Goal: Information Seeking & Learning: Check status

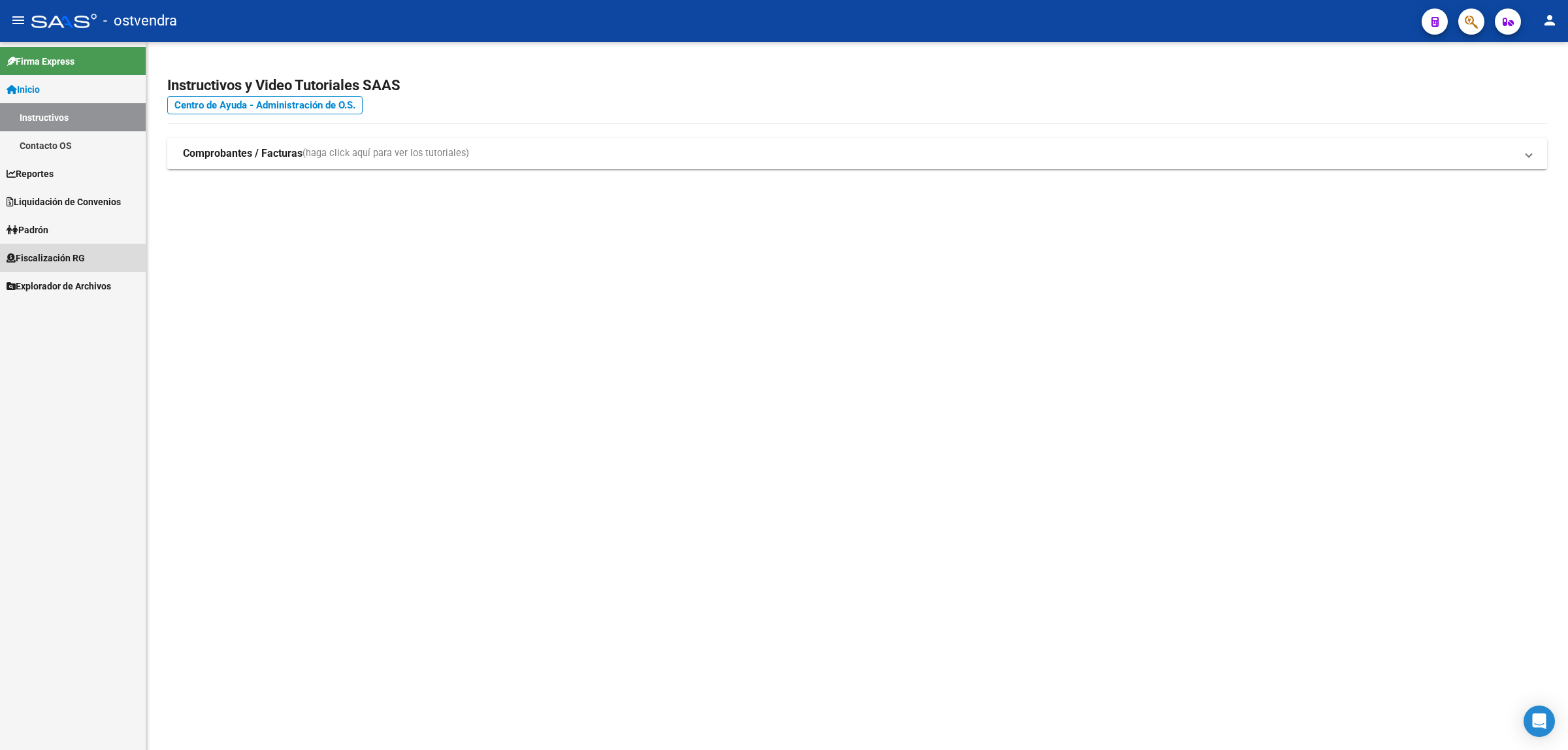
click at [51, 263] on span "Fiscalización RG" at bounding box center [46, 258] width 78 height 15
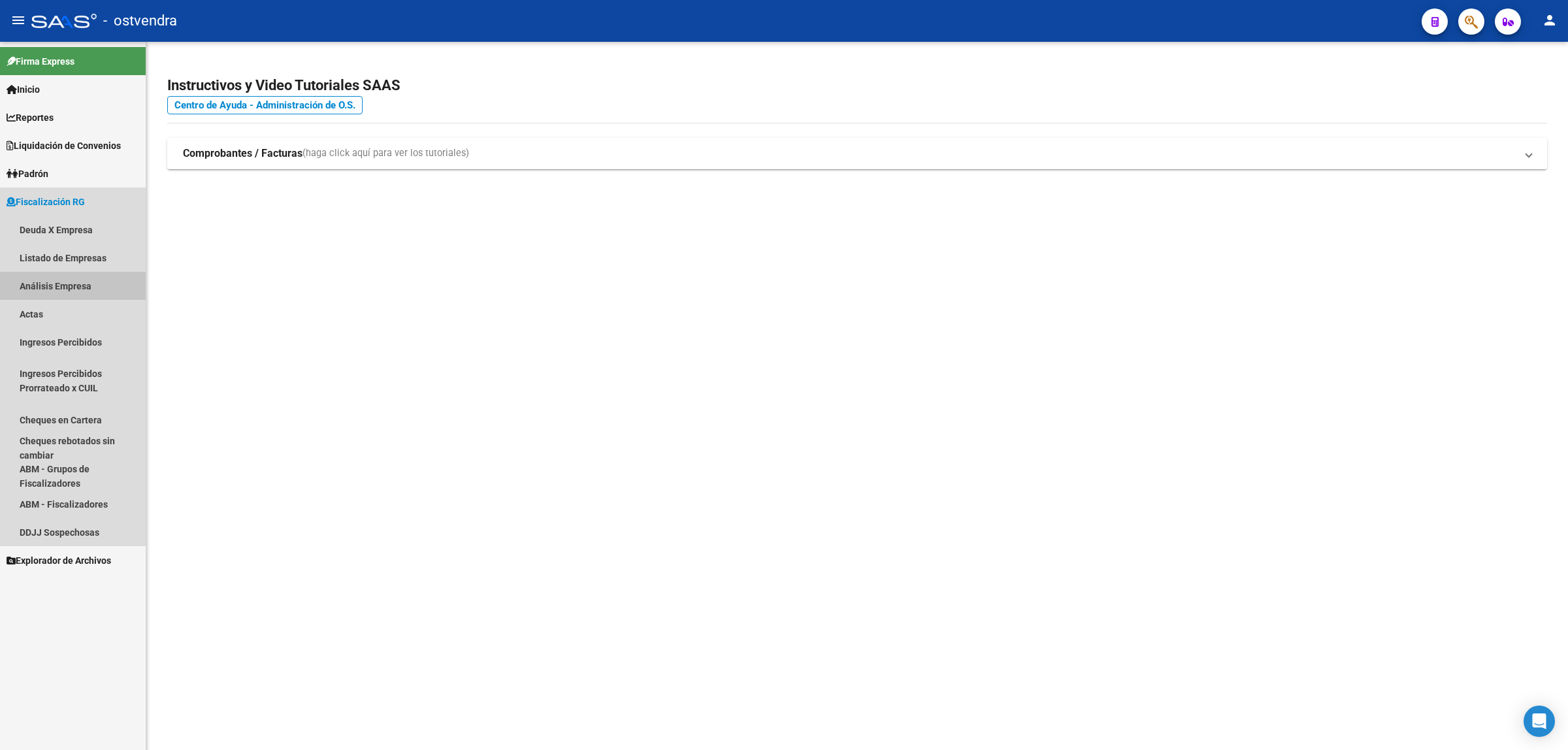
click at [73, 285] on link "Análisis Empresa" at bounding box center [73, 286] width 146 height 28
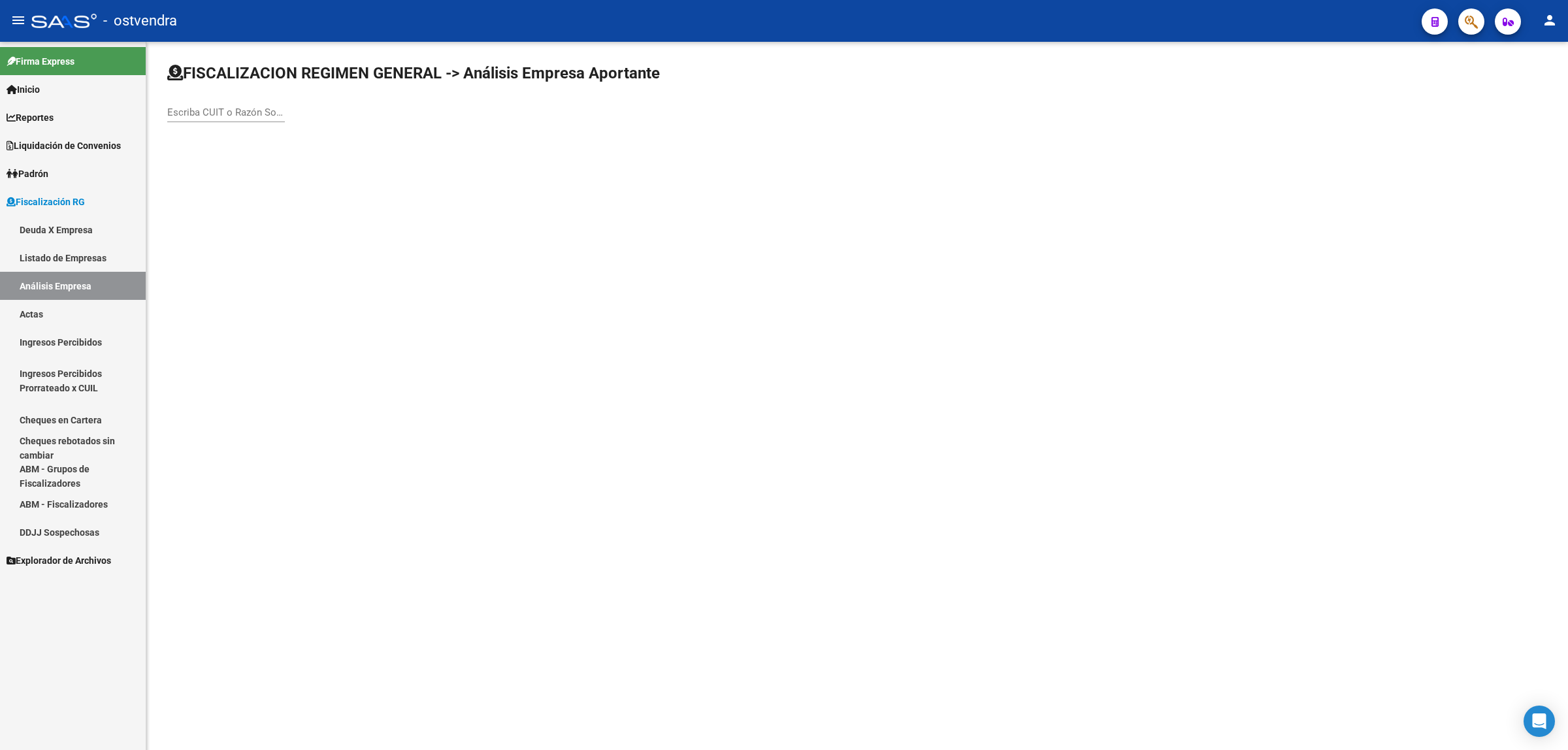
click at [237, 115] on input "Escriba CUIT o Razón Social para buscar" at bounding box center [226, 113] width 118 height 12
paste input "30718374134"
type input "30718374134"
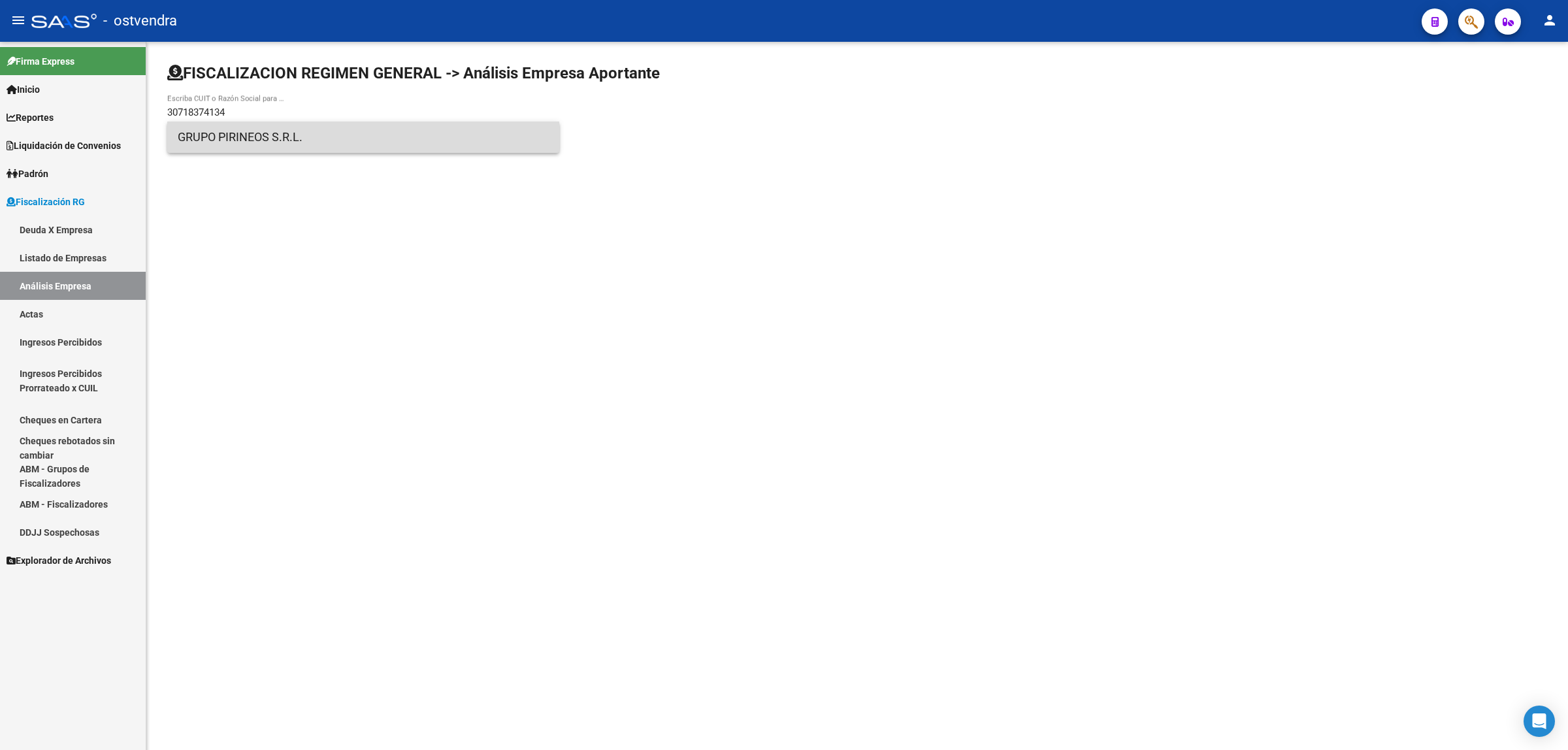
click at [252, 141] on span "GRUPO PIRINEOS S.R.L." at bounding box center [363, 136] width 371 height 31
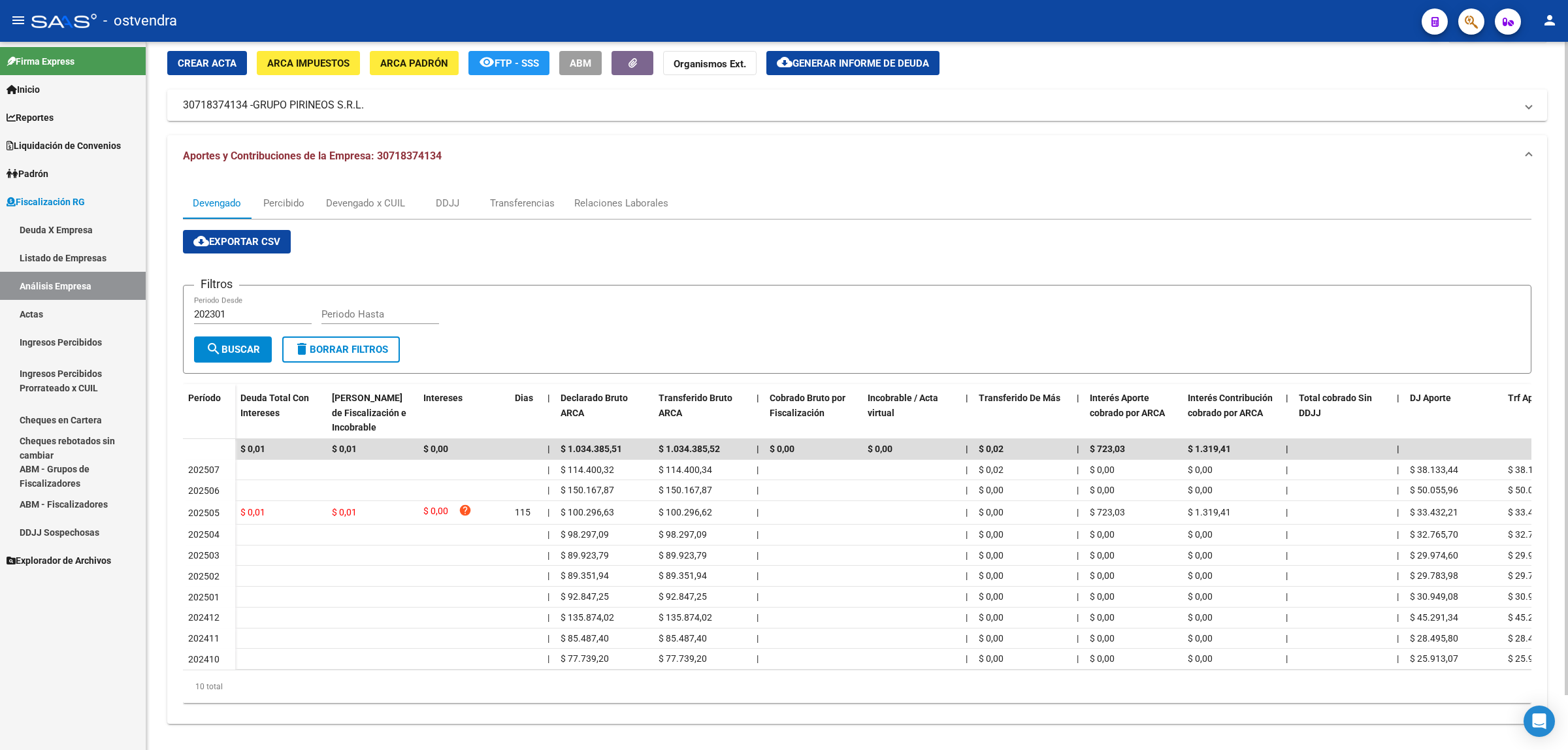
scroll to position [60, 0]
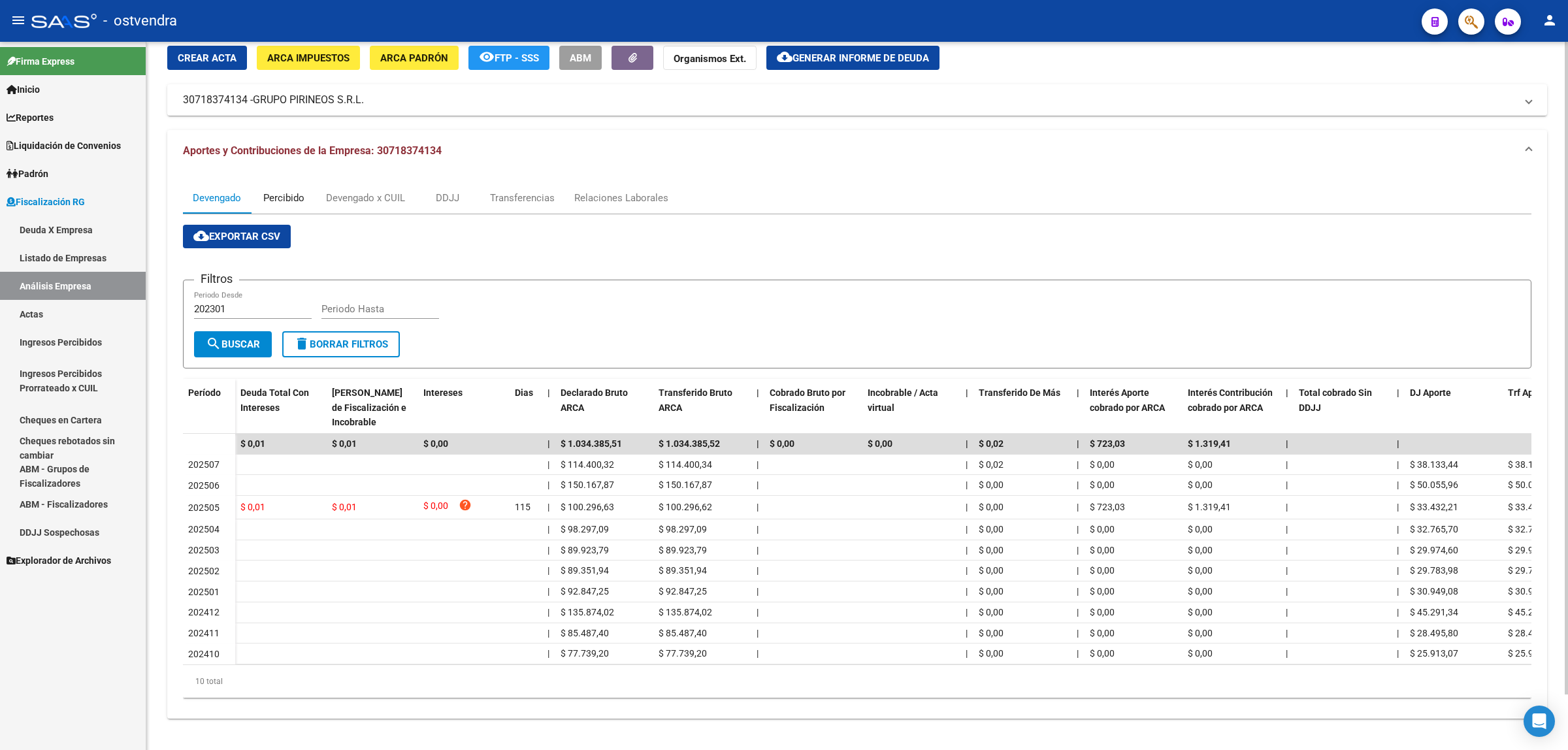
click at [292, 191] on div "Percibido" at bounding box center [284, 198] width 41 height 15
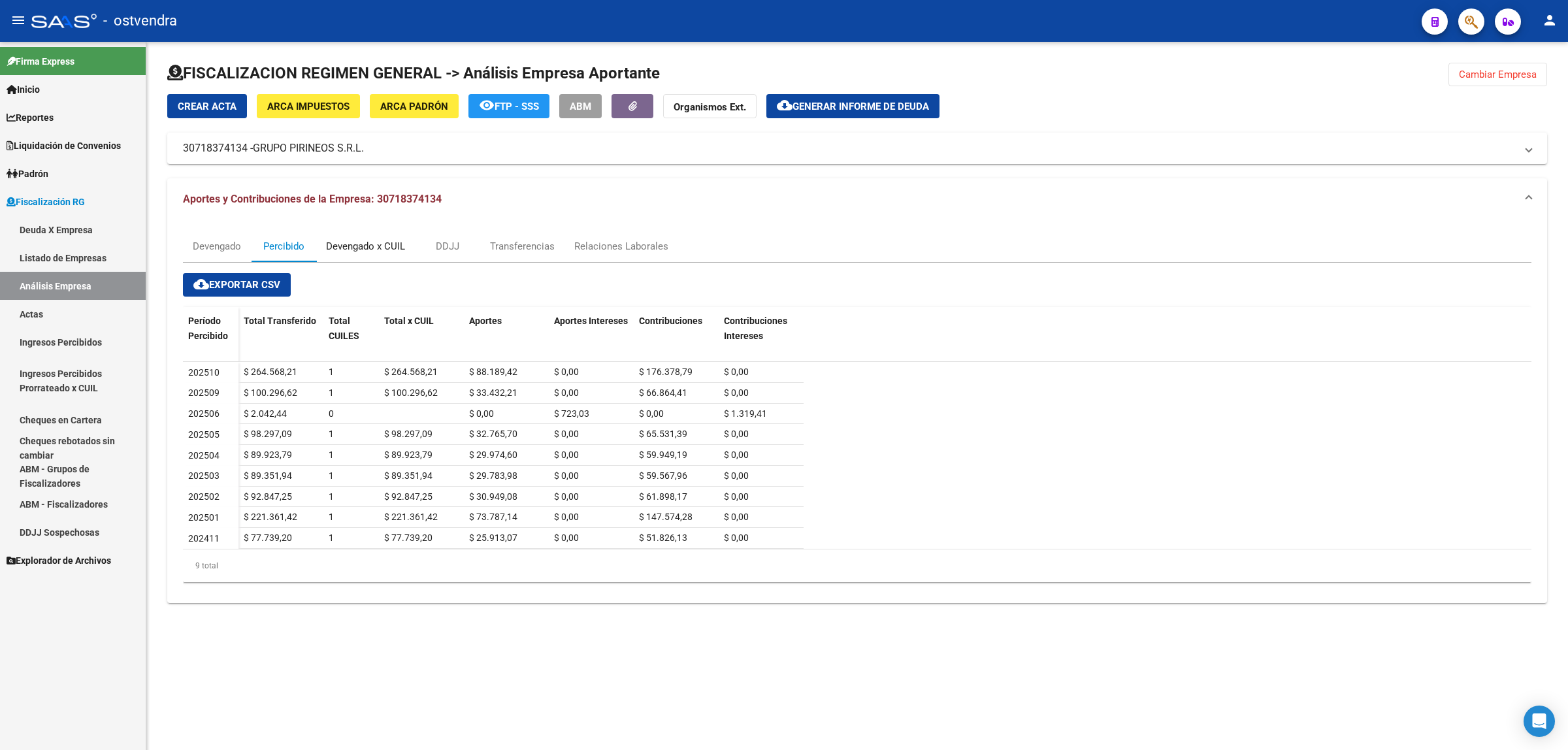
click at [358, 237] on div "Devengado x CUIL" at bounding box center [366, 246] width 99 height 31
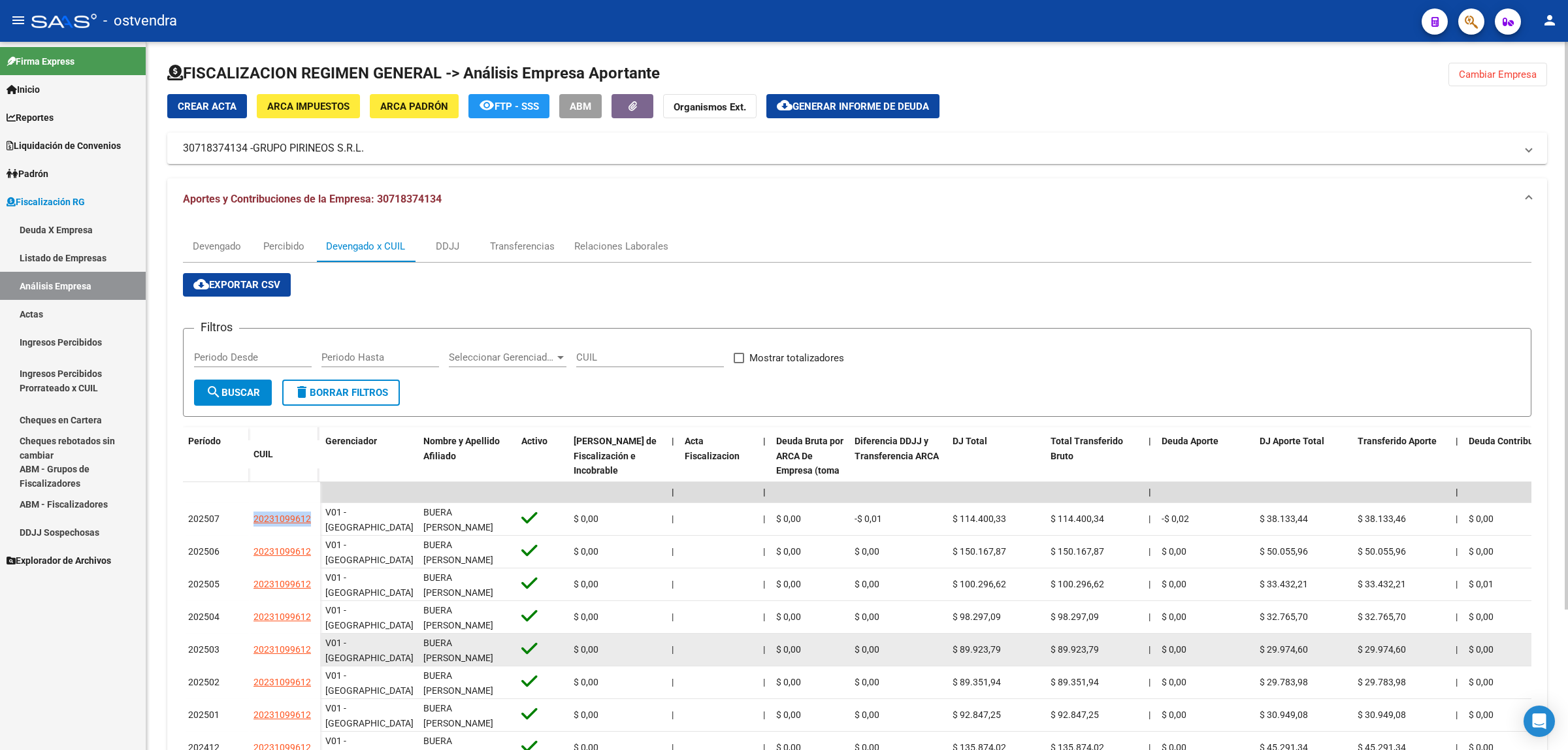
drag, startPoint x: 242, startPoint y: 518, endPoint x: 387, endPoint y: 639, distance: 188.9
click at [314, 521] on div "202507 20231099612" at bounding box center [251, 519] width 137 height 33
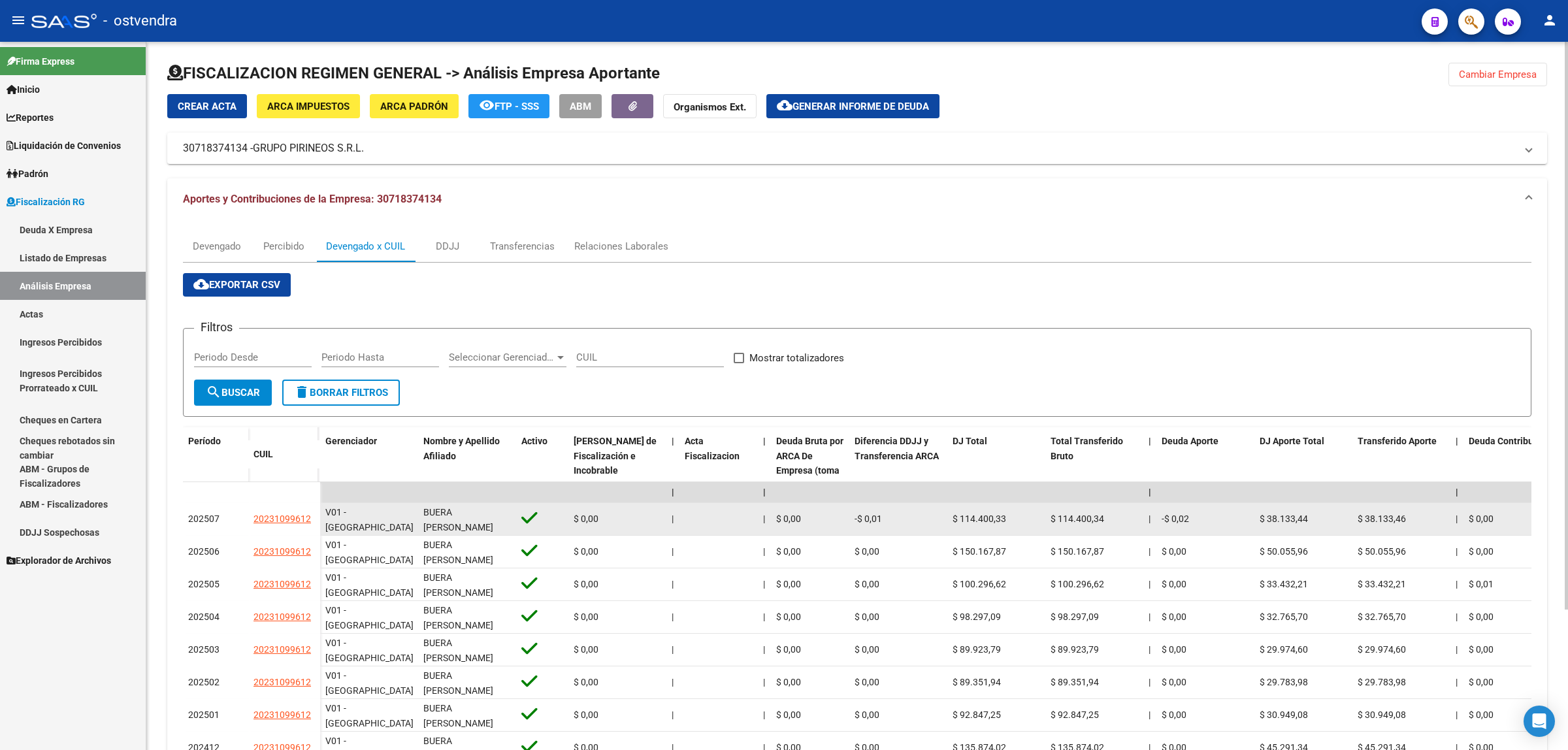
click at [385, 533] on datatable-body-cell "V01 - [GEOGRAPHIC_DATA]" at bounding box center [369, 519] width 98 height 32
drag, startPoint x: 249, startPoint y: 523, endPoint x: 311, endPoint y: 523, distance: 62.0
click at [311, 523] on datatable-body-cell "20231099612" at bounding box center [284, 519] width 72 height 33
copy span "20231099612"
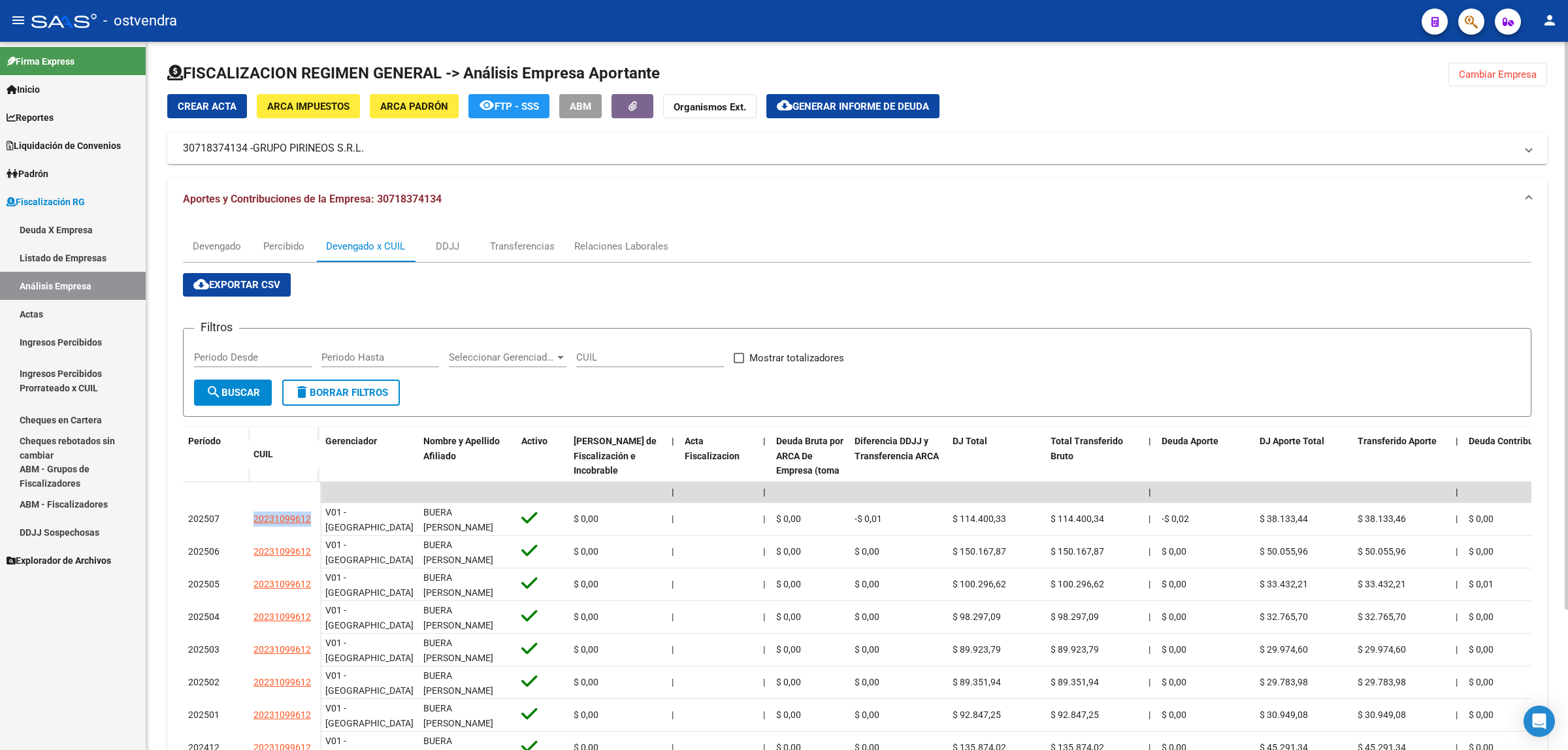
click at [1526, 69] on span "Cambiar Empresa" at bounding box center [1497, 75] width 78 height 12
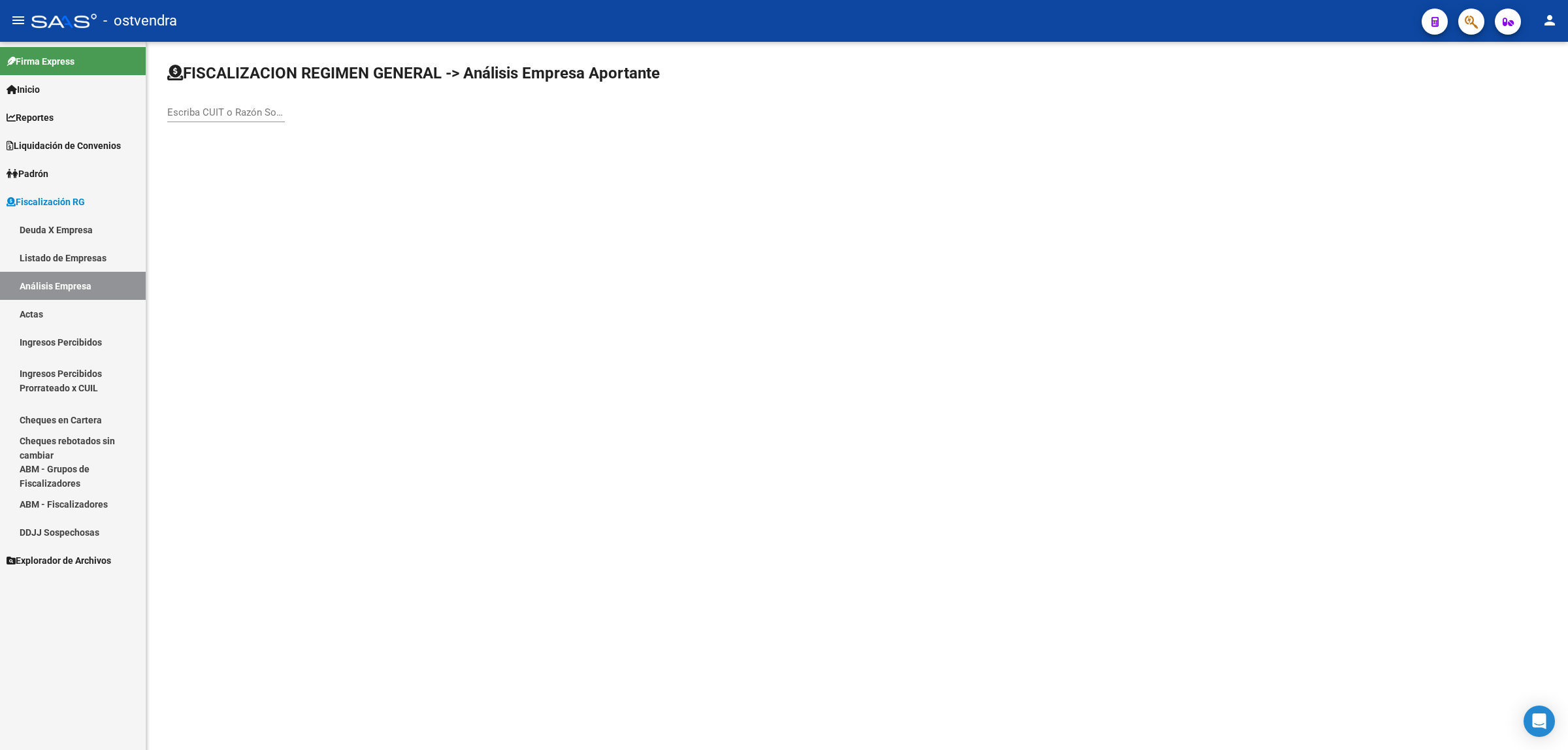
click at [196, 102] on div "Escriba CUIT o Razón Social para buscar" at bounding box center [226, 108] width 118 height 28
click at [201, 107] on input "Escriba CUIT o Razón Social para buscar" at bounding box center [226, 113] width 118 height 12
paste input "30716865556"
type input "30716865556"
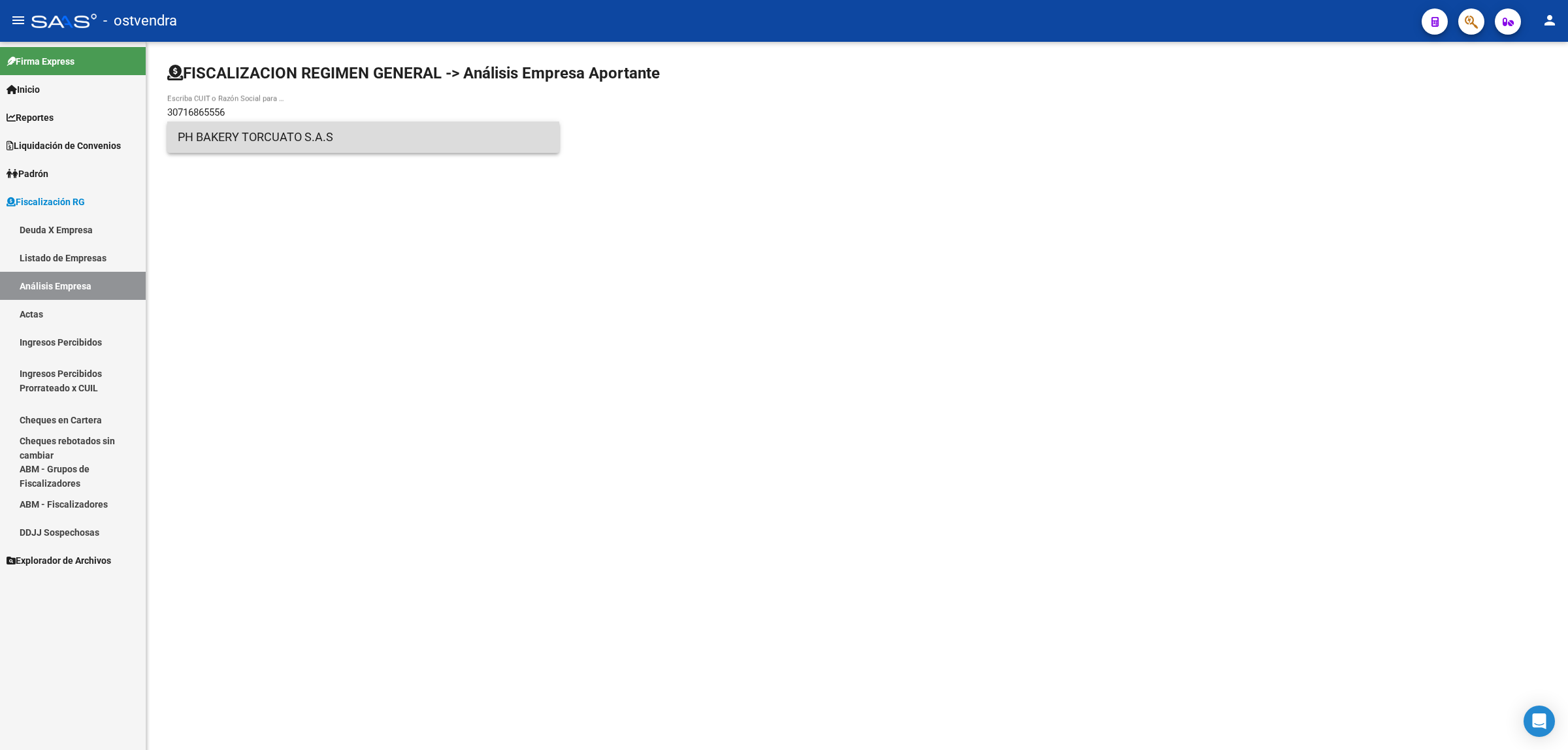
click at [350, 149] on span "PH BAKERY TORCUATO S.A.S" at bounding box center [363, 136] width 371 height 31
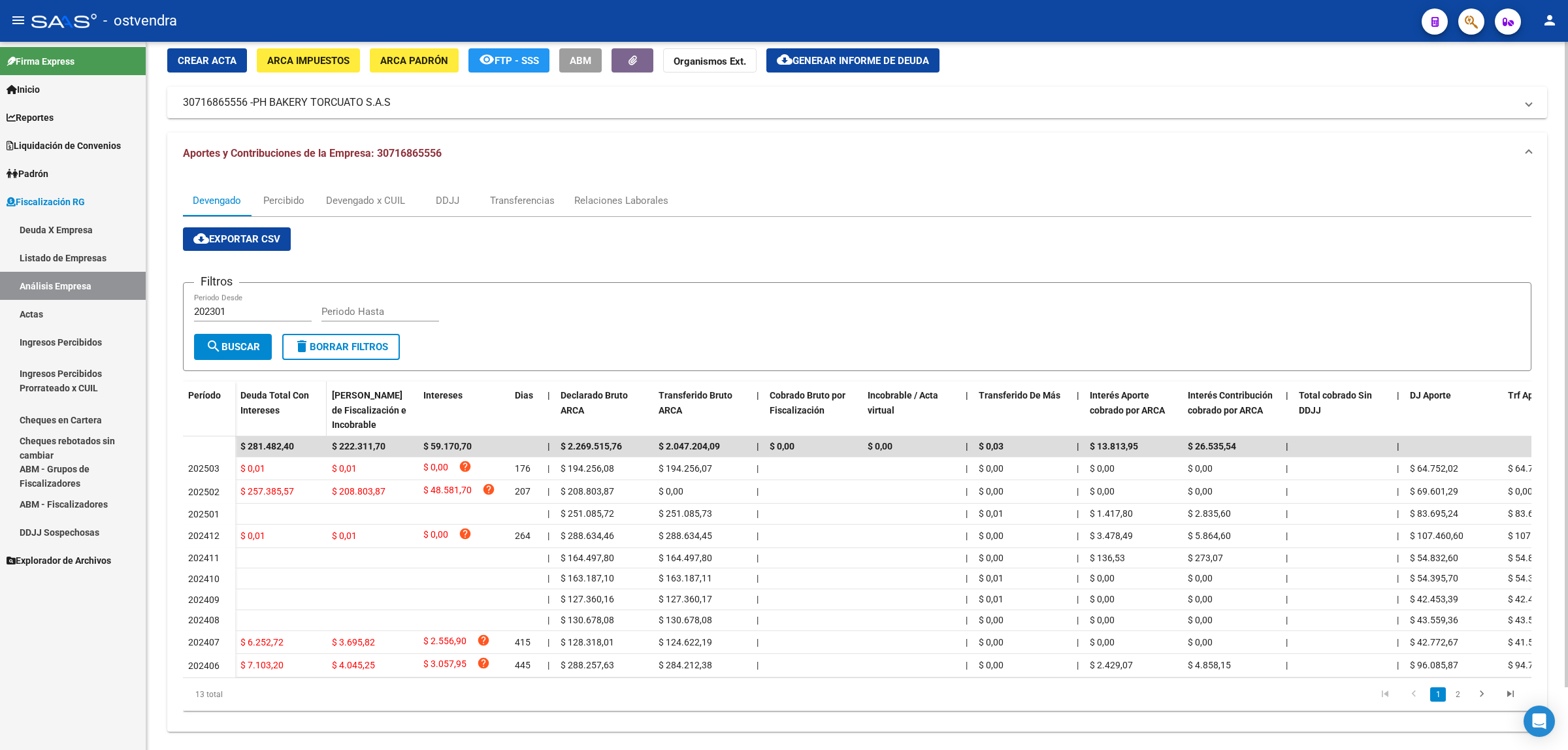
scroll to position [70, 0]
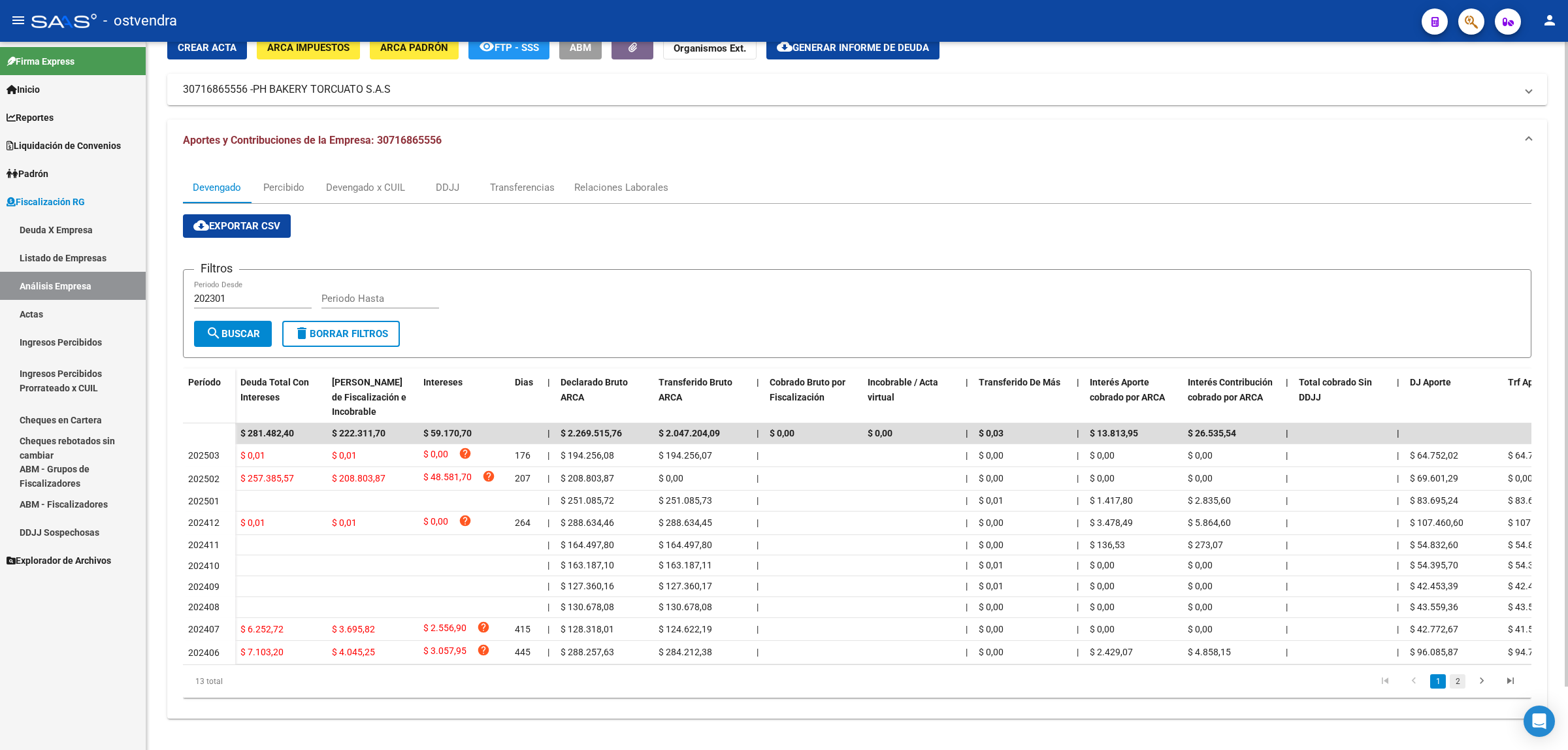
click at [1458, 686] on link "2" at bounding box center [1458, 682] width 16 height 15
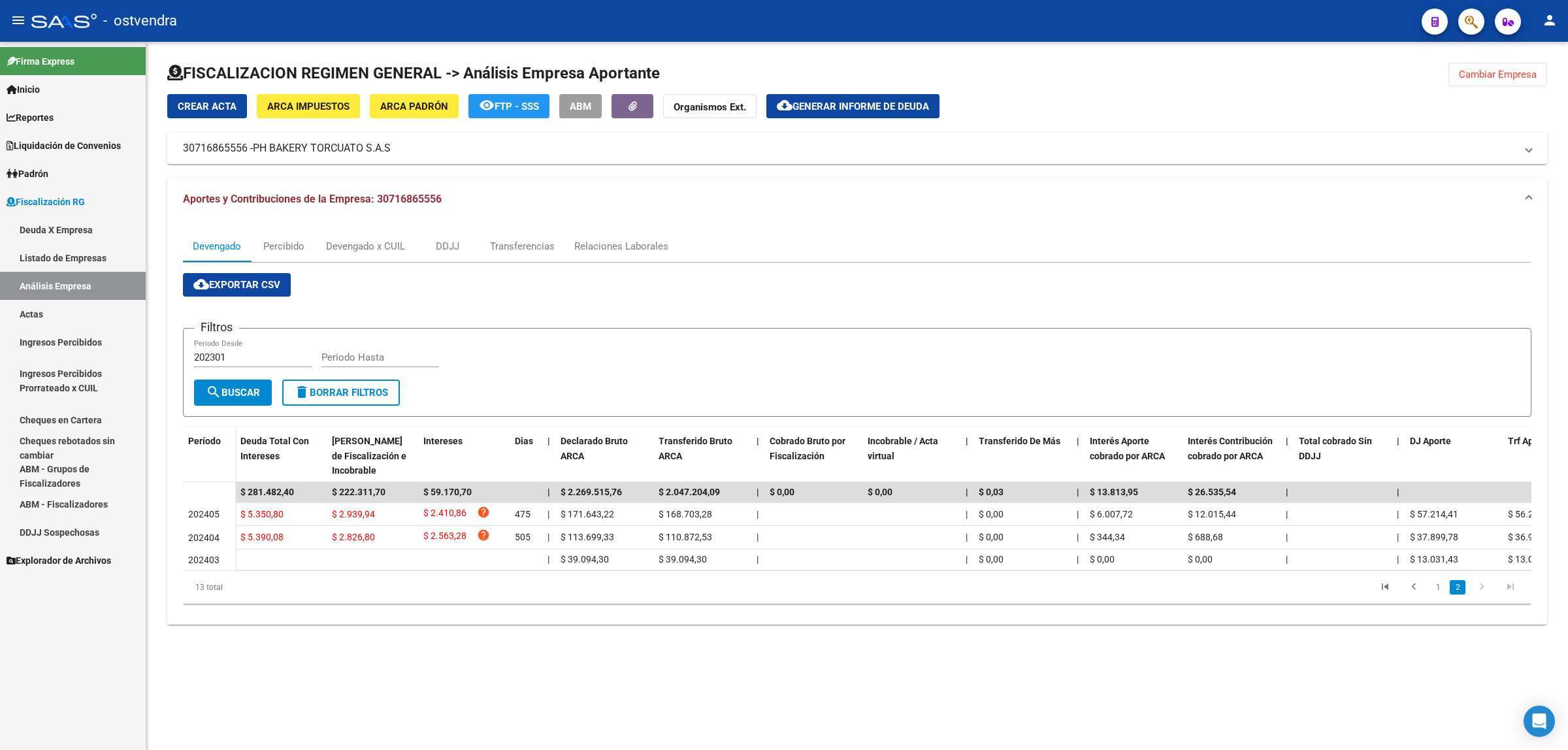
scroll to position [0, 0]
click at [1435, 595] on link "1" at bounding box center [1438, 587] width 16 height 15
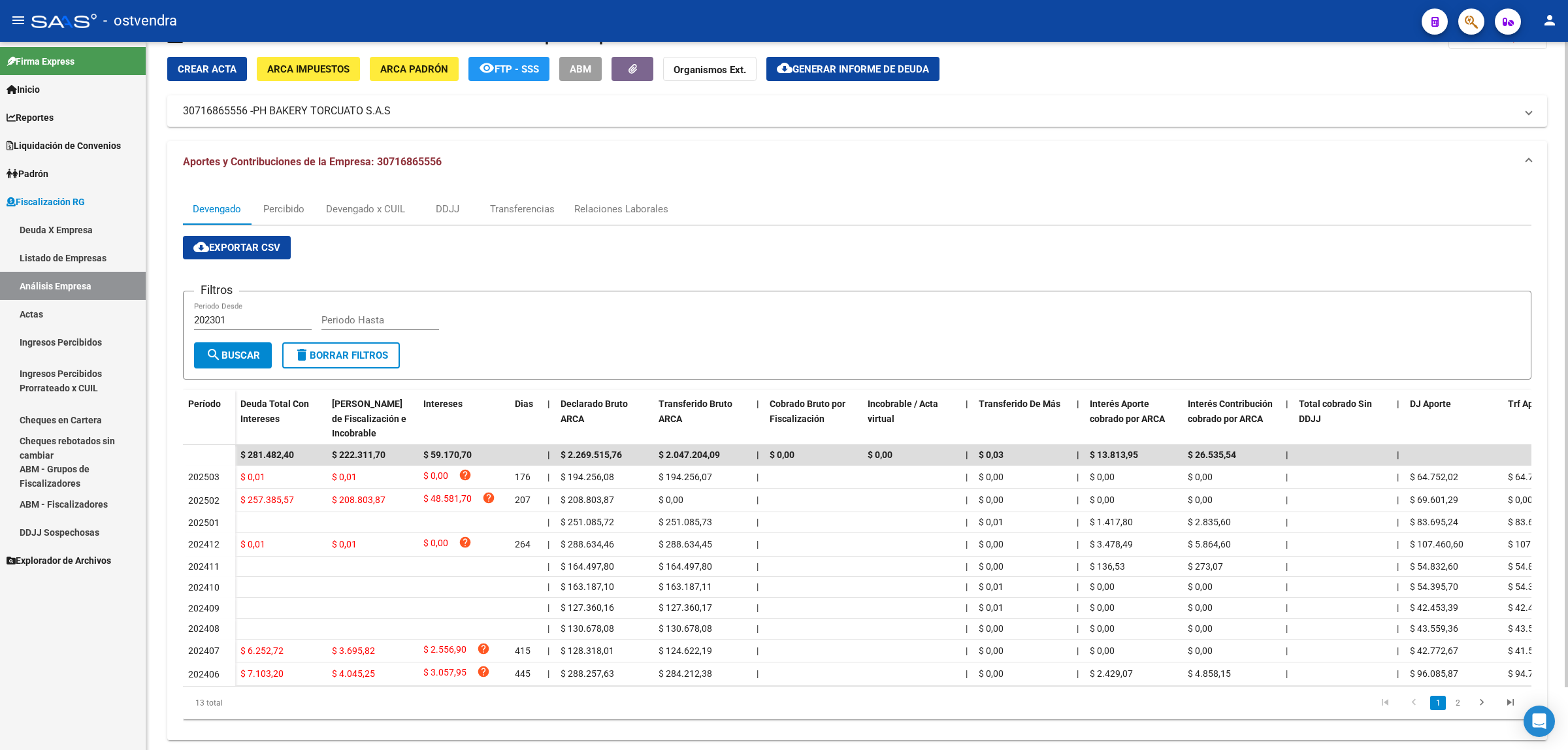
scroll to position [70, 0]
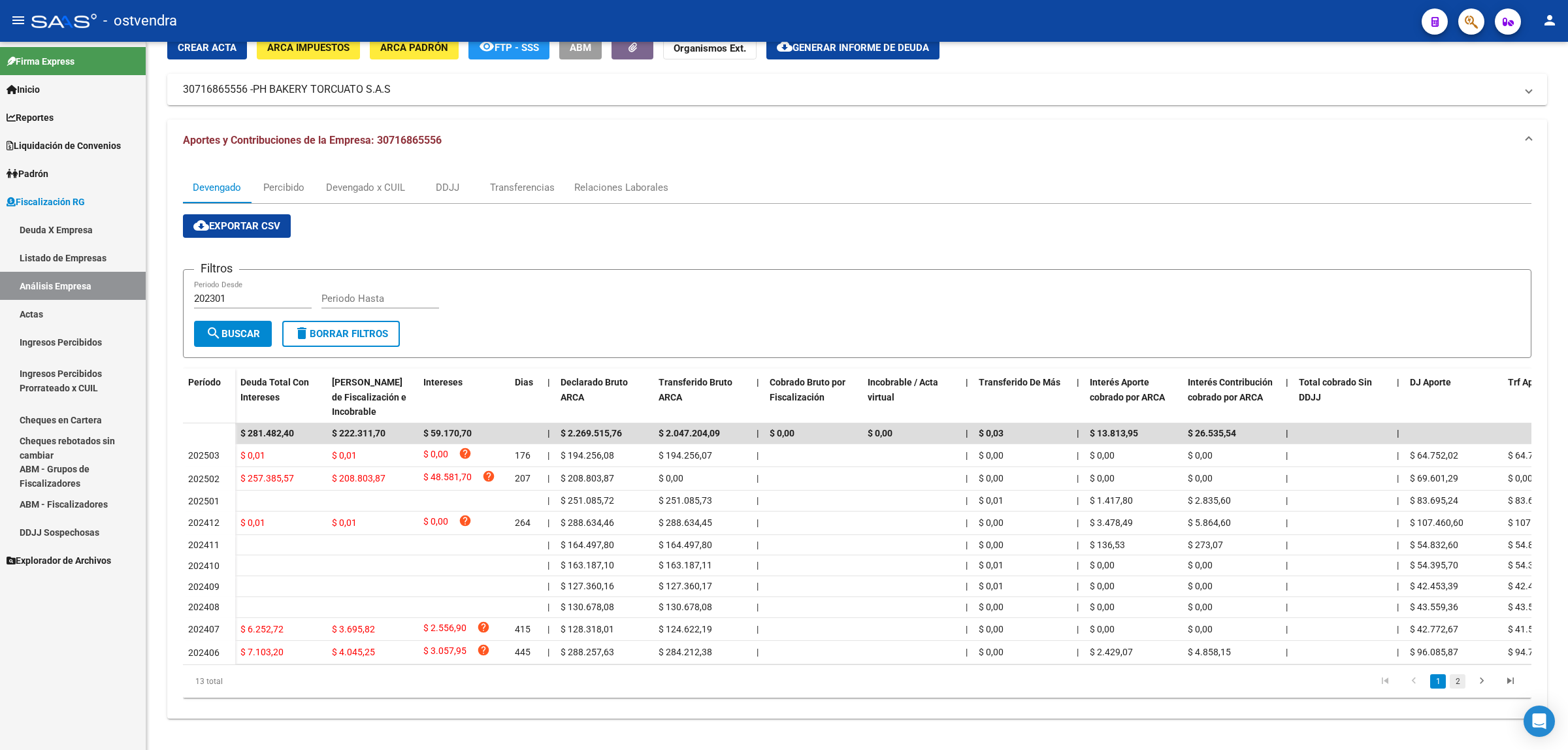
click at [1451, 683] on link "2" at bounding box center [1458, 682] width 16 height 15
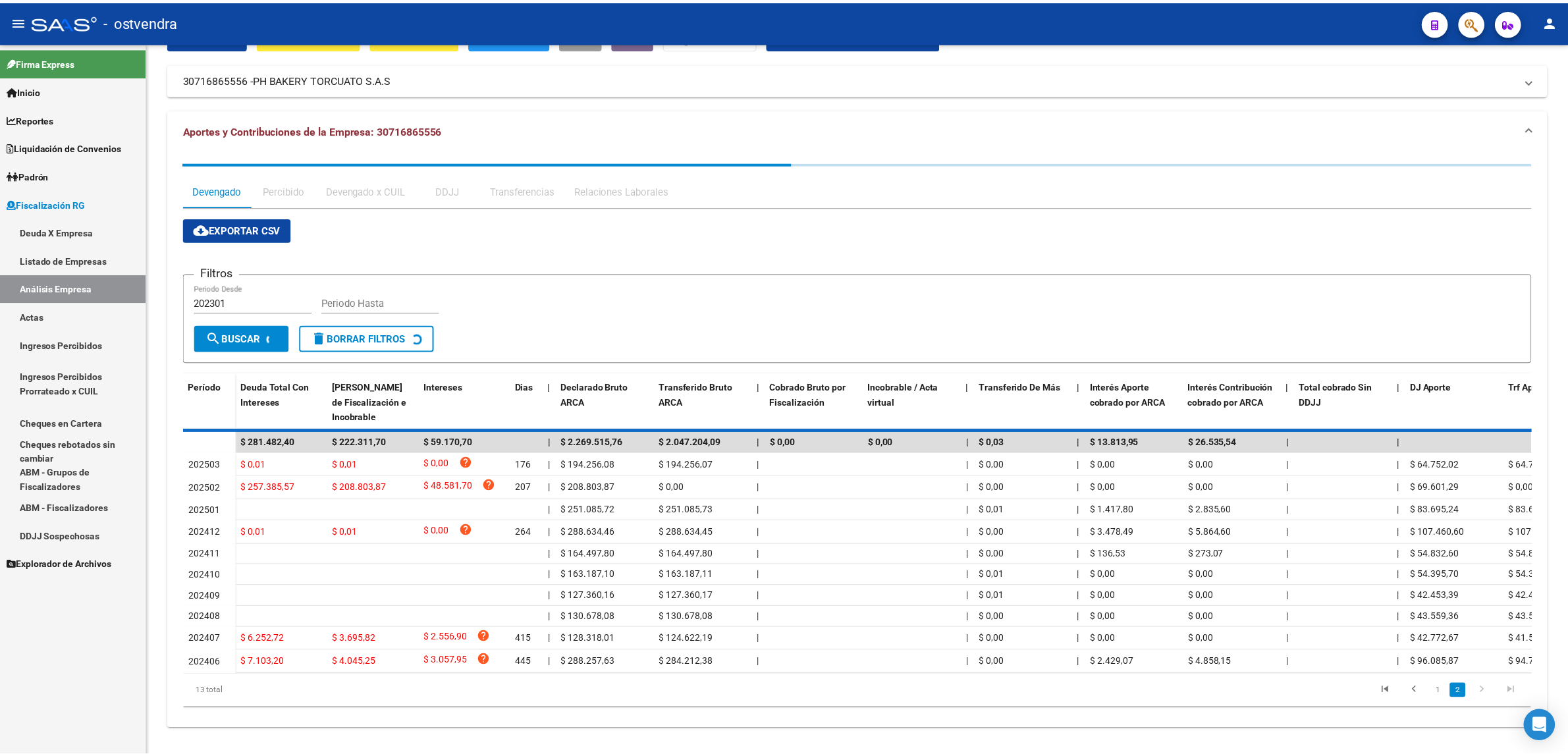
scroll to position [0, 0]
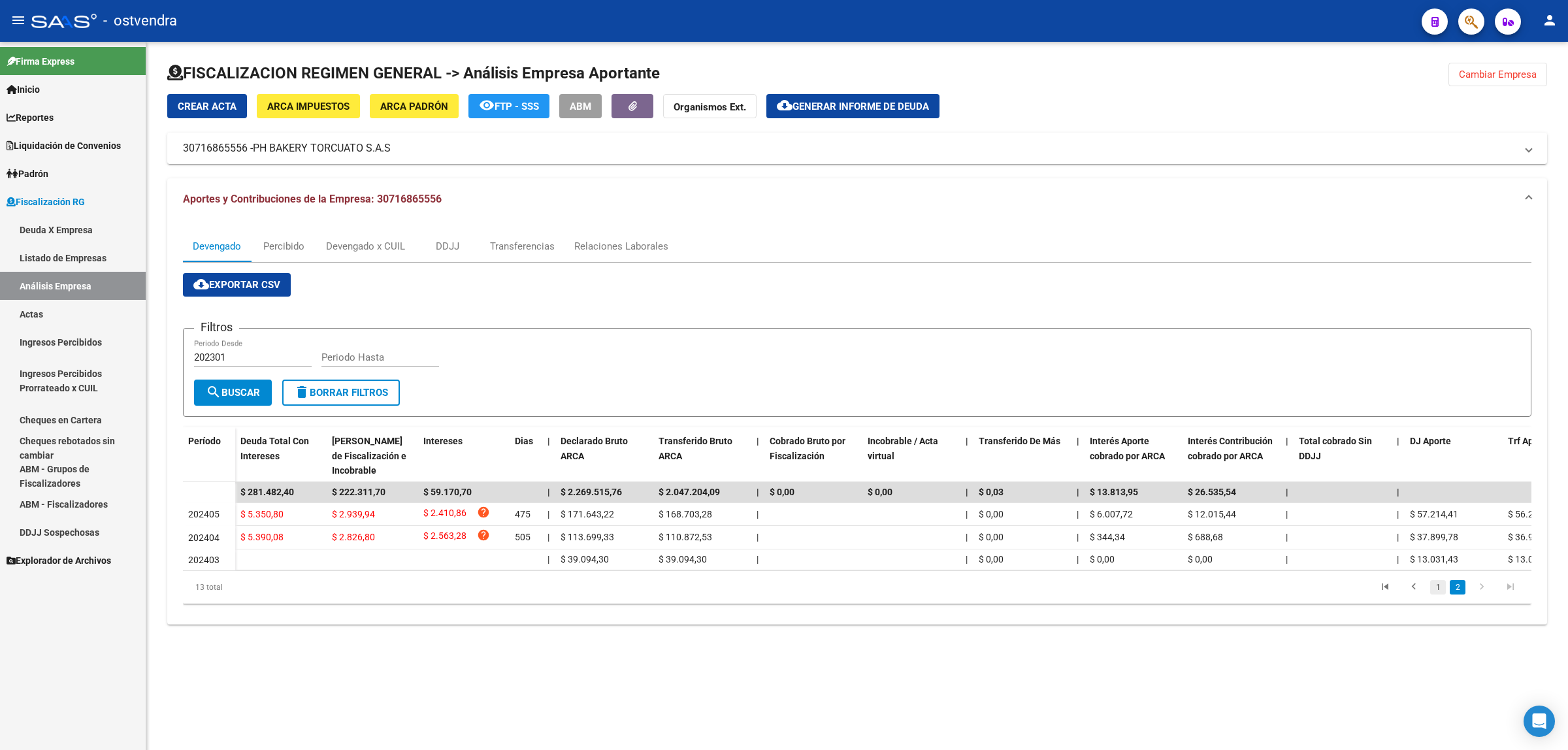
click at [1432, 595] on link "1" at bounding box center [1438, 587] width 16 height 15
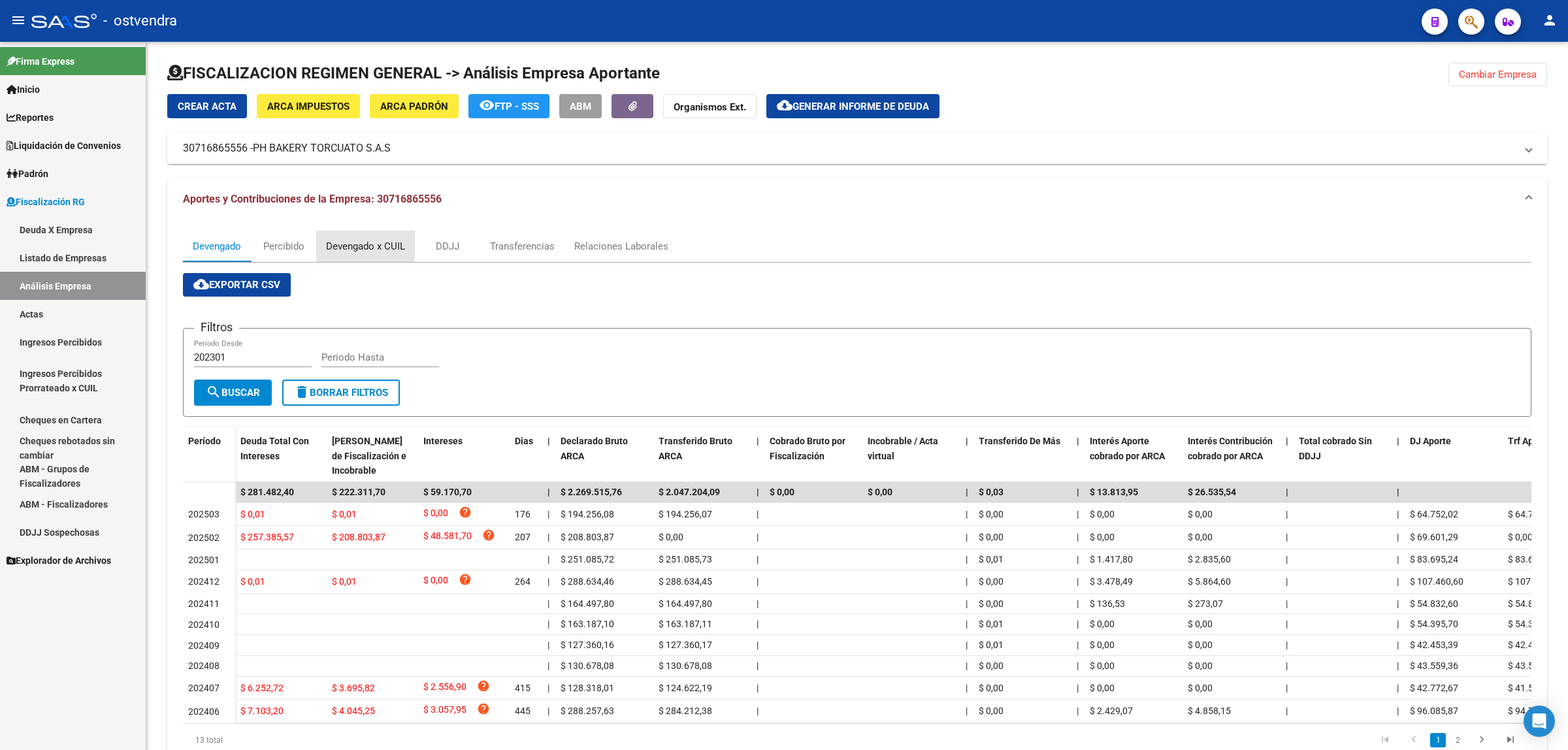
click at [353, 237] on div "Devengado x CUIL" at bounding box center [366, 246] width 99 height 31
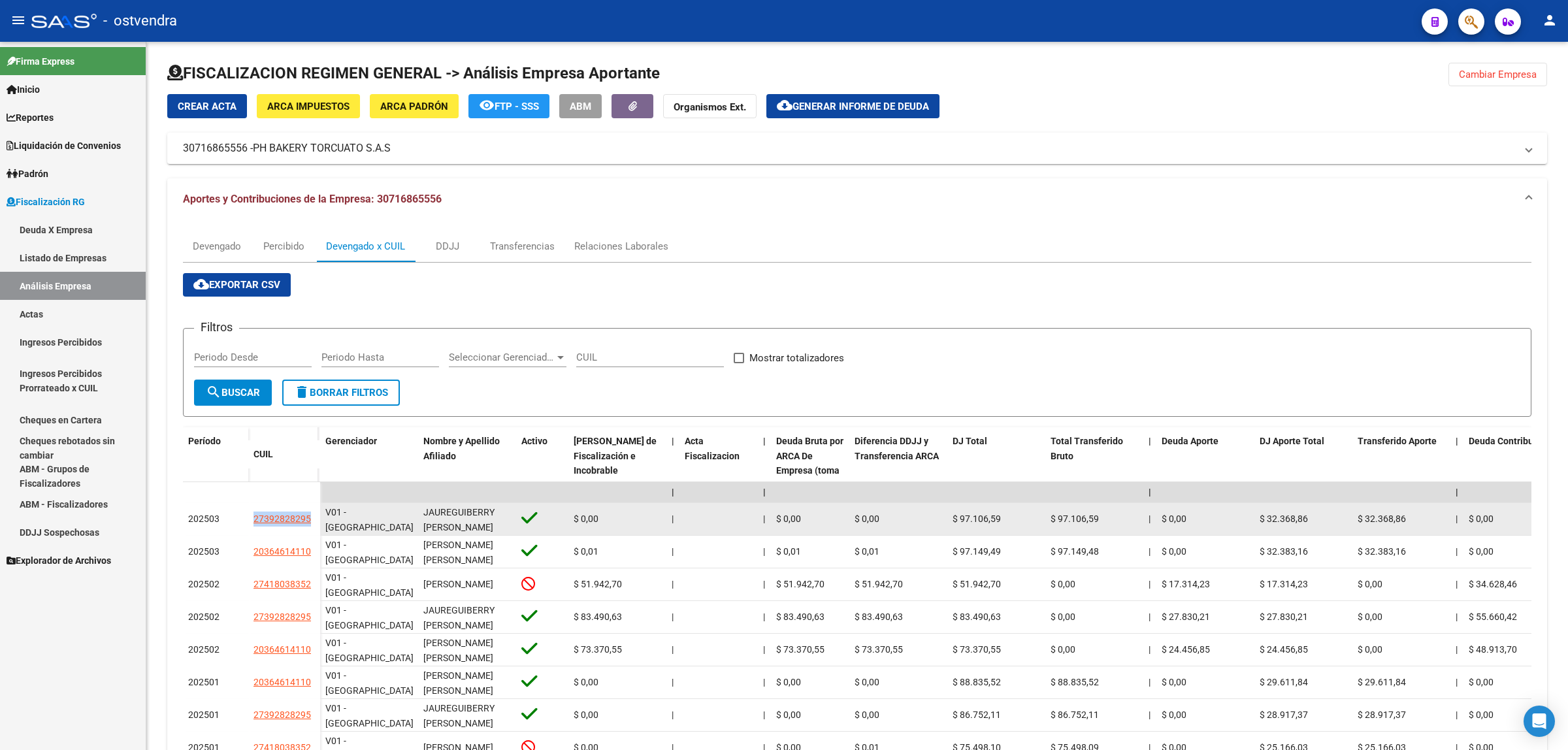
drag, startPoint x: 240, startPoint y: 517, endPoint x: 311, endPoint y: 521, distance: 71.1
click at [311, 521] on div "202503 27392828295" at bounding box center [251, 519] width 137 height 33
copy div "27392828295"
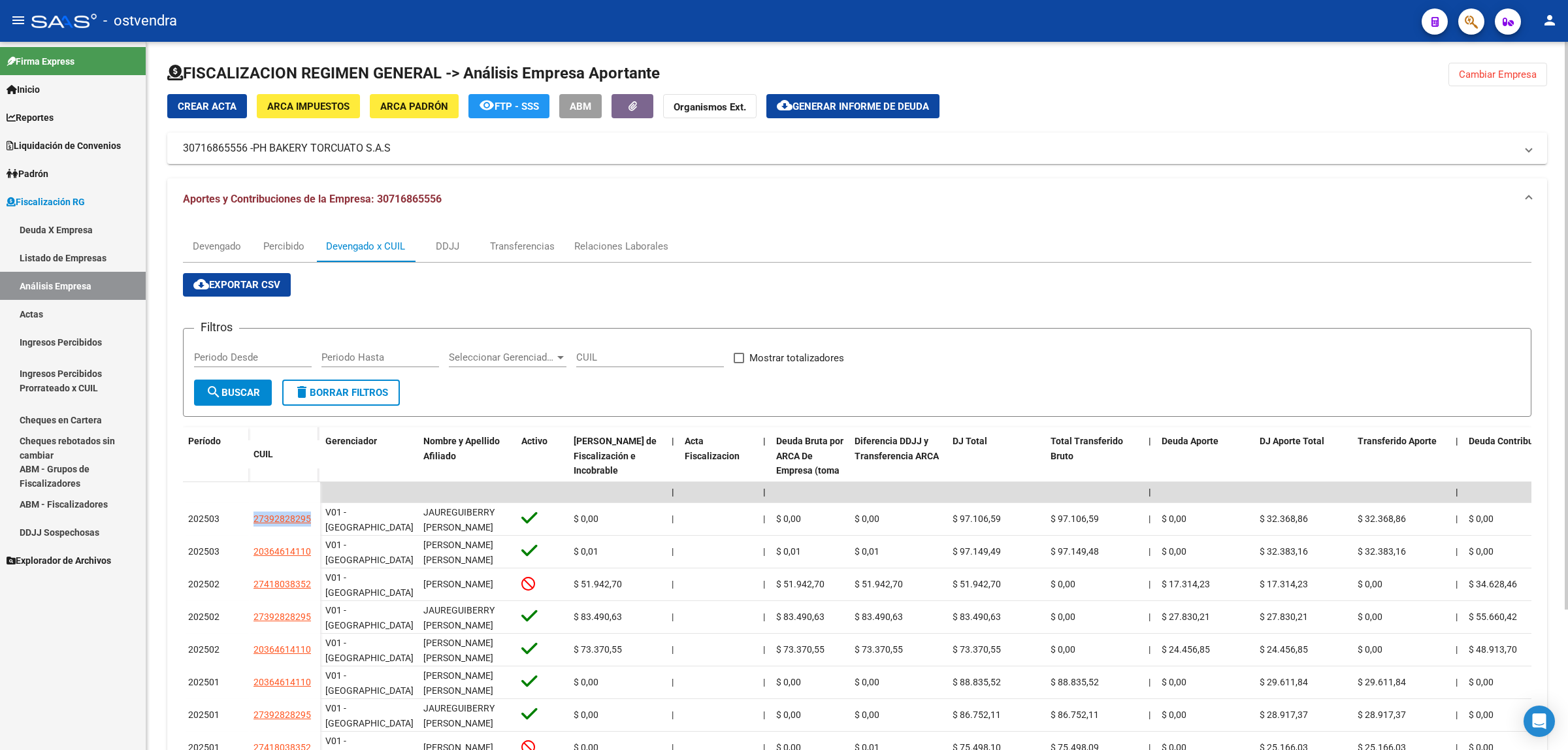
click at [861, 105] on span "Generar informe de deuda" at bounding box center [861, 107] width 136 height 12
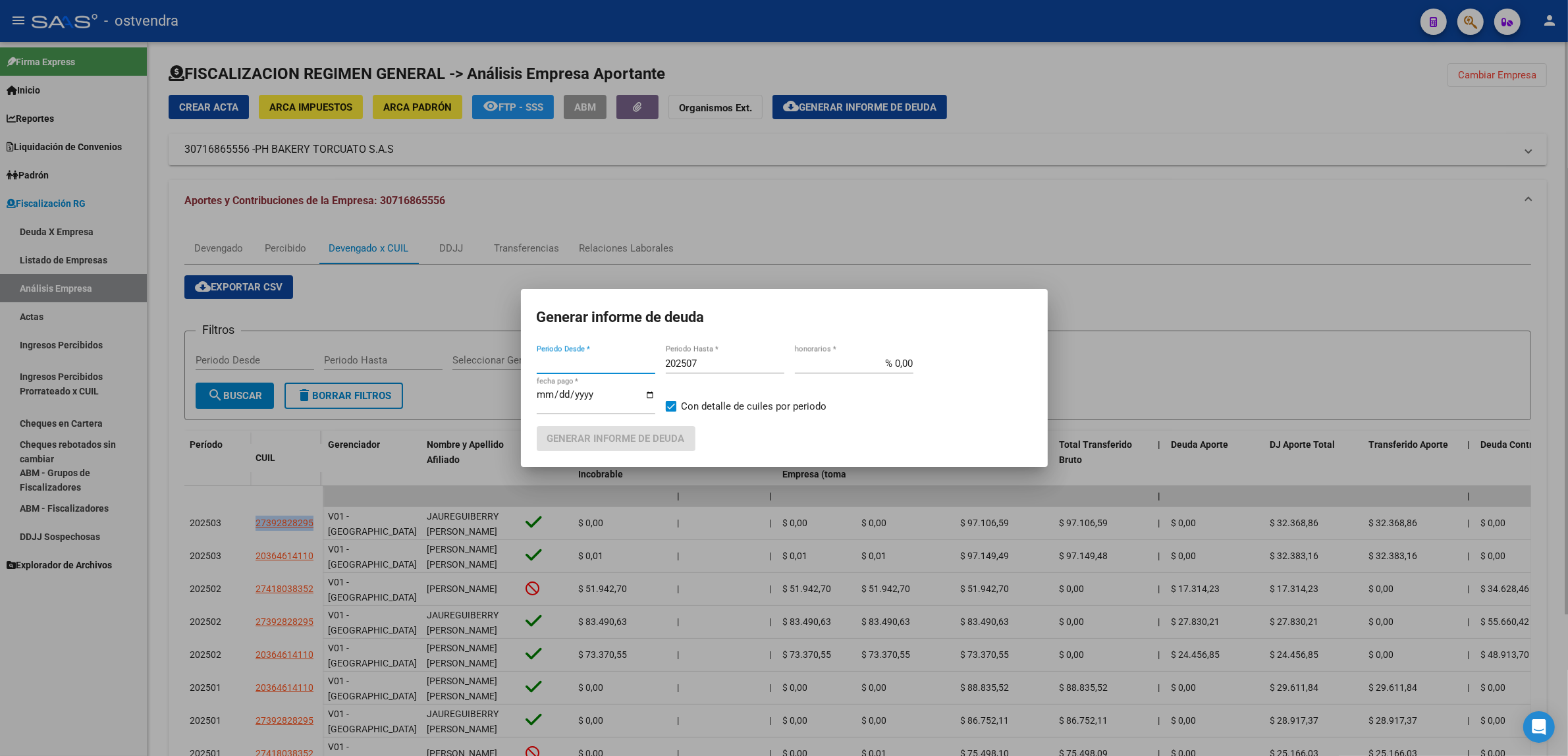
type input "202301"
click at [560, 391] on input "[DATE]" at bounding box center [596, 400] width 119 height 21
click at [657, 446] on button "Generar informe de deuda" at bounding box center [616, 438] width 159 height 24
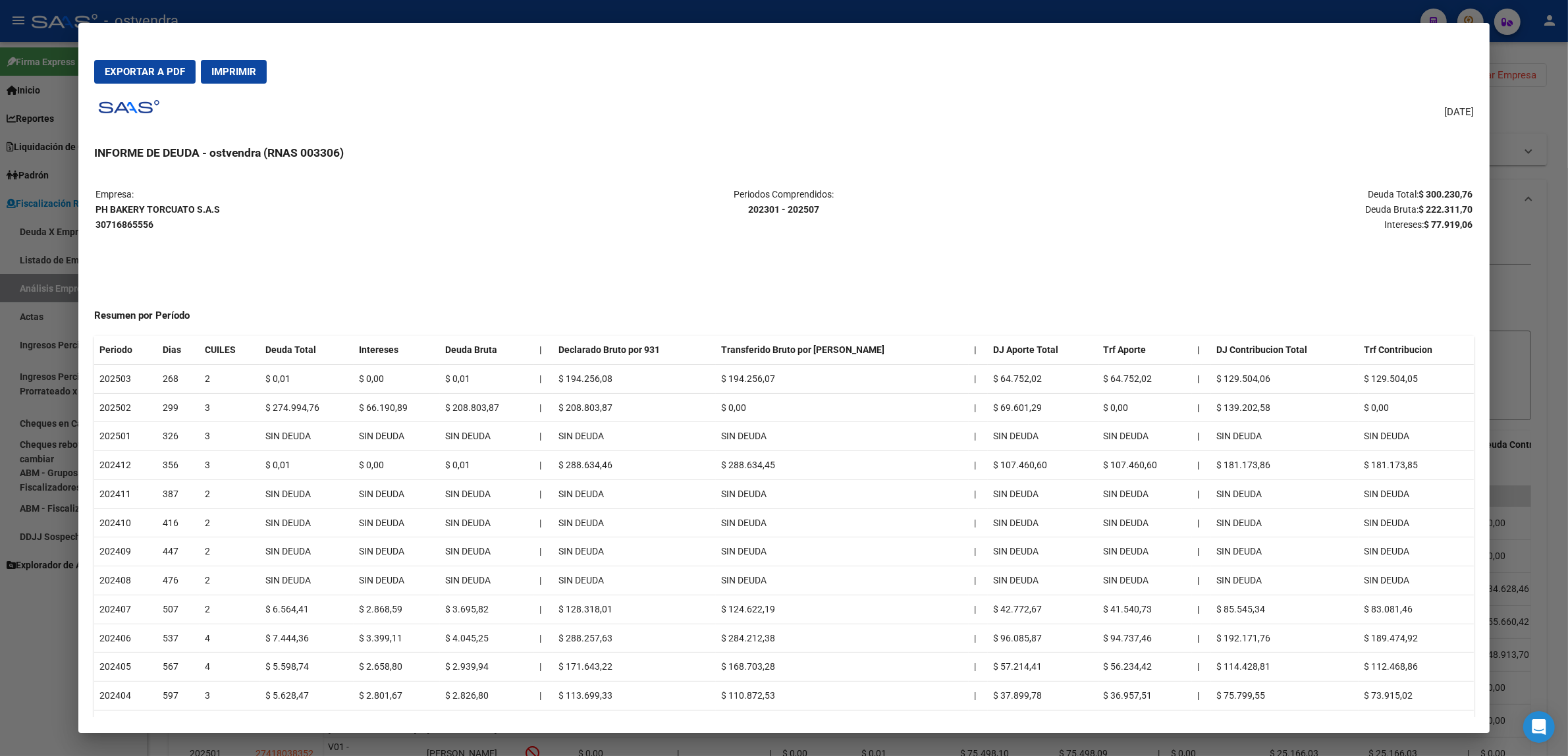
click at [1509, 391] on div at bounding box center [784, 378] width 1568 height 756
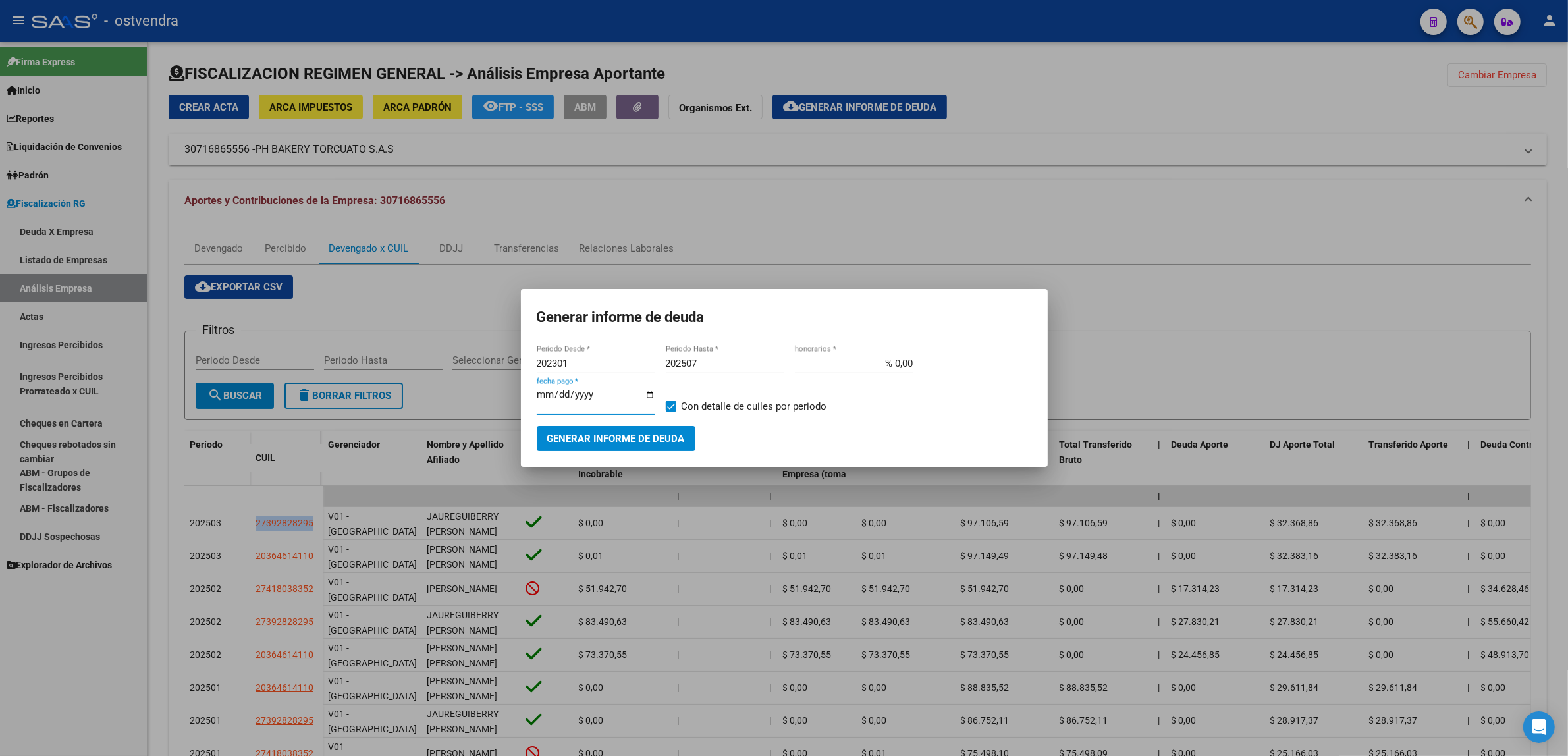
click at [567, 396] on input "[DATE]" at bounding box center [596, 400] width 119 height 21
click at [563, 396] on input "[DATE]" at bounding box center [596, 400] width 119 height 21
type input "[DATE]"
click at [600, 433] on span "Generar informe de deuda" at bounding box center [616, 439] width 138 height 12
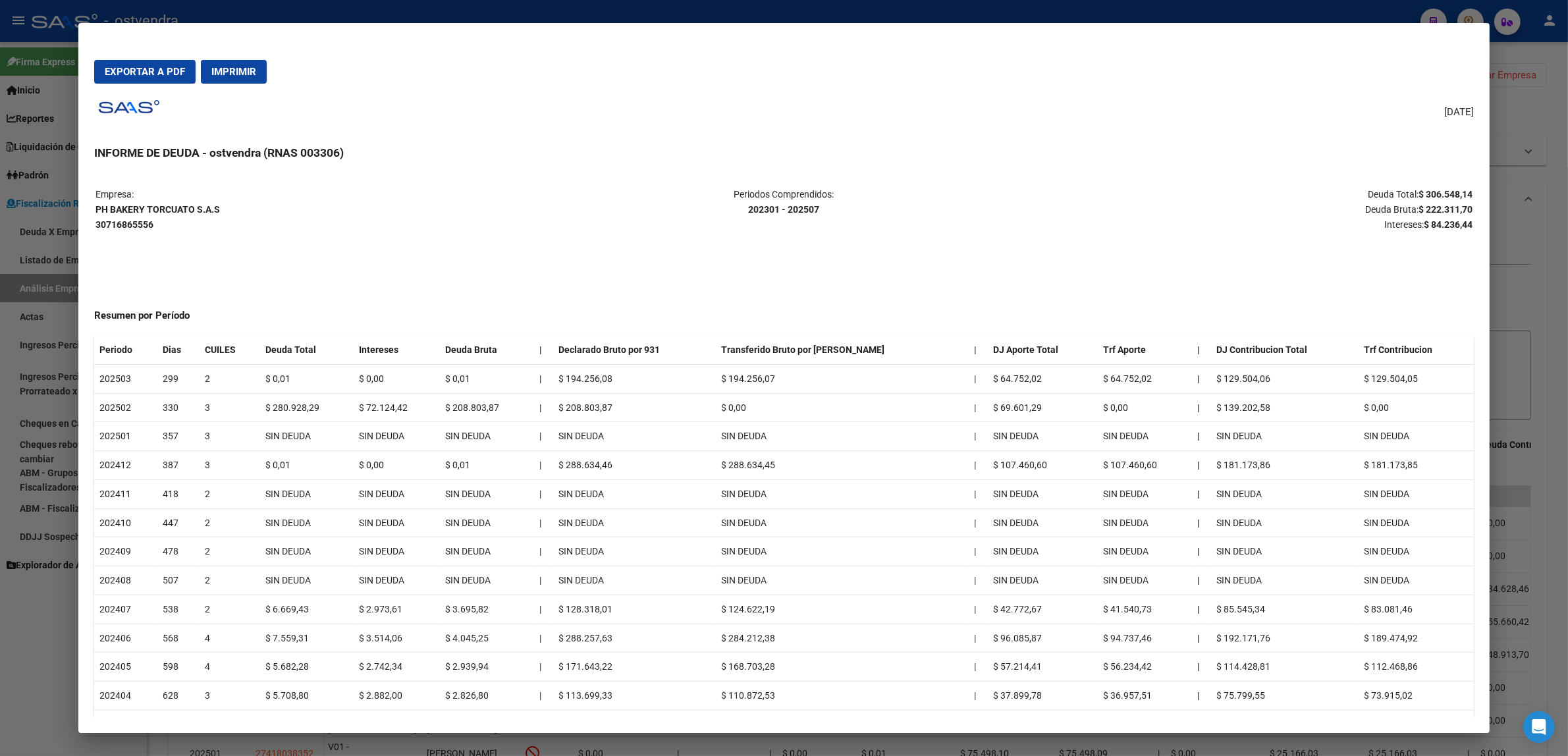
click at [495, 407] on td "$ 208.803,87" at bounding box center [487, 408] width 94 height 29
copy td "208.803,87"
click at [386, 402] on td "$ 72.124,42" at bounding box center [397, 408] width 86 height 29
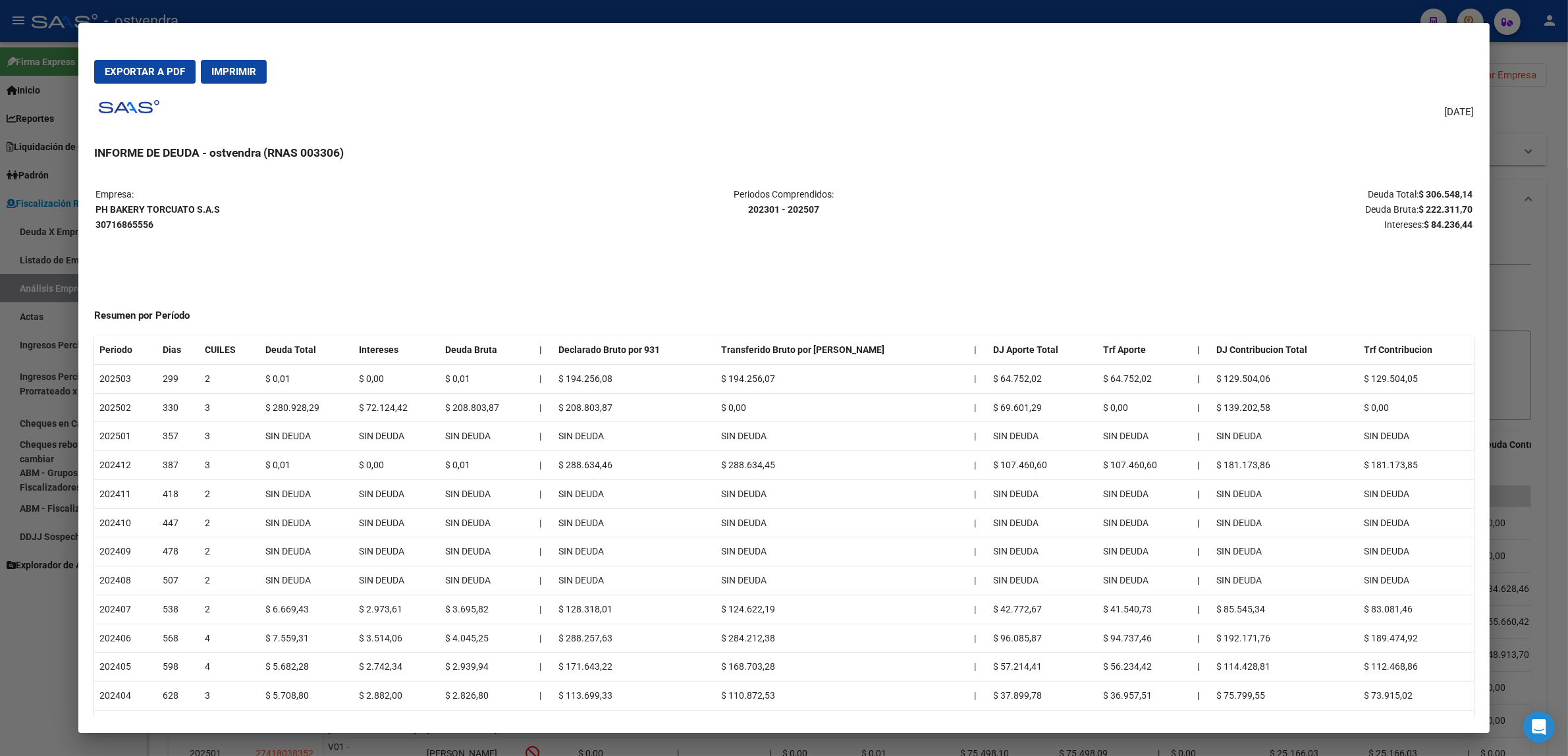
click at [386, 402] on td "$ 72.124,42" at bounding box center [397, 408] width 86 height 29
copy td "72.124,42"
click at [1510, 190] on div at bounding box center [784, 378] width 1568 height 756
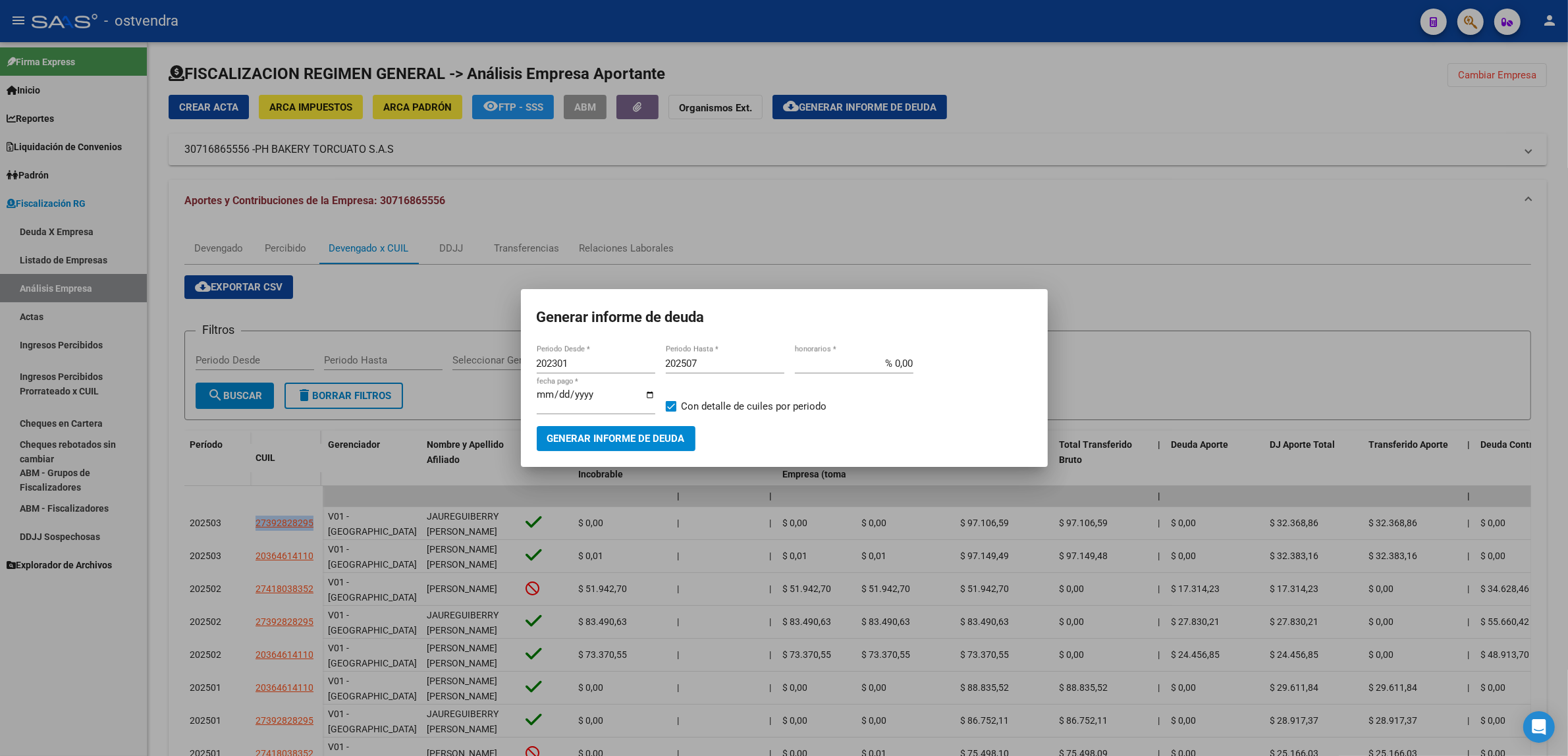
click at [1517, 201] on div at bounding box center [784, 378] width 1568 height 756
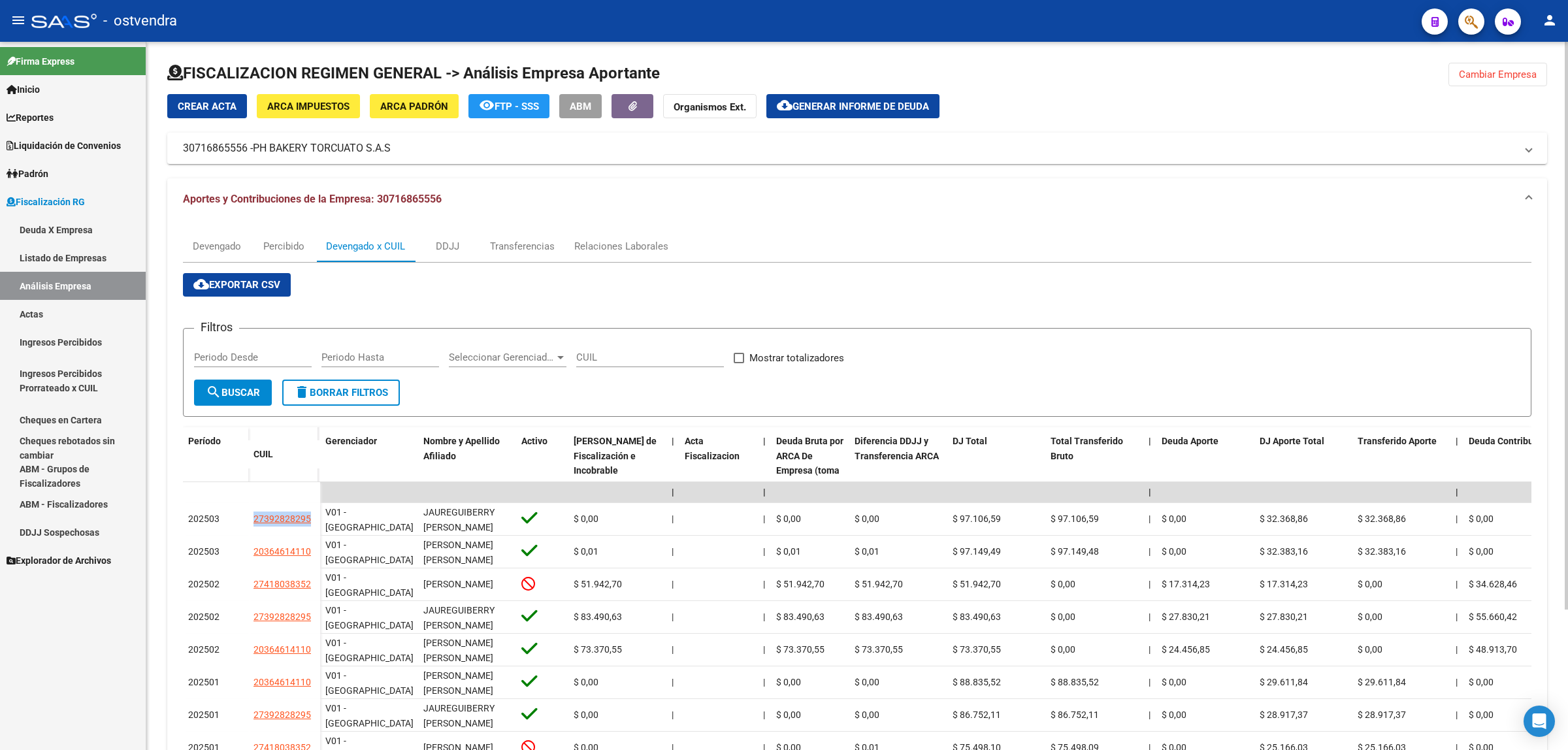
click at [1501, 73] on span "Cambiar Empresa" at bounding box center [1497, 75] width 78 height 12
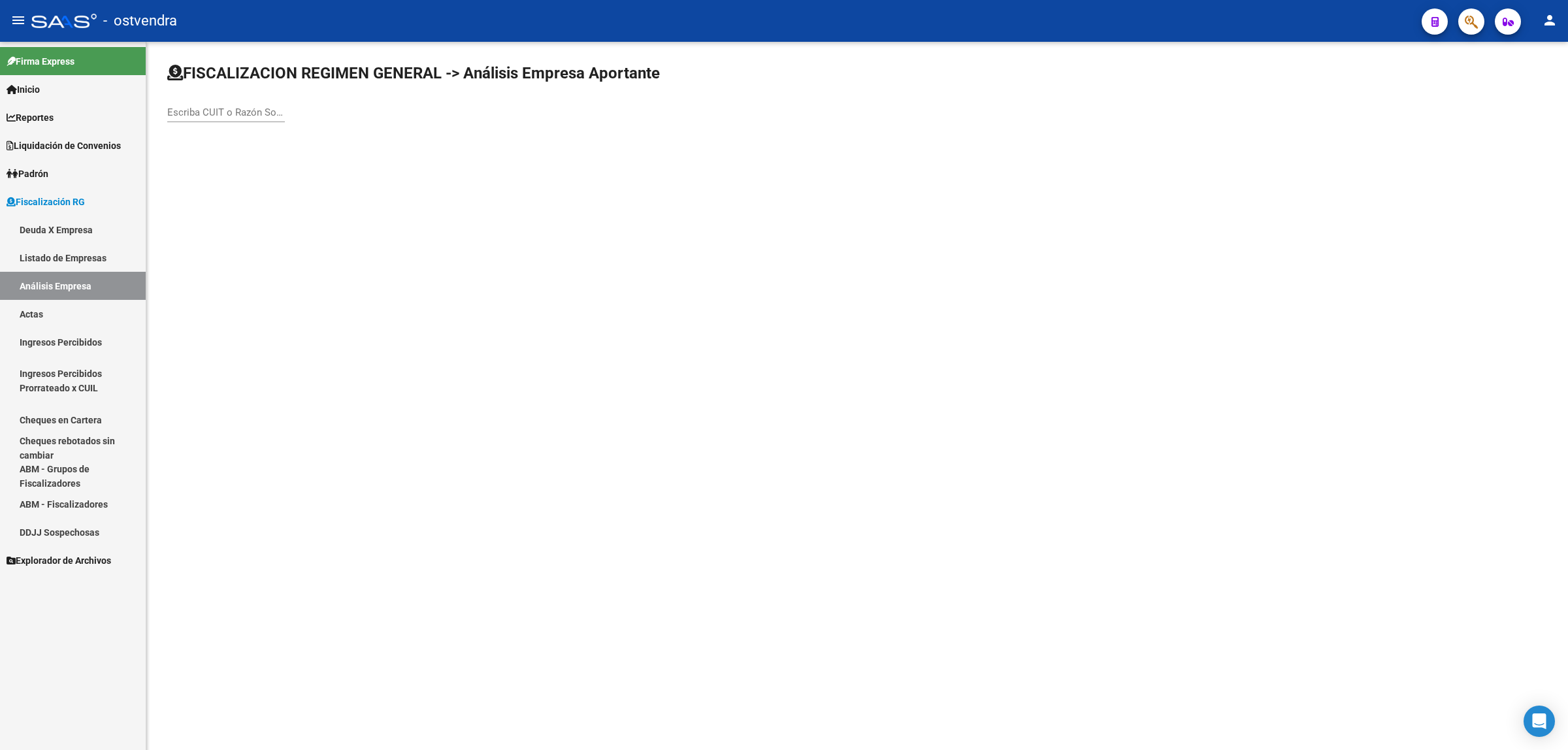
drag, startPoint x: 258, startPoint y: 119, endPoint x: 266, endPoint y: 108, distance: 13.6
click at [260, 113] on div "Escriba CUIT o Razón Social para buscar" at bounding box center [226, 108] width 118 height 28
click at [266, 108] on input "Escriba CUIT o Razón Social para buscar" at bounding box center [226, 113] width 118 height 12
paste input "27375602240"
type input "27375602240"
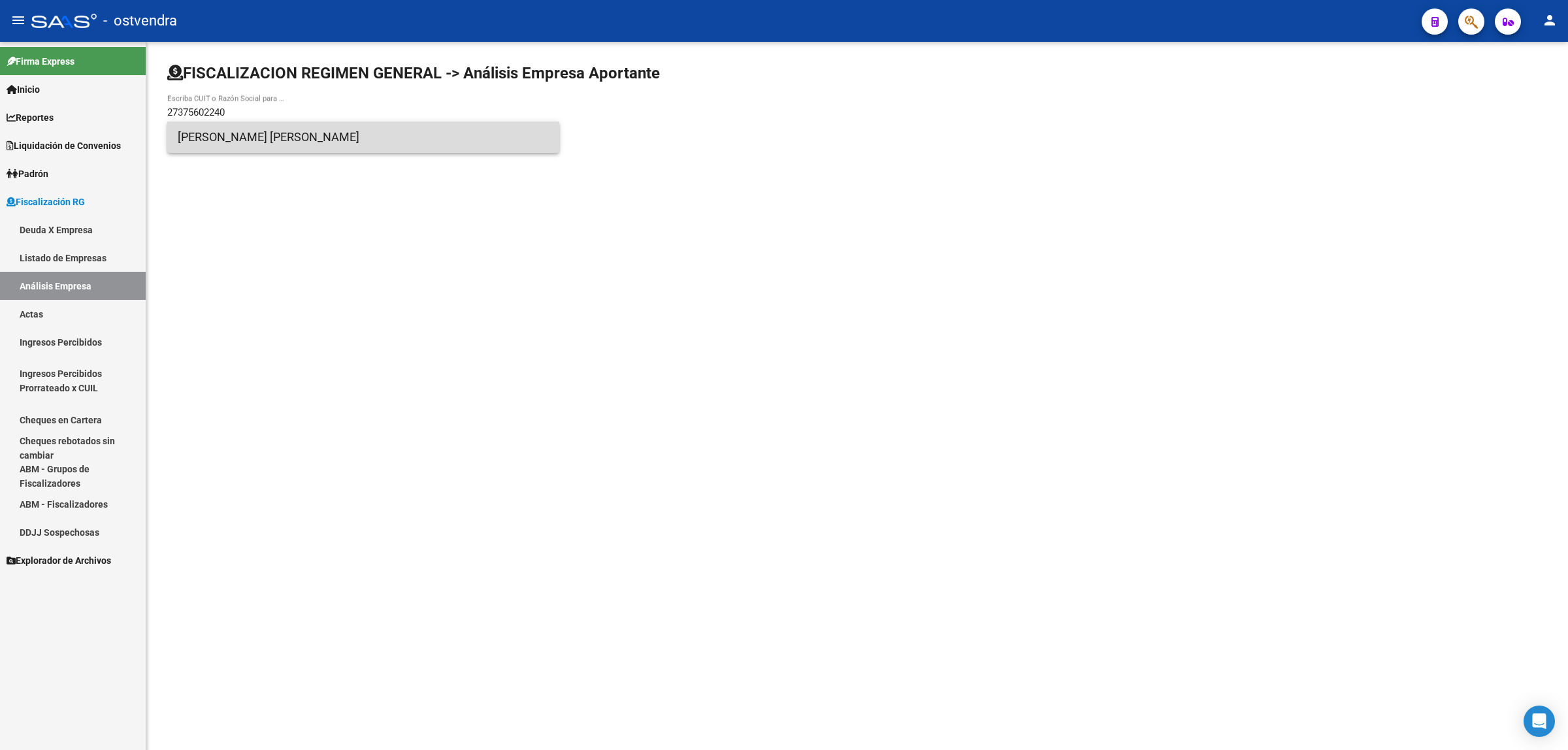
click at [344, 134] on span "[PERSON_NAME] [PERSON_NAME]" at bounding box center [363, 136] width 371 height 31
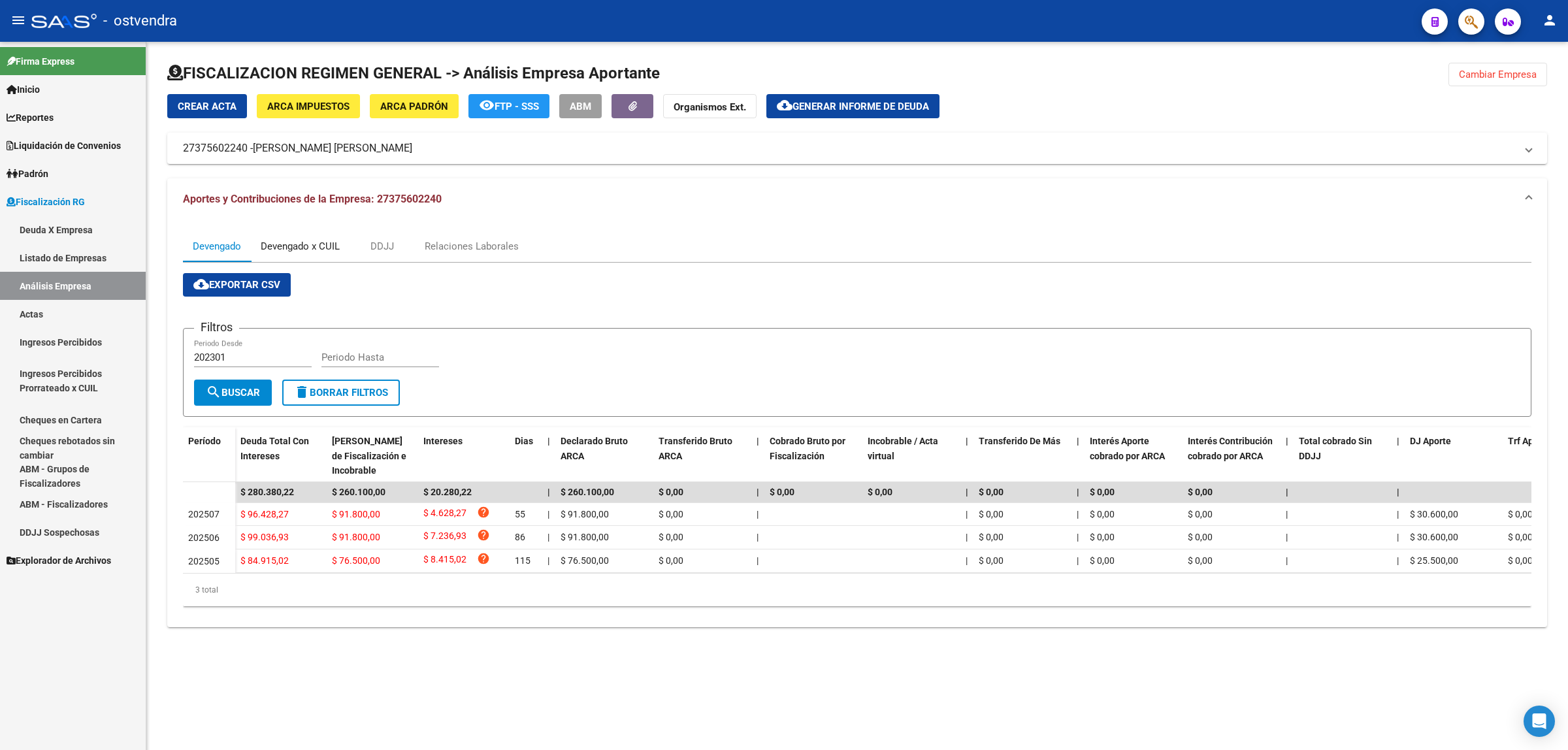
click at [314, 237] on div "Devengado x CUIL" at bounding box center [300, 246] width 99 height 31
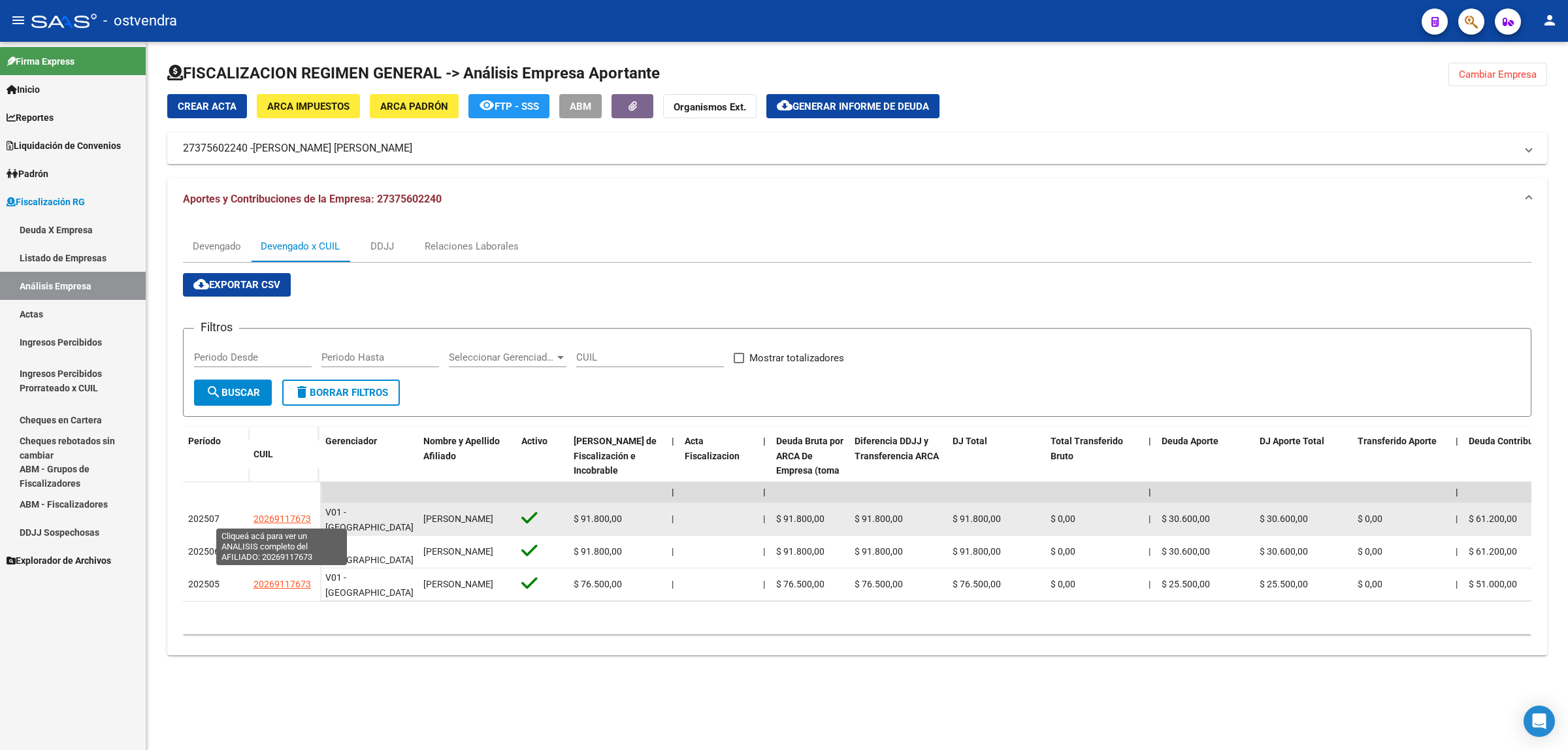
copy span "20269117673"
drag, startPoint x: 250, startPoint y: 517, endPoint x: 308, endPoint y: 517, distance: 58.0
click at [308, 517] on datatable-body-cell "20269117673" at bounding box center [284, 519] width 72 height 33
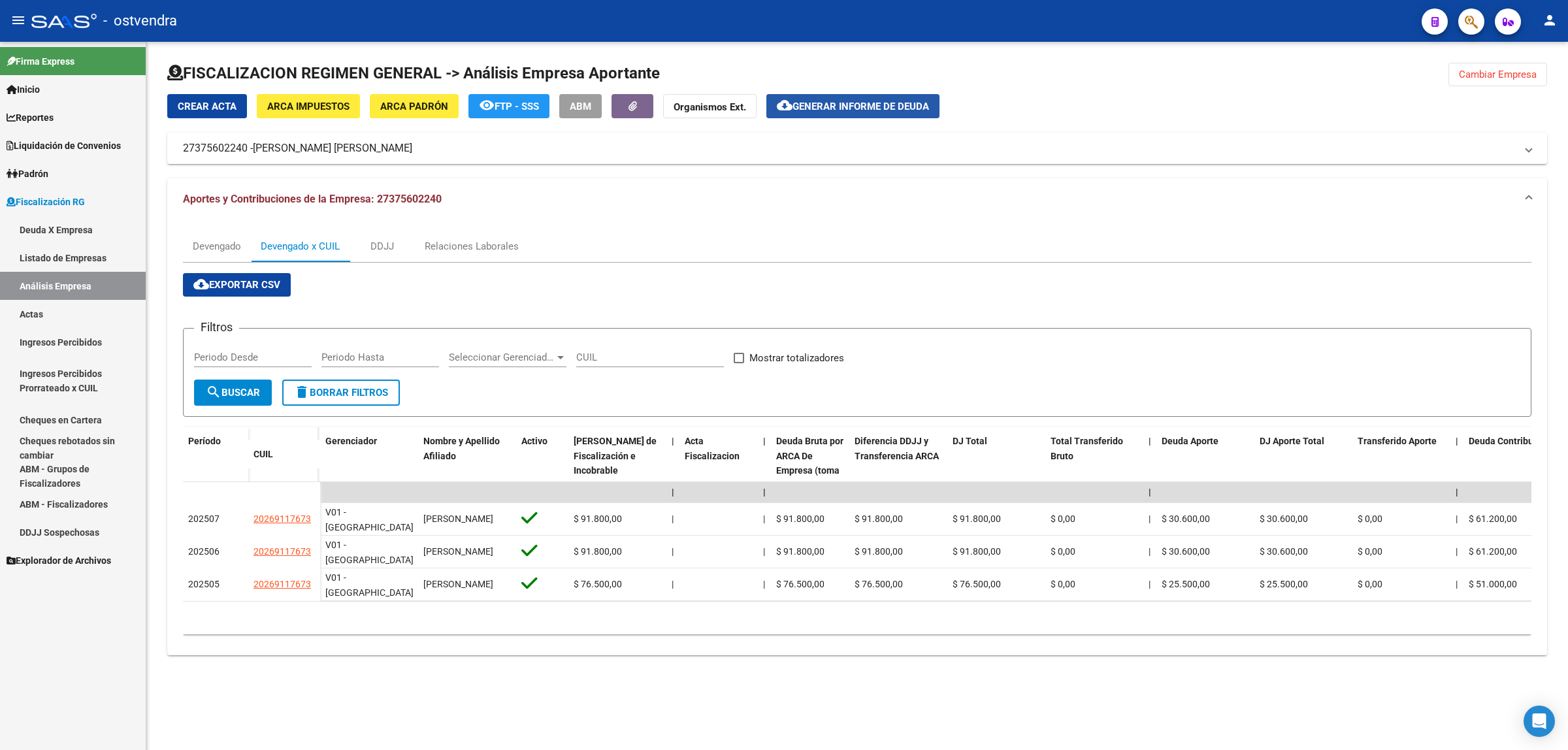
click at [851, 107] on span "Generar informe de deuda" at bounding box center [861, 107] width 136 height 12
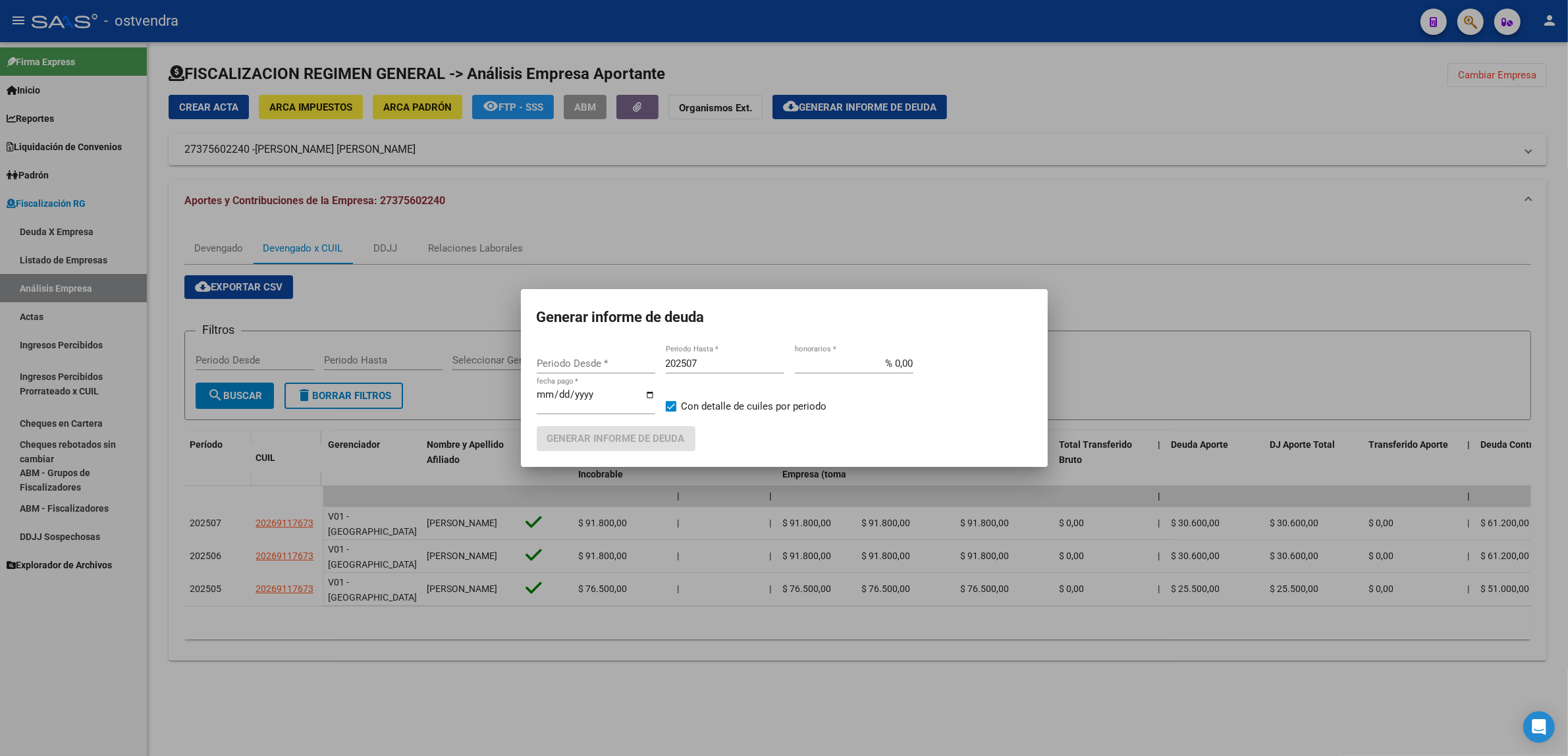
type input "202301"
click at [560, 393] on input "[DATE]" at bounding box center [596, 400] width 119 height 21
type input "[DATE]"
click at [715, 366] on input "202507" at bounding box center [725, 364] width 119 height 12
type input "202509"
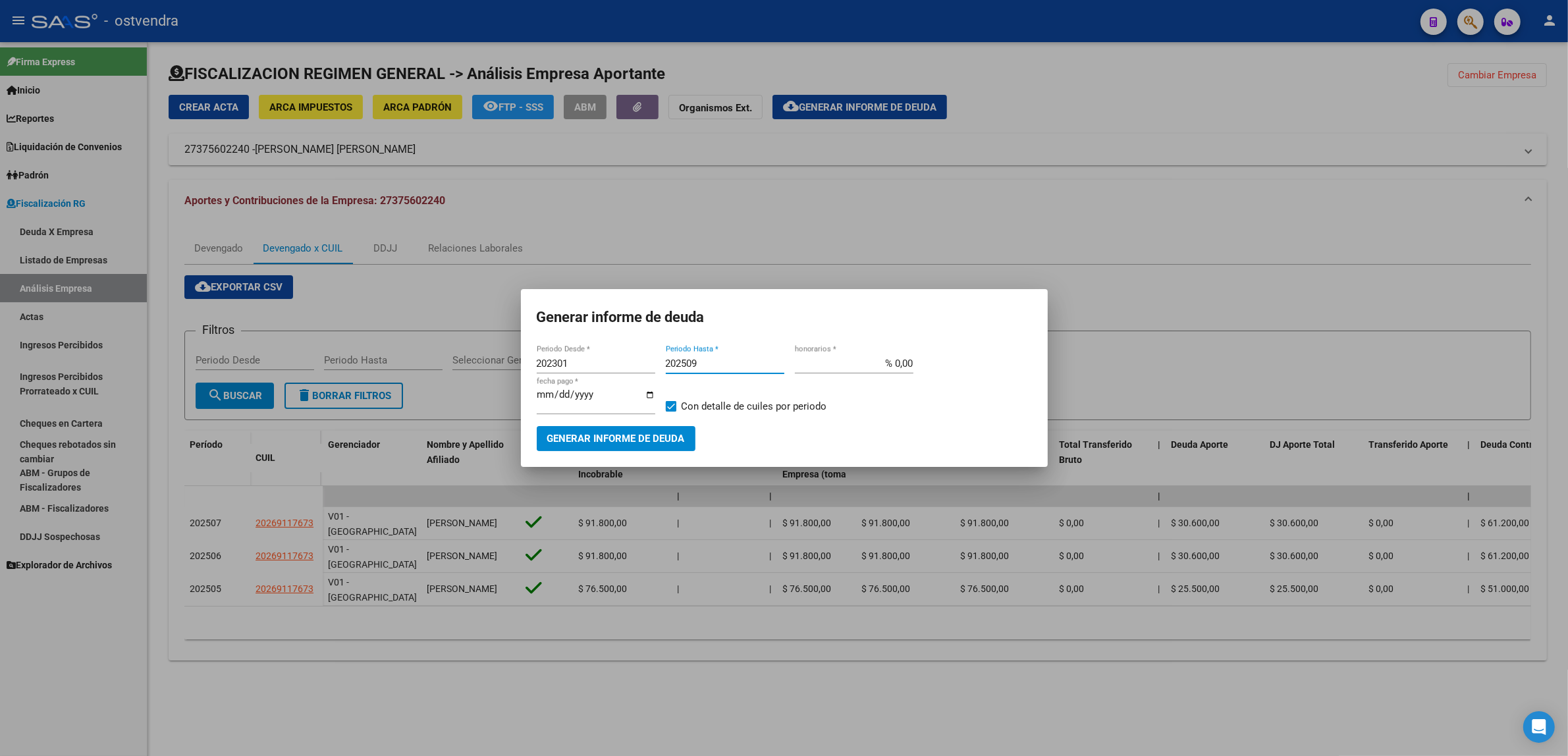
click at [611, 439] on span "Generar informe de deuda" at bounding box center [616, 439] width 138 height 12
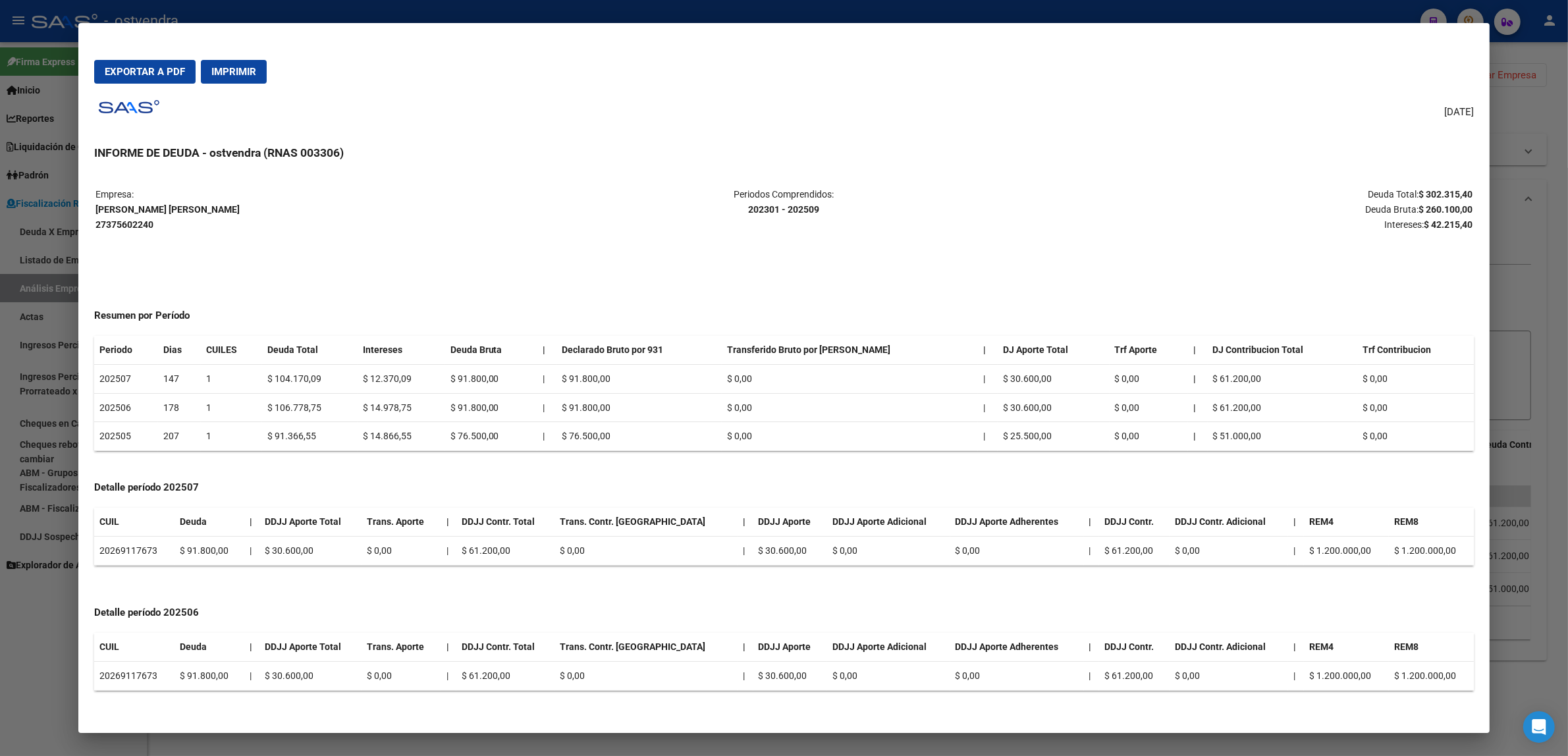
click at [1444, 208] on strong "$ 260.100,00" at bounding box center [1446, 209] width 54 height 10
copy strong "260.100,00"
click at [1441, 222] on strong "$ 42.215,40" at bounding box center [1448, 225] width 49 height 10
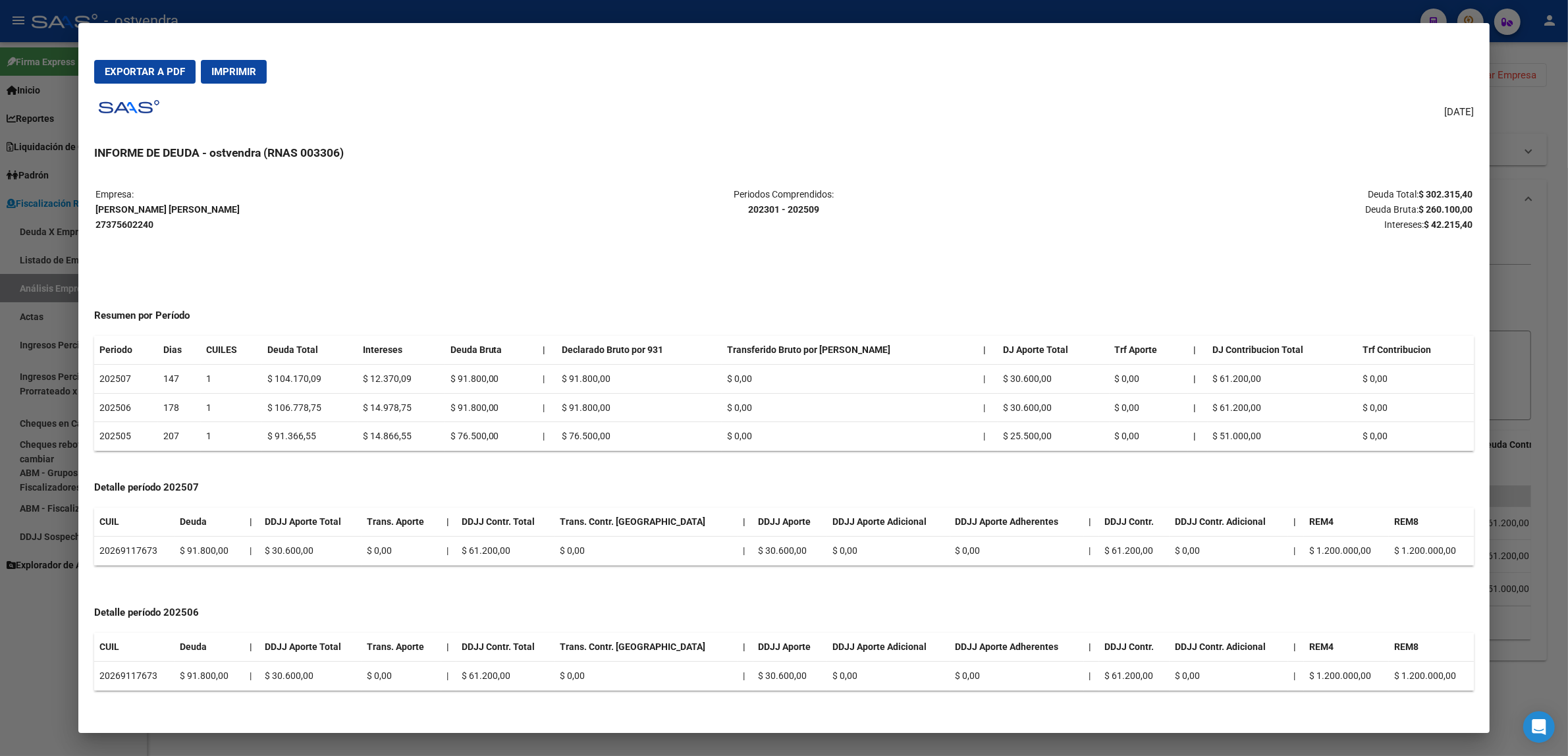
copy strong "42.215,40"
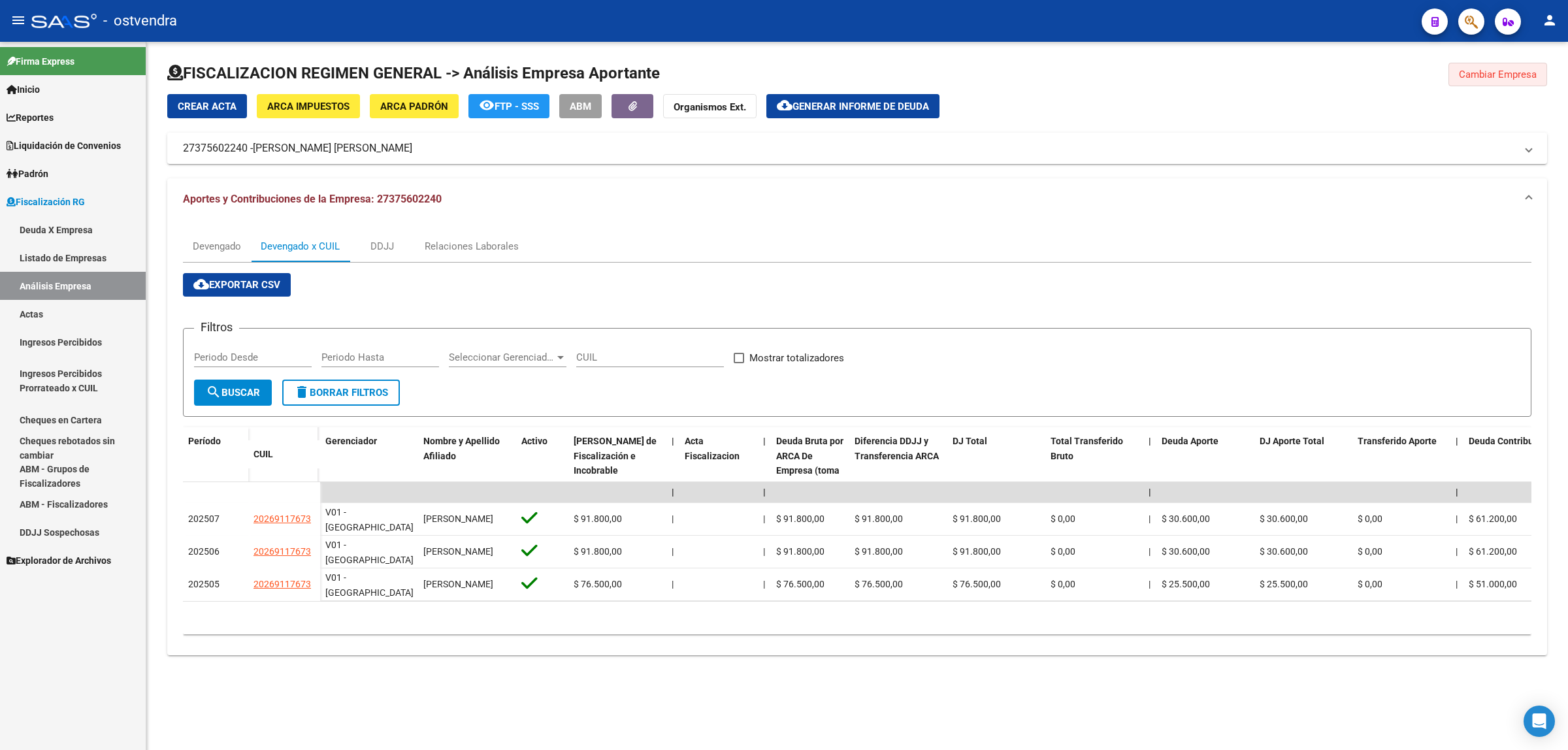
click at [1496, 81] on button "Cambiar Empresa" at bounding box center [1498, 74] width 99 height 23
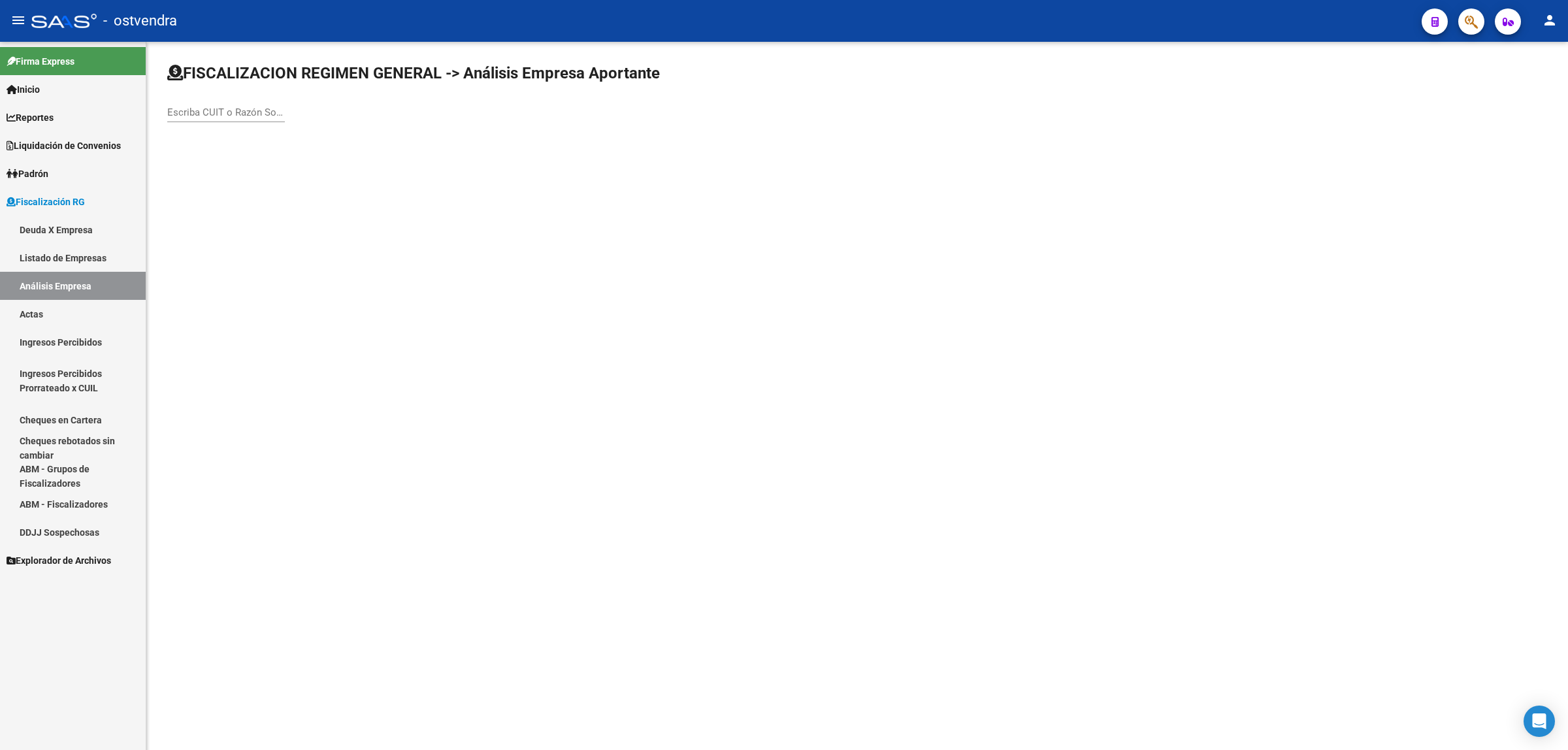
click at [270, 119] on div "Escriba CUIT o Razón Social para buscar" at bounding box center [226, 108] width 118 height 28
paste input "20297482700"
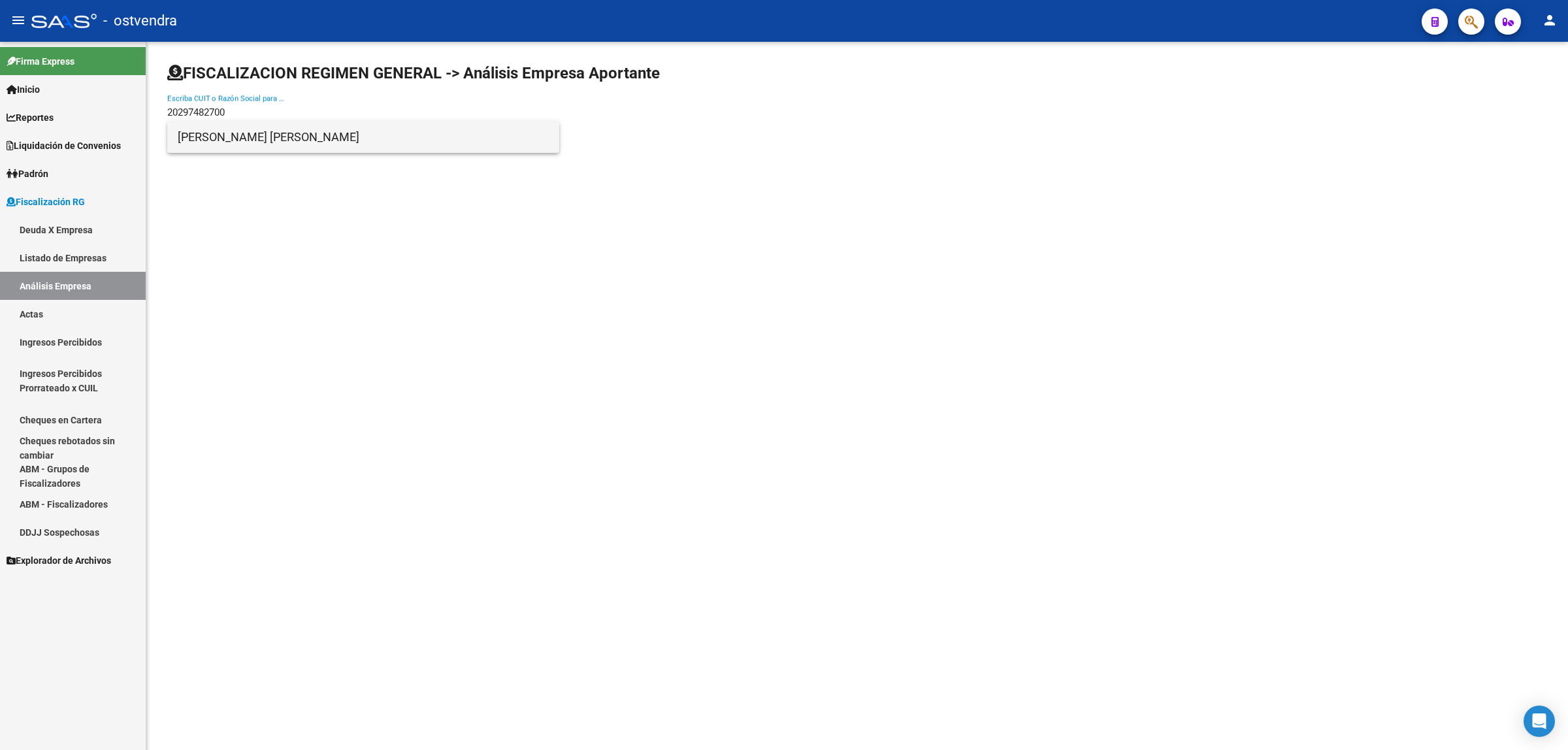
type input "20297482700"
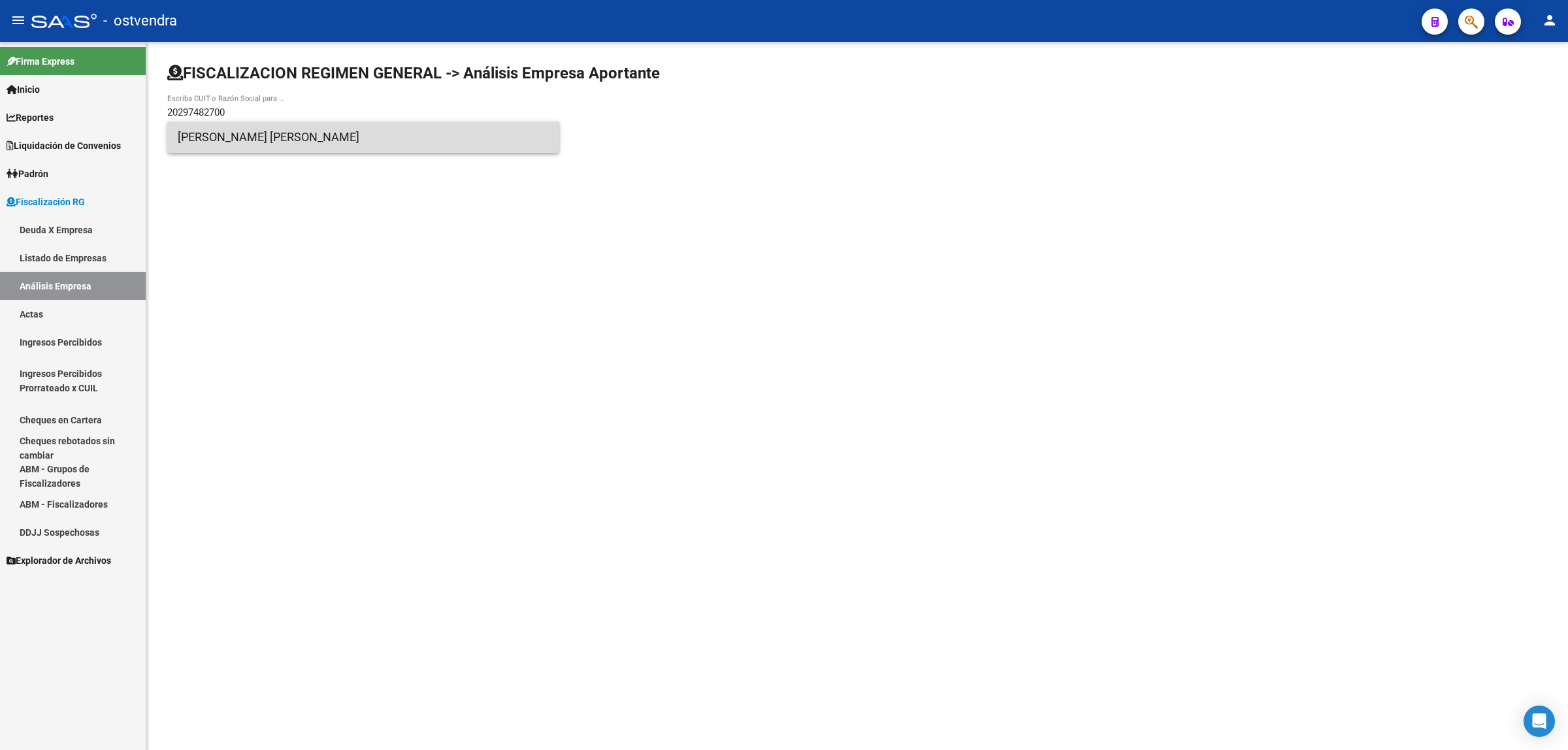
click at [268, 136] on span "[PERSON_NAME] [PERSON_NAME]" at bounding box center [363, 136] width 371 height 31
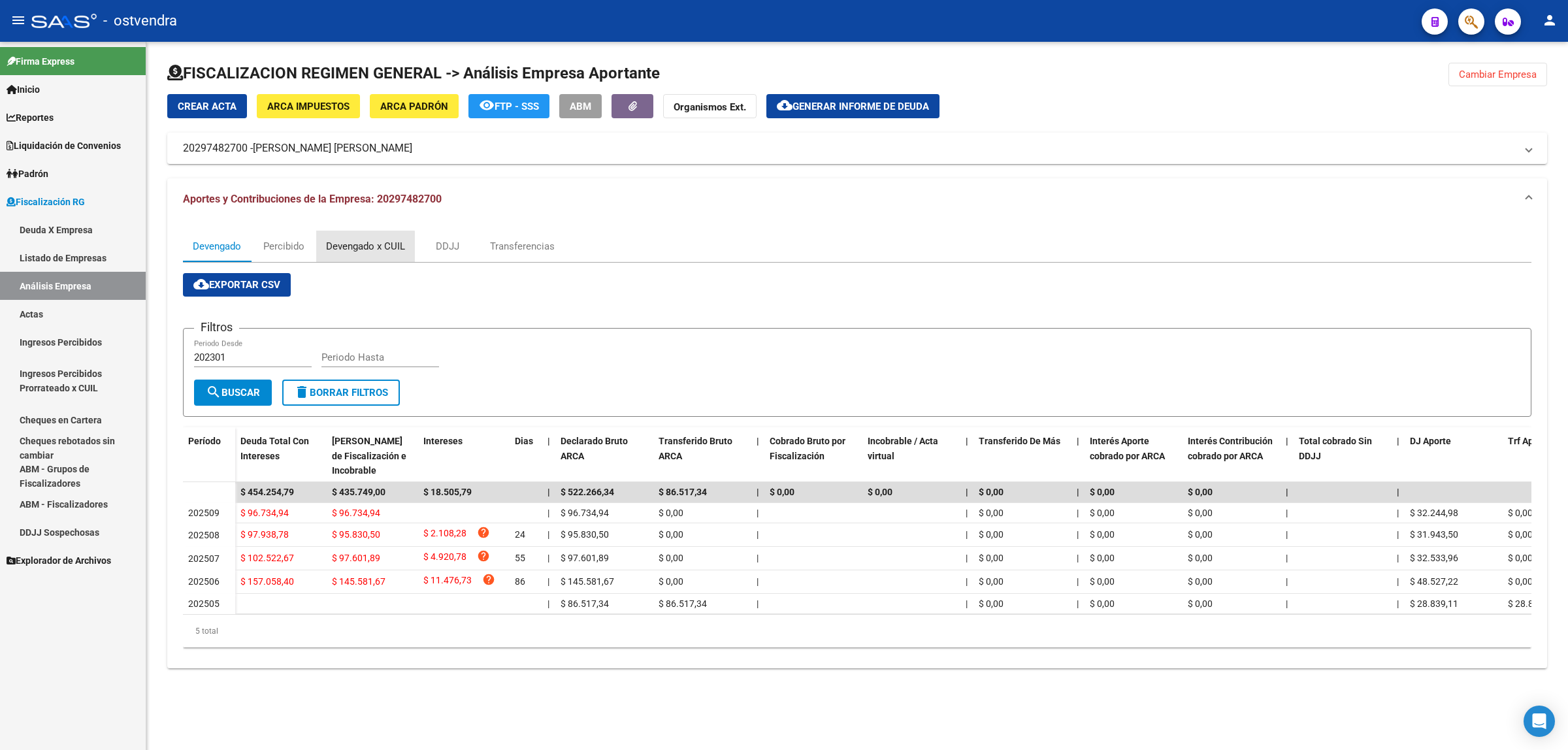
click at [361, 252] on div "Devengado x CUIL" at bounding box center [365, 246] width 79 height 15
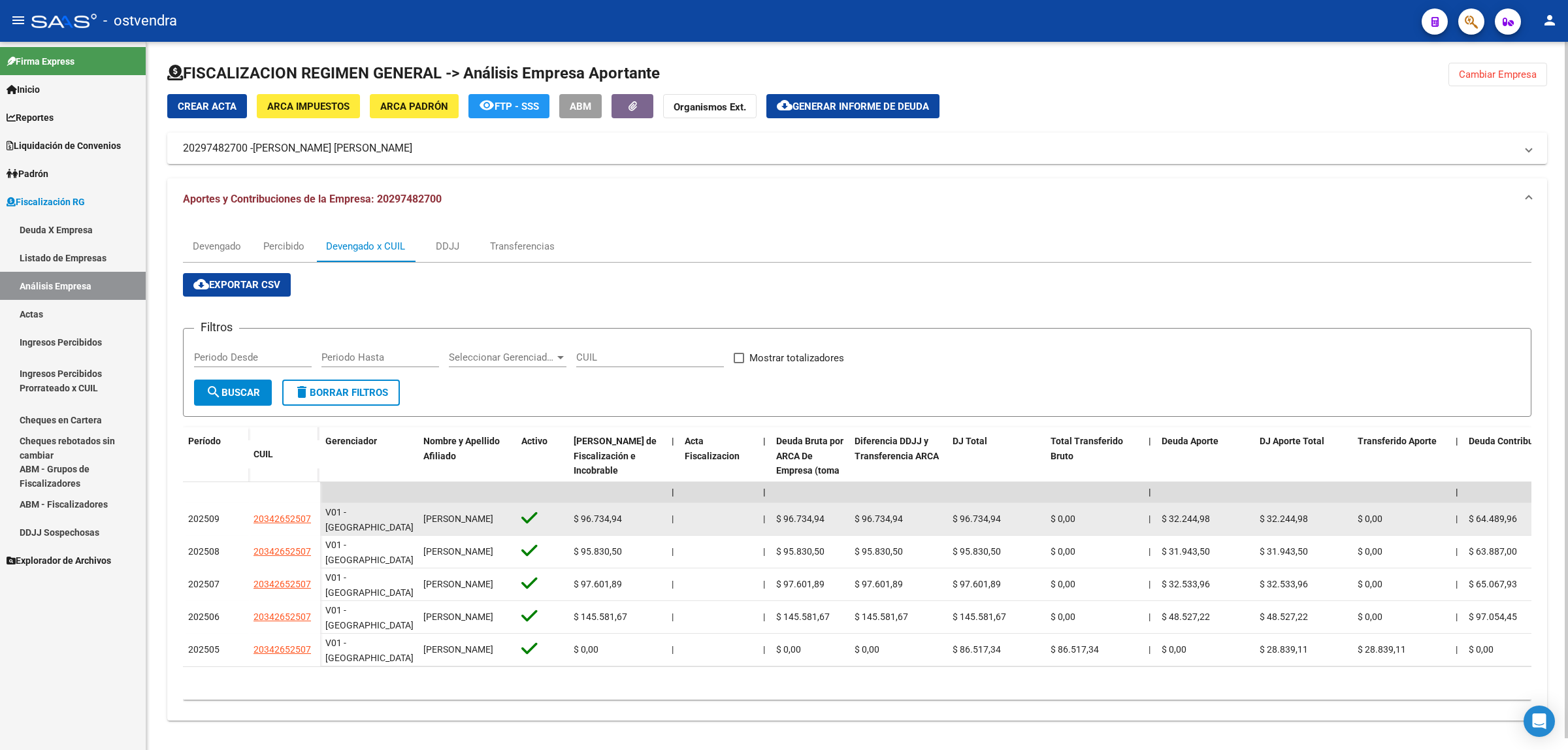
drag, startPoint x: 248, startPoint y: 514, endPoint x: 311, endPoint y: 521, distance: 63.4
click at [311, 521] on datatable-body-cell "20342652507" at bounding box center [284, 519] width 72 height 33
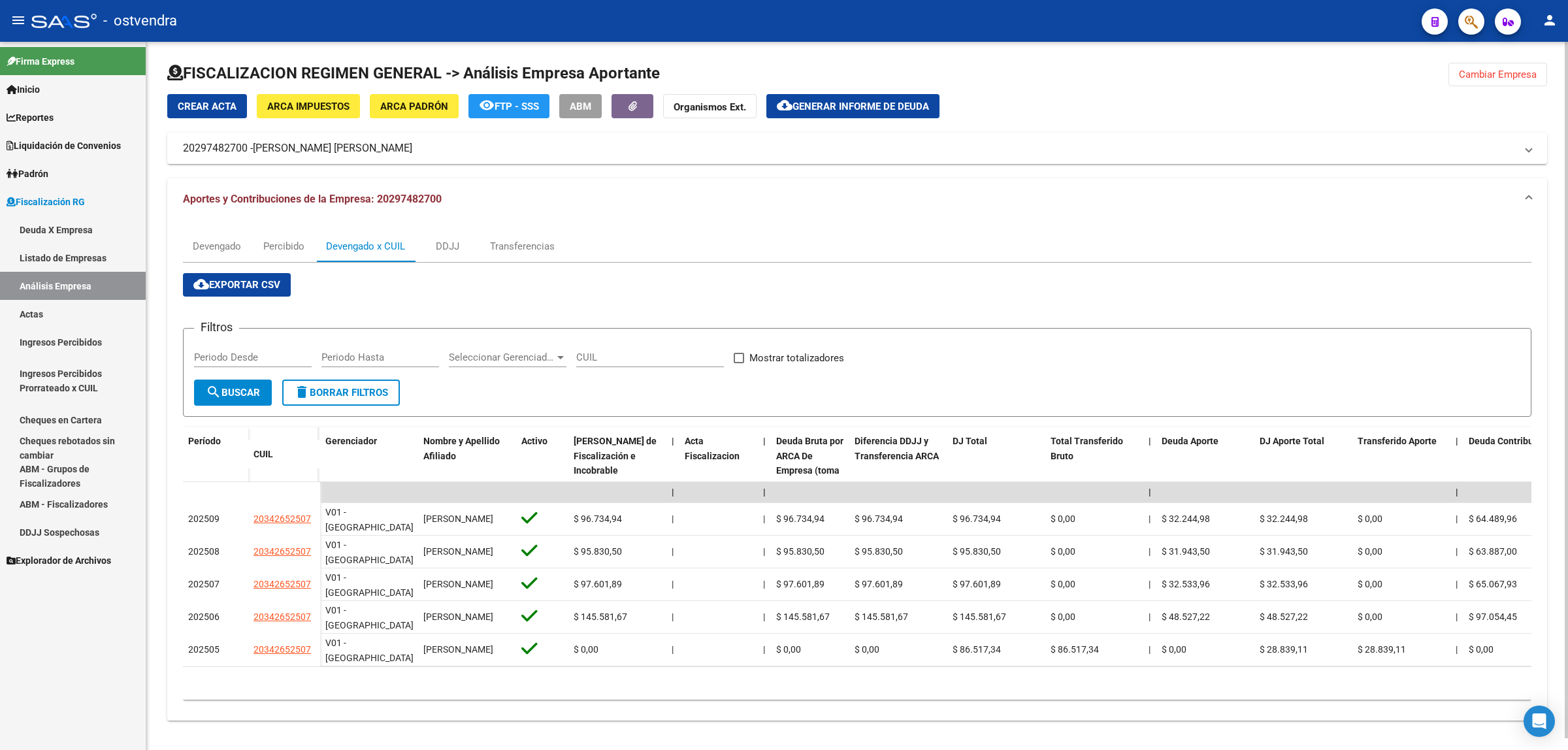
copy span "20342652507"
click at [866, 101] on span "Generar informe de deuda" at bounding box center [861, 107] width 136 height 12
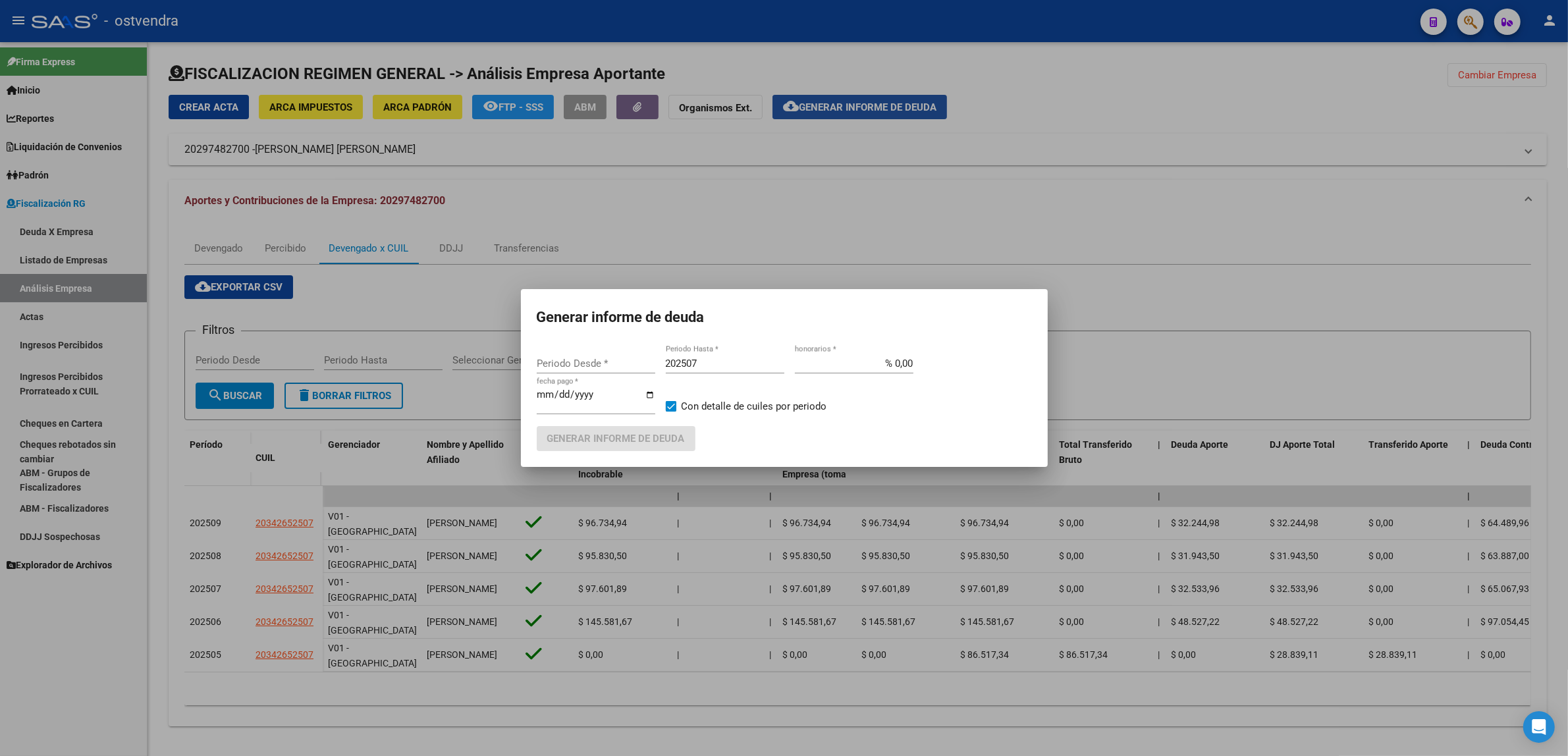
type input "202301"
click at [723, 370] on input "202507" at bounding box center [725, 364] width 119 height 12
type input "202509"
drag, startPoint x: 565, startPoint y: 393, endPoint x: 611, endPoint y: 386, distance: 46.5
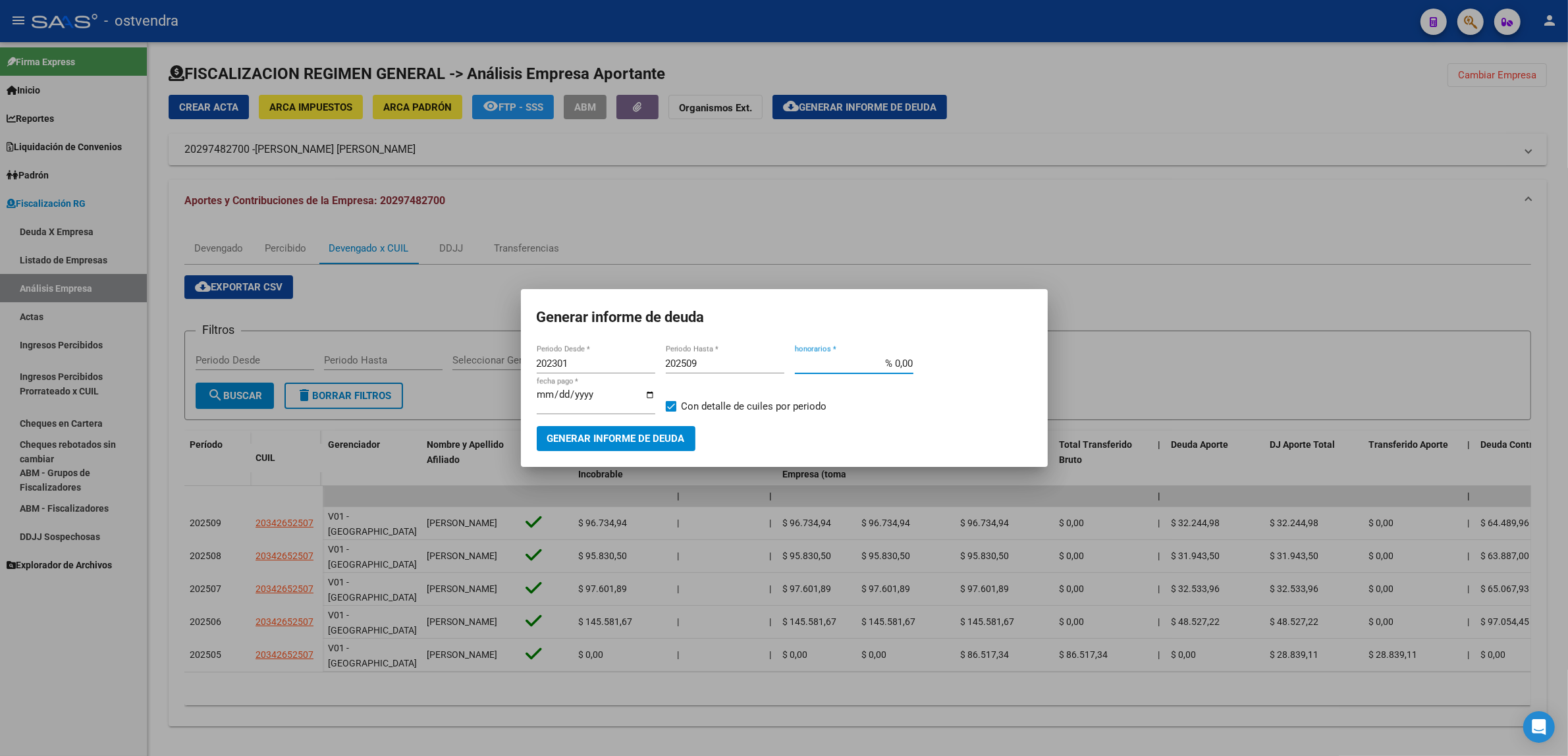
click at [566, 393] on input "[DATE]" at bounding box center [596, 400] width 119 height 21
type input "[DATE]"
click at [631, 427] on button "Generar informe de deuda" at bounding box center [616, 438] width 159 height 24
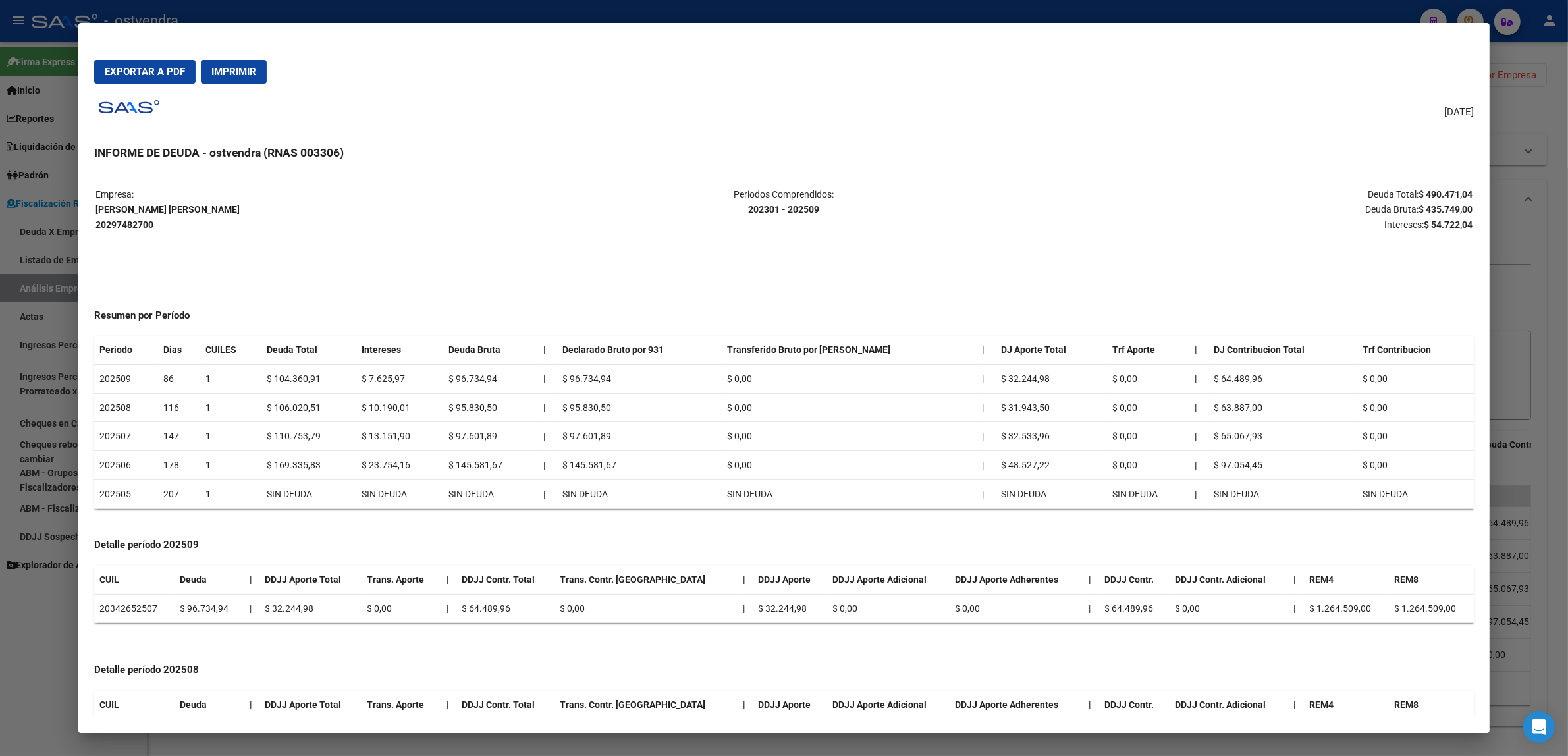
click at [1447, 234] on div "Empresa: [PERSON_NAME] [PERSON_NAME] 20297482700 Periodos Comprendidos: 202301 …" at bounding box center [784, 597] width 1380 height 823
click at [1455, 206] on strong "$ 435.749,00" at bounding box center [1446, 209] width 54 height 10
copy strong "435.749,00"
click at [1437, 222] on strong "$ 54.722,04" at bounding box center [1448, 225] width 49 height 10
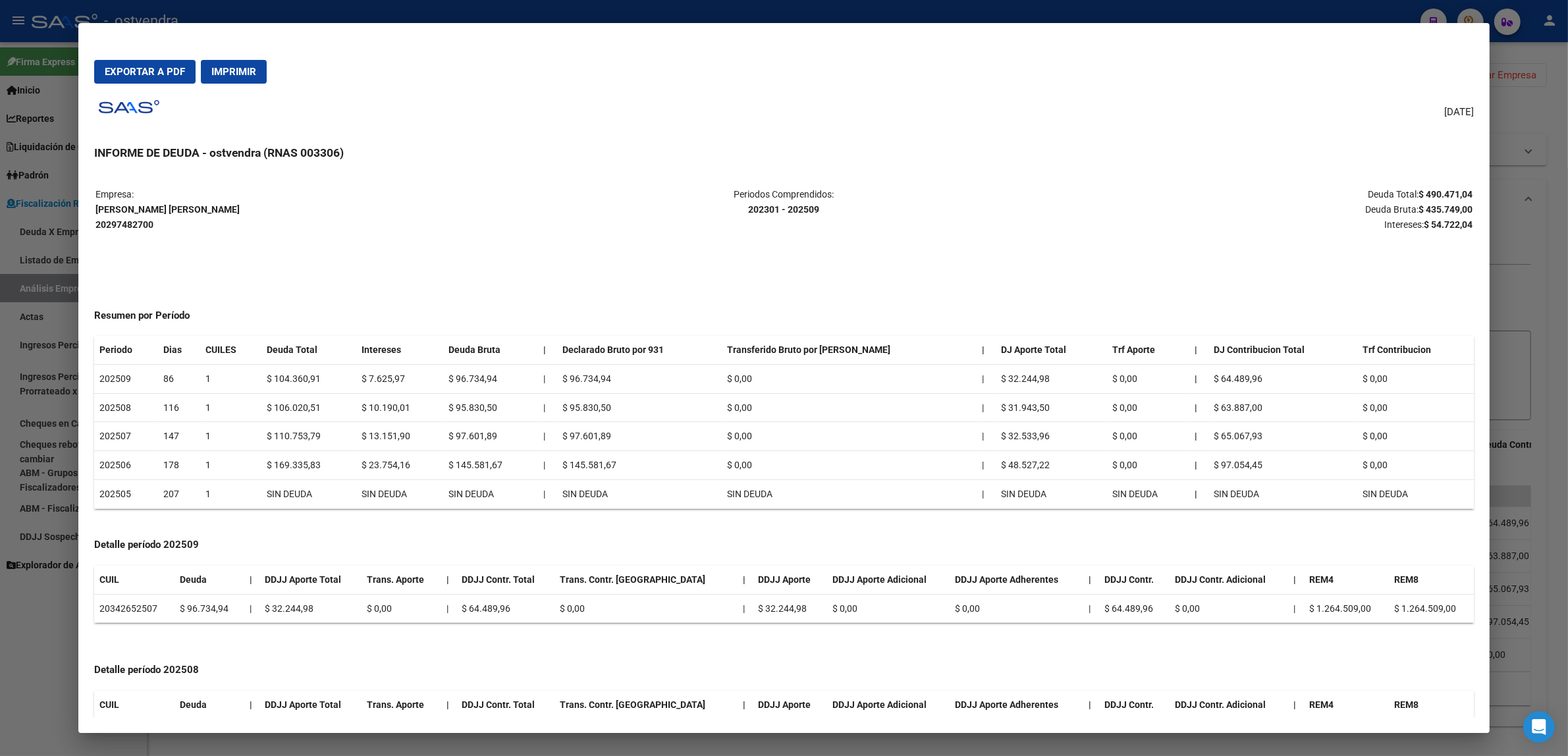
click at [1437, 222] on strong "$ 54.722,04" at bounding box center [1448, 225] width 49 height 10
click at [1534, 356] on div at bounding box center [784, 378] width 1568 height 756
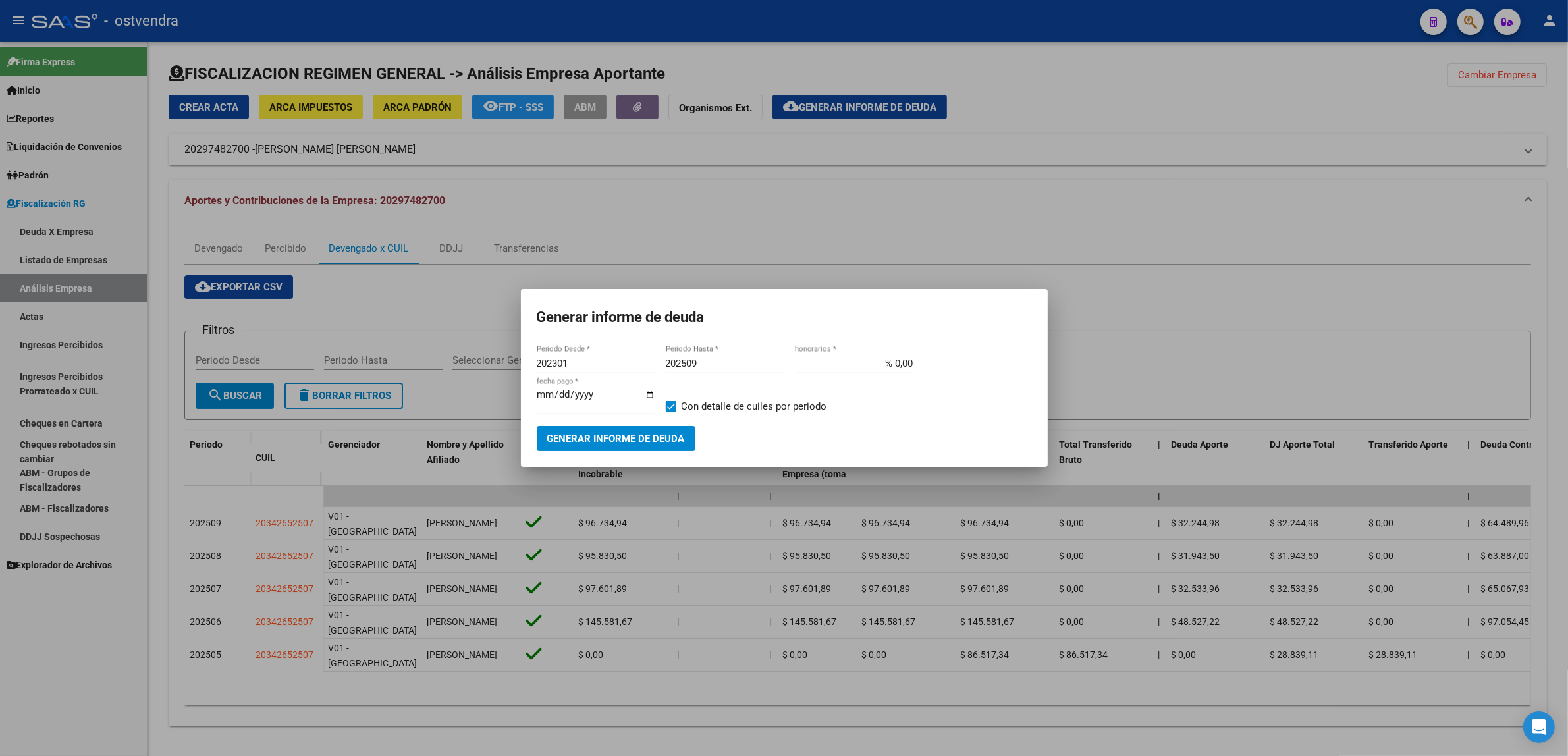
click at [1149, 351] on div at bounding box center [784, 378] width 1568 height 756
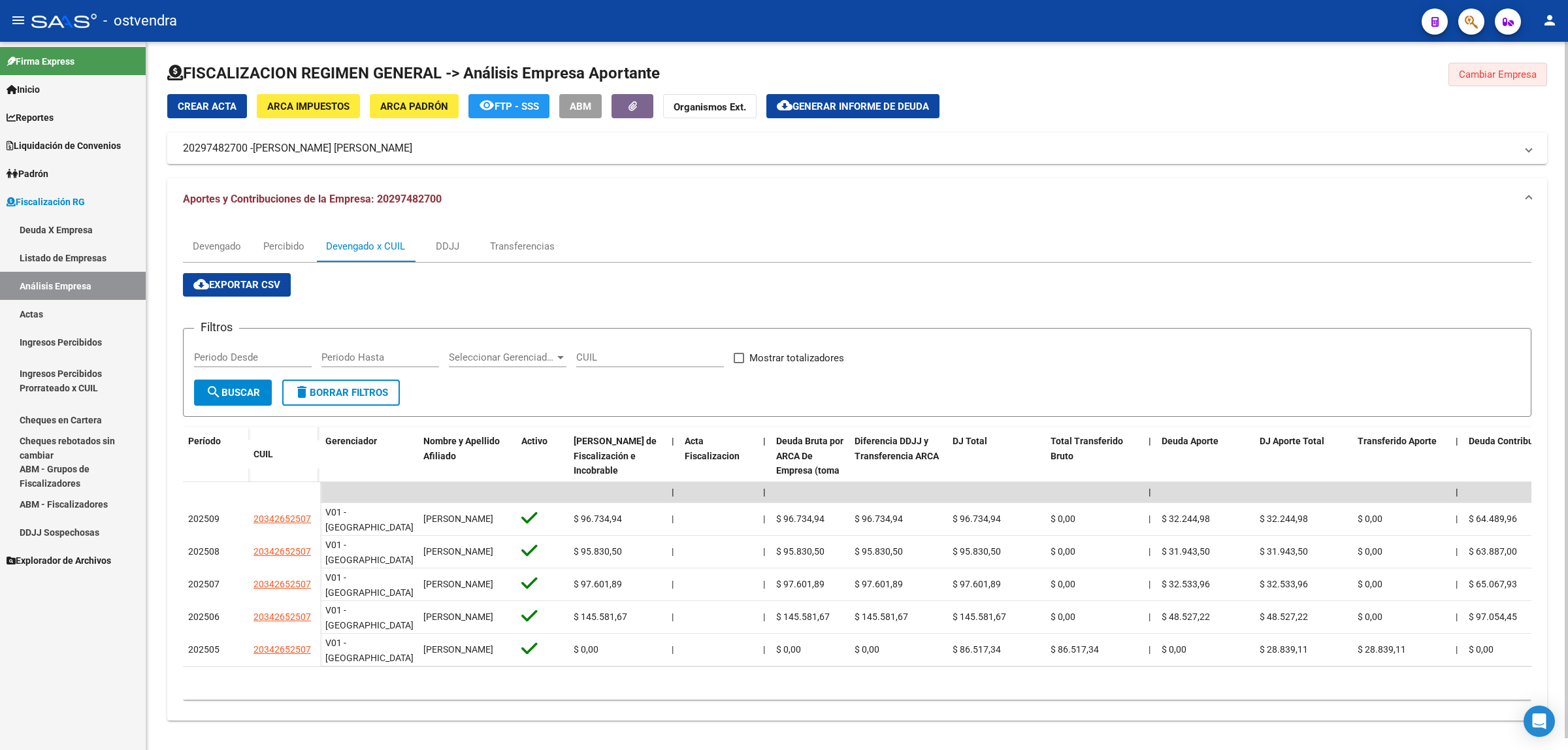
click at [1473, 78] on span "Cambiar Empresa" at bounding box center [1497, 75] width 78 height 12
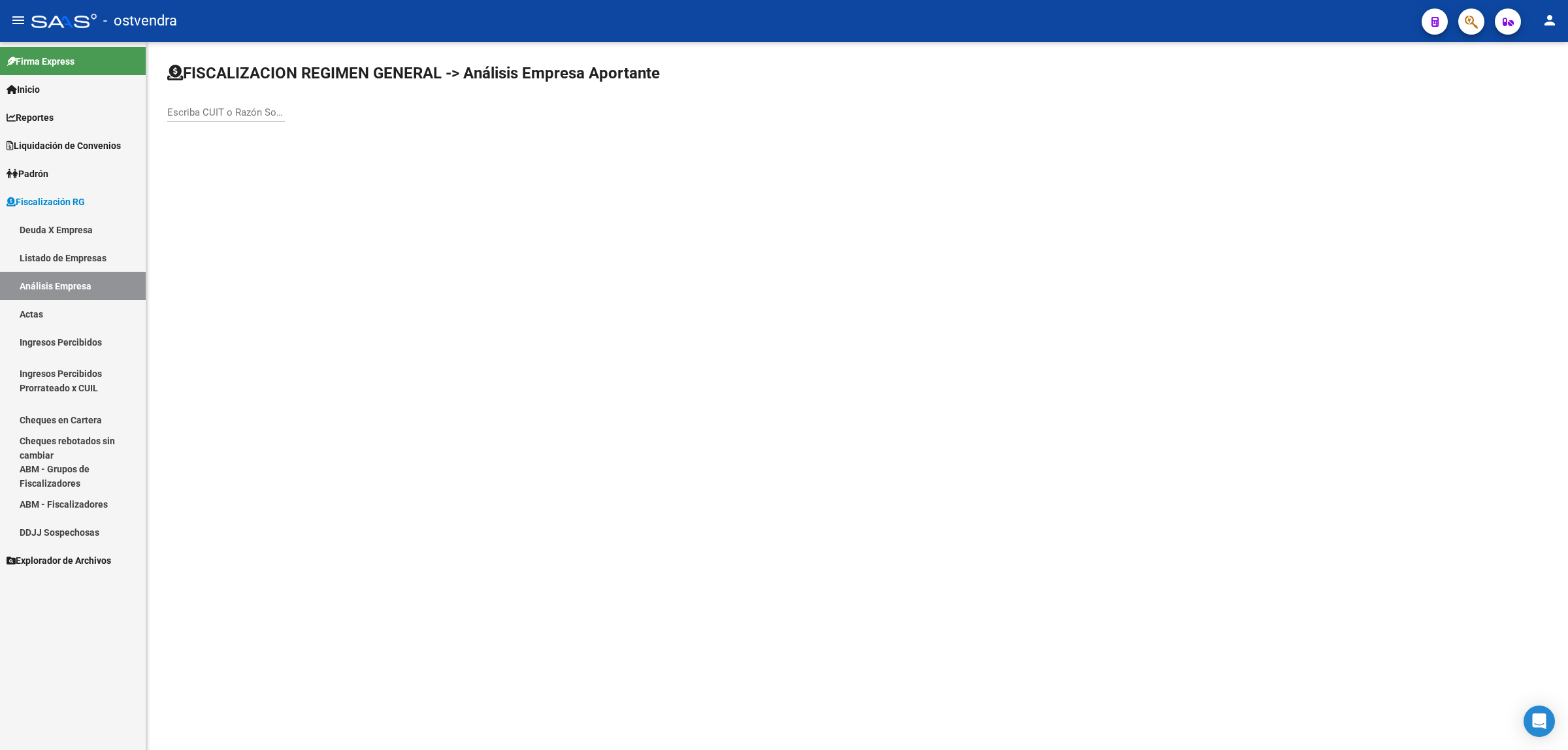
click at [232, 121] on div "Escriba CUIT o Razón Social para buscar" at bounding box center [226, 108] width 118 height 28
paste input "30586412732"
type input "30586412732"
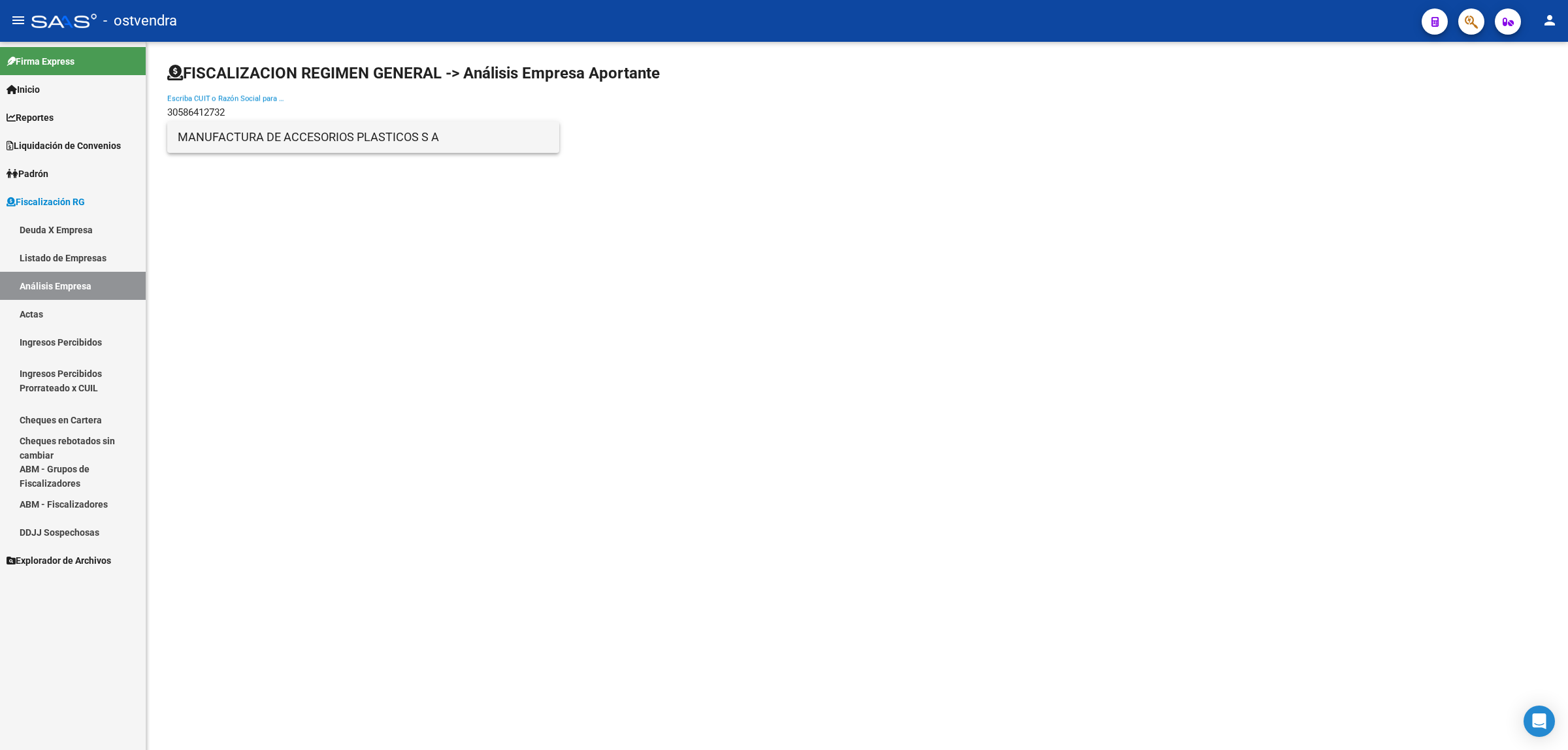
click at [256, 147] on span "MANUFACTURA DE ACCESORIOS PLASTICOS S A" at bounding box center [363, 136] width 371 height 31
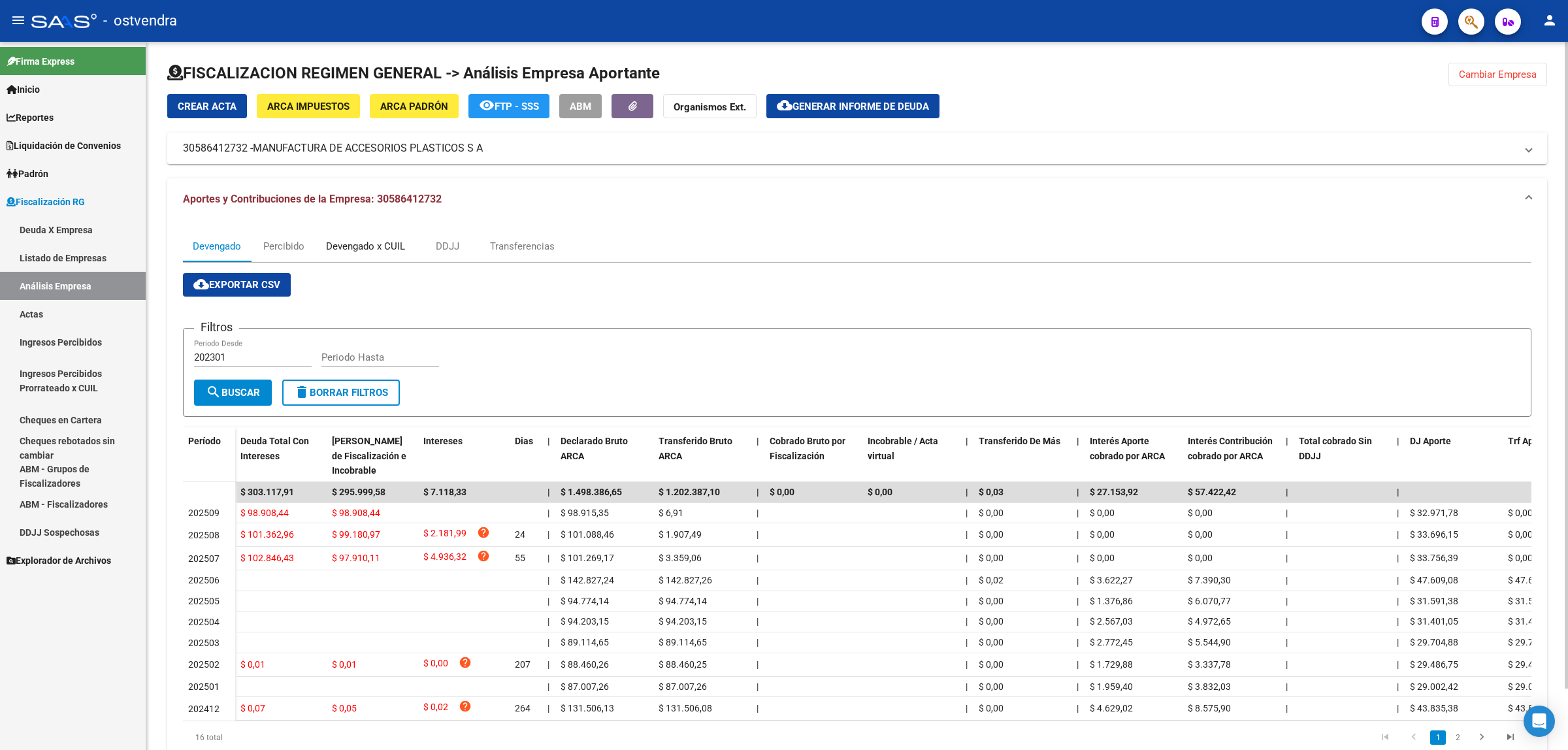
click at [335, 233] on div "Devengado x CUIL" at bounding box center [366, 246] width 99 height 31
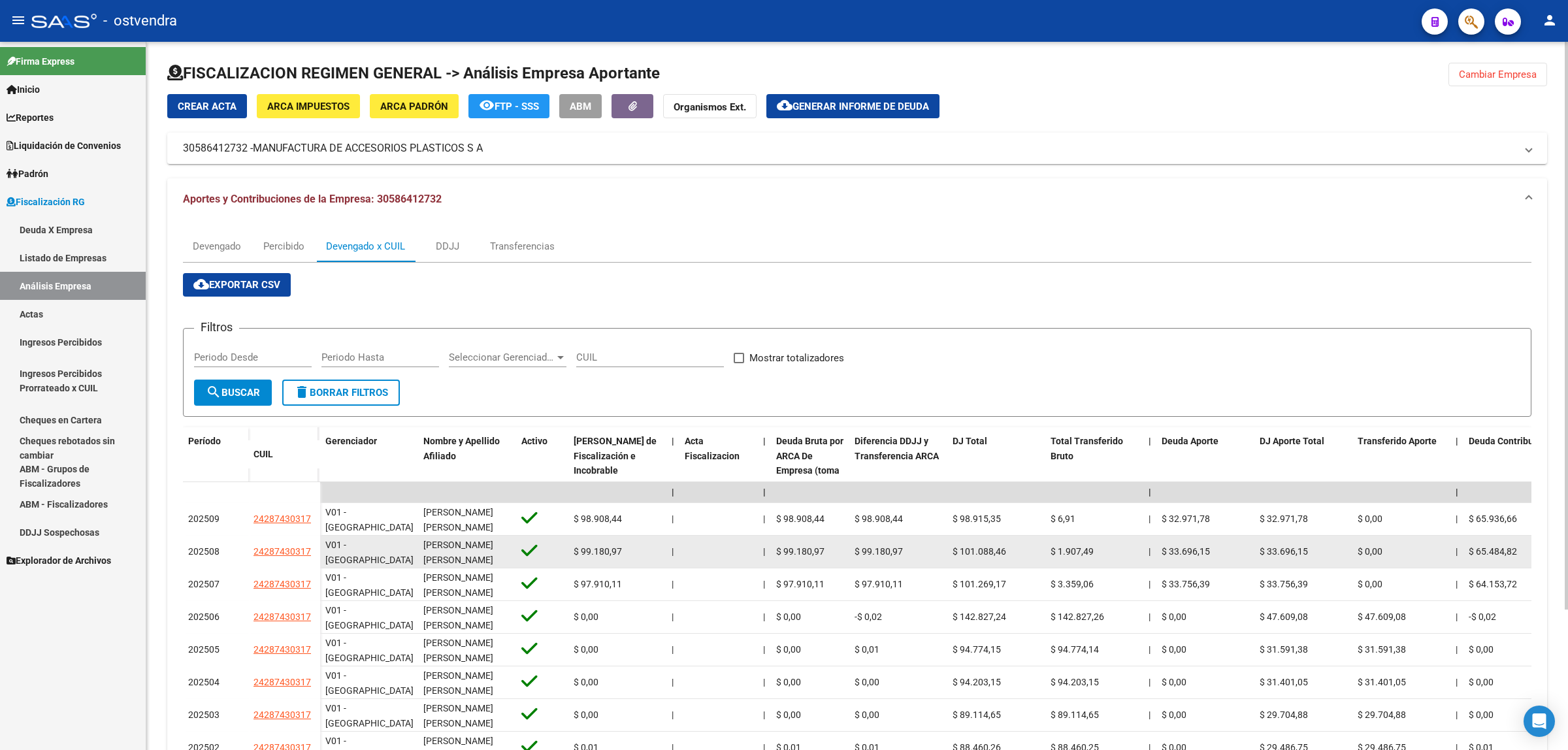
drag, startPoint x: 236, startPoint y: 559, endPoint x: 322, endPoint y: 560, distance: 86.0
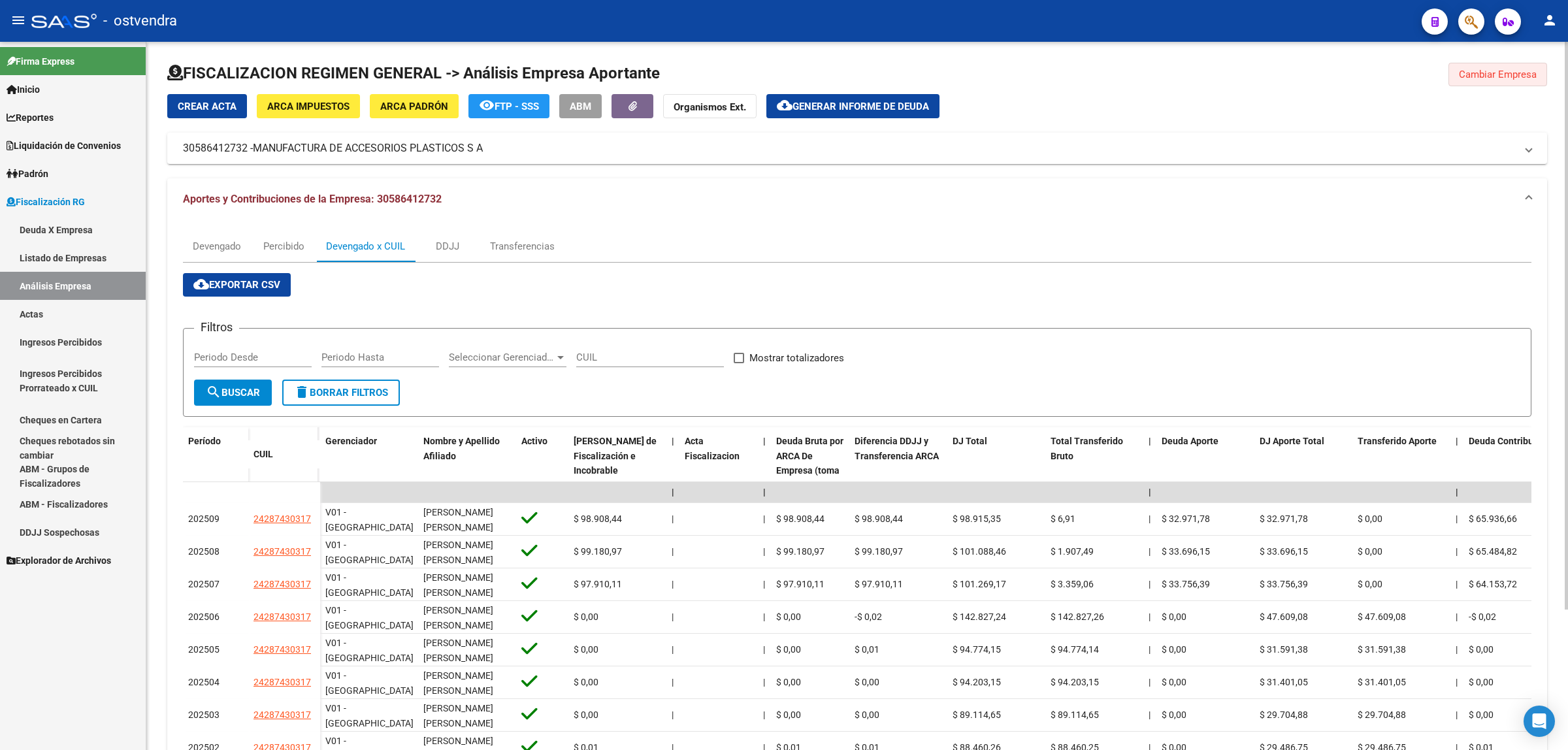
click at [1506, 73] on span "Cambiar Empresa" at bounding box center [1497, 75] width 78 height 12
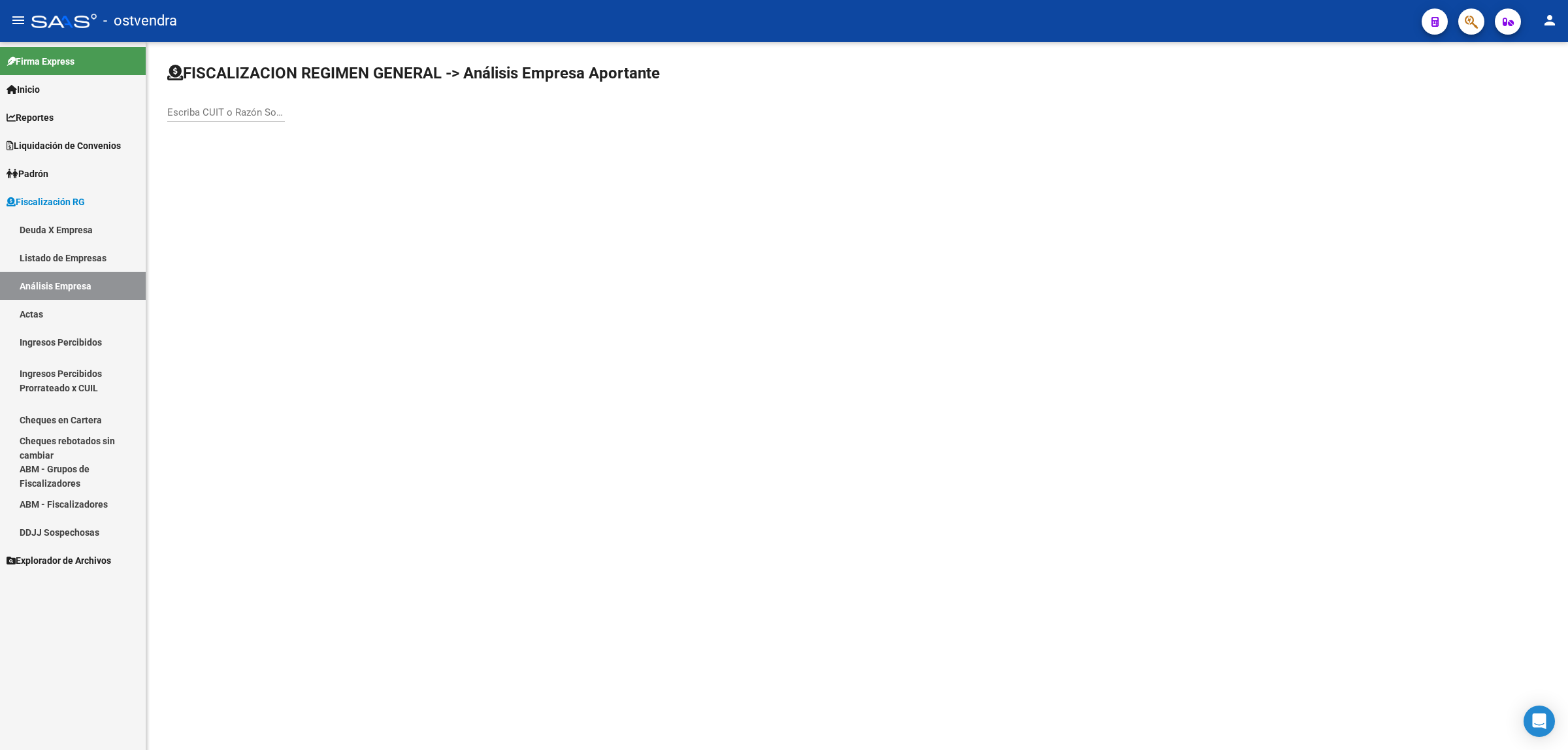
click at [256, 121] on div "Escriba CUIT o Razón Social para buscar" at bounding box center [226, 115] width 118 height 41
click at [256, 116] on input "Escriba CUIT o Razón Social para buscar" at bounding box center [226, 113] width 118 height 12
paste input "30716161168"
click at [256, 116] on input "Escriba CUIT o Razón Social para buscar" at bounding box center [226, 113] width 118 height 12
type input "30716161168"
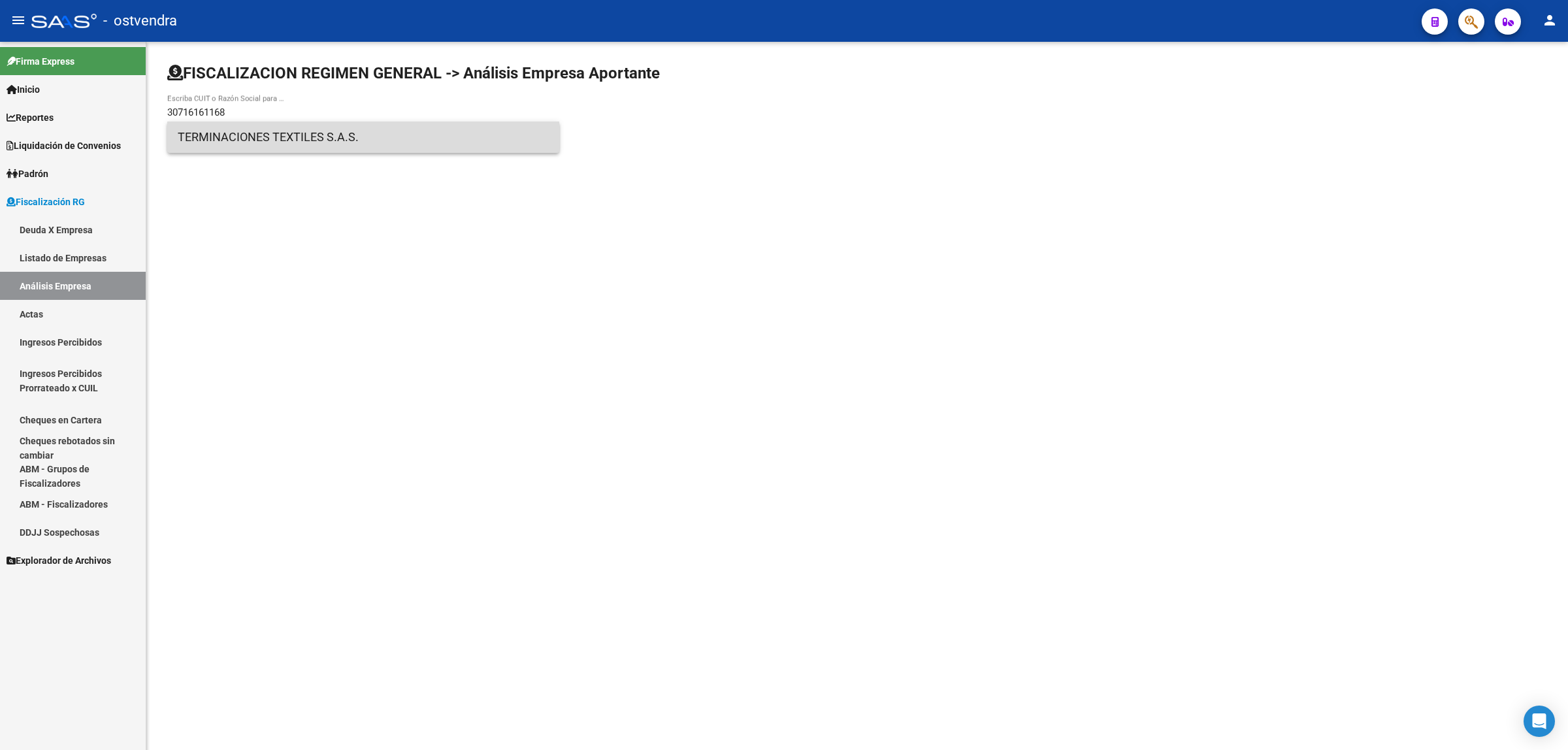
click at [303, 136] on span "TERMINACIONES TEXTILES S.A.S." at bounding box center [363, 136] width 371 height 31
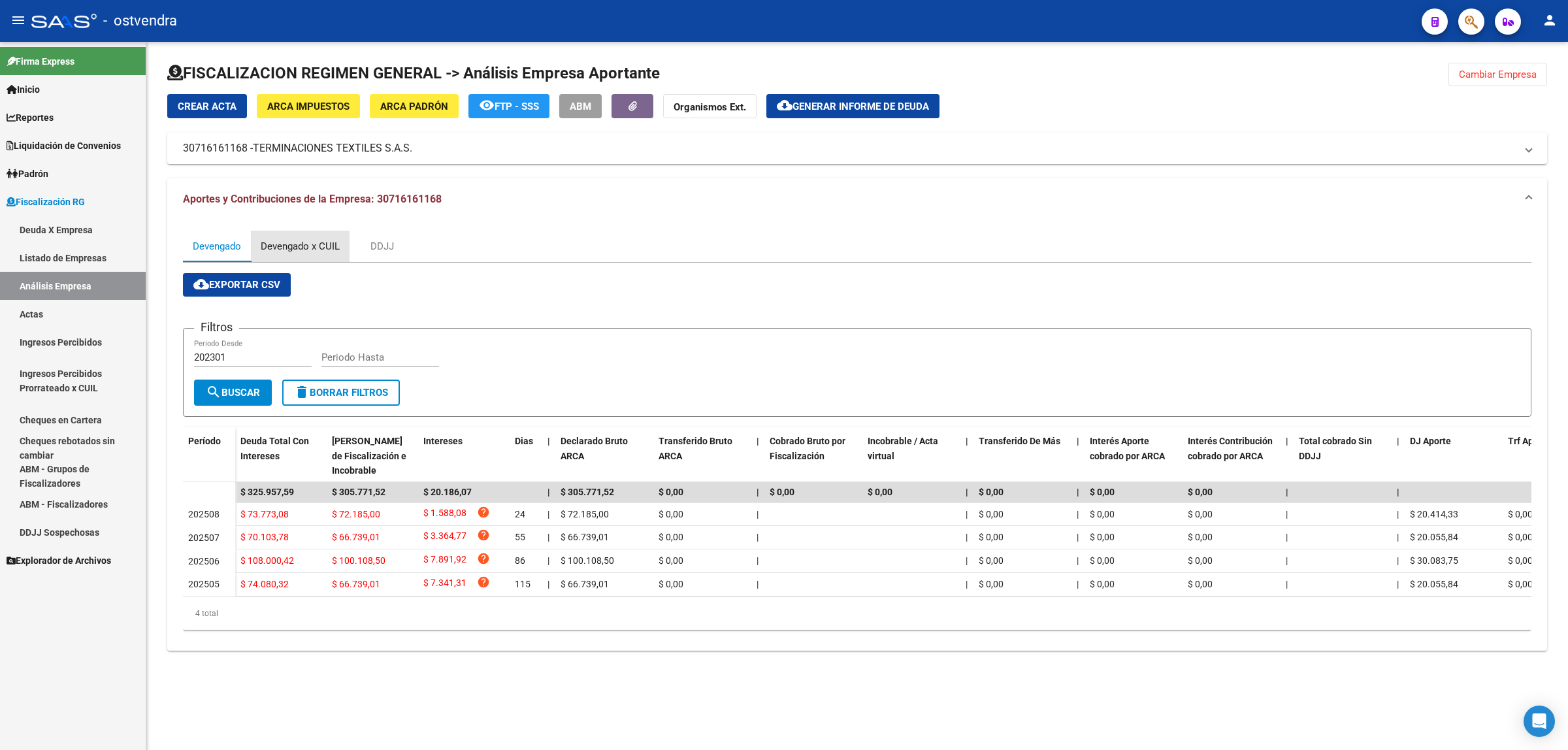
click at [313, 239] on div "Devengado x CUIL" at bounding box center [300, 246] width 79 height 15
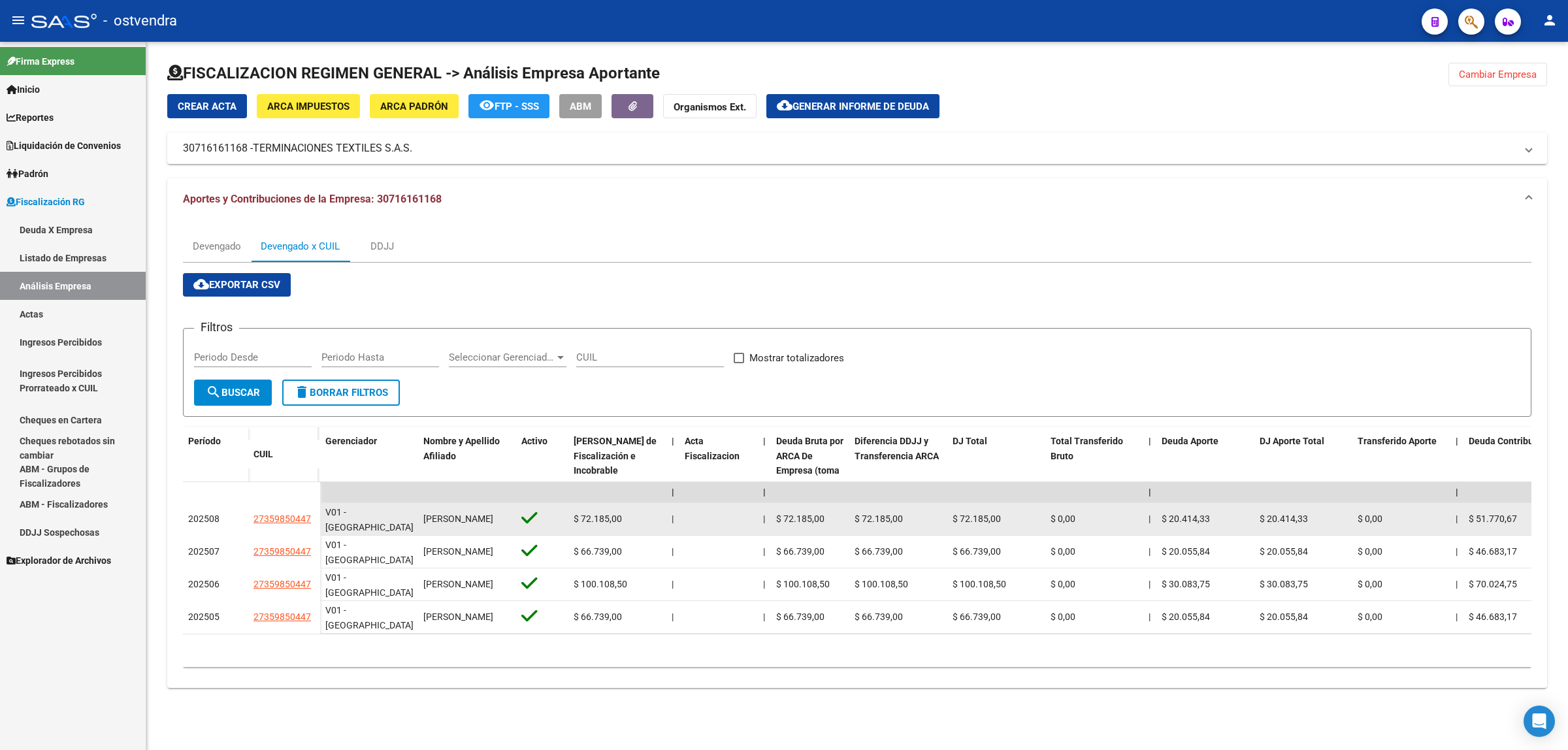
drag, startPoint x: 237, startPoint y: 524, endPoint x: 311, endPoint y: 525, distance: 74.0
click at [311, 525] on div "202508 27359850447" at bounding box center [251, 519] width 137 height 33
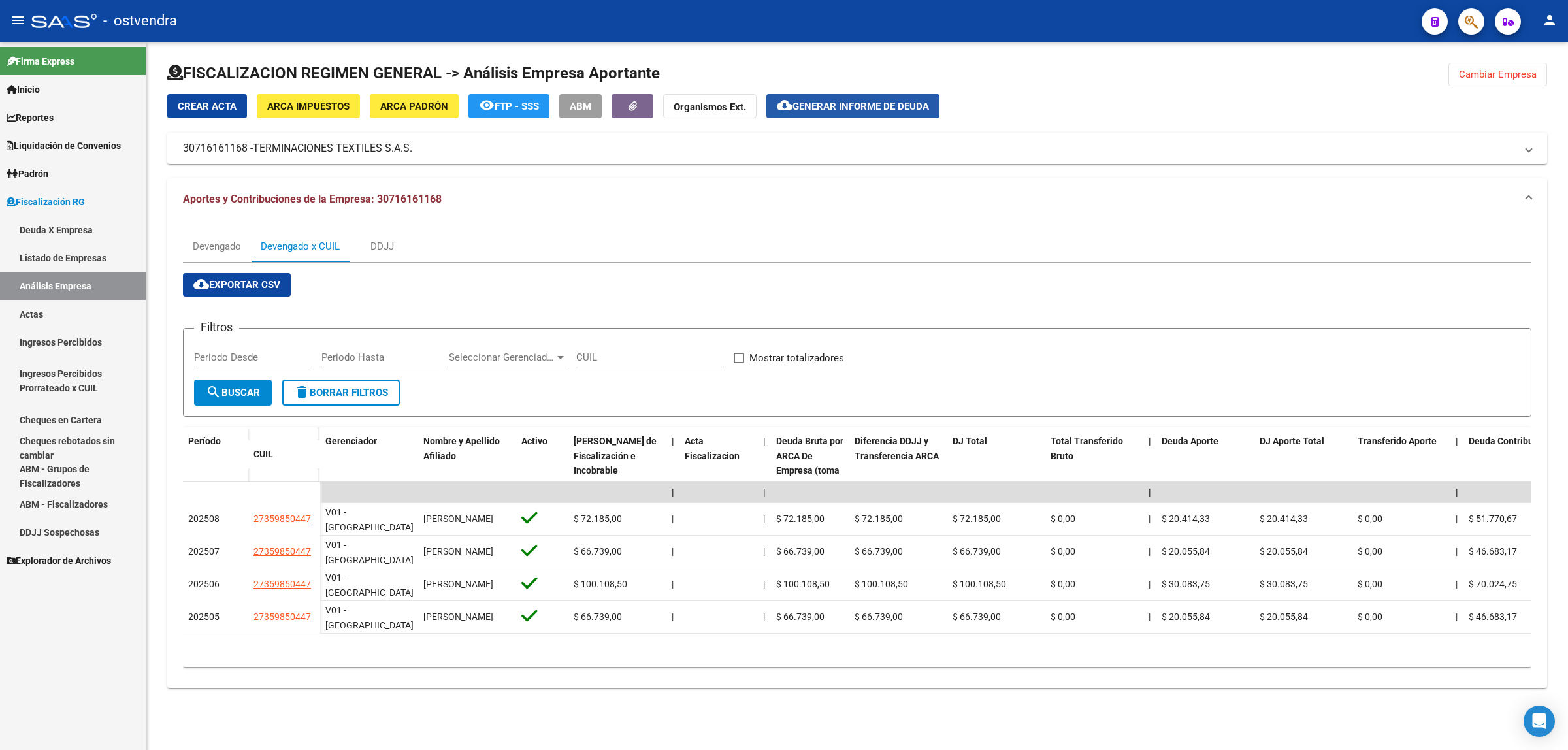
click at [868, 105] on span "Generar informe de deuda" at bounding box center [861, 107] width 136 height 12
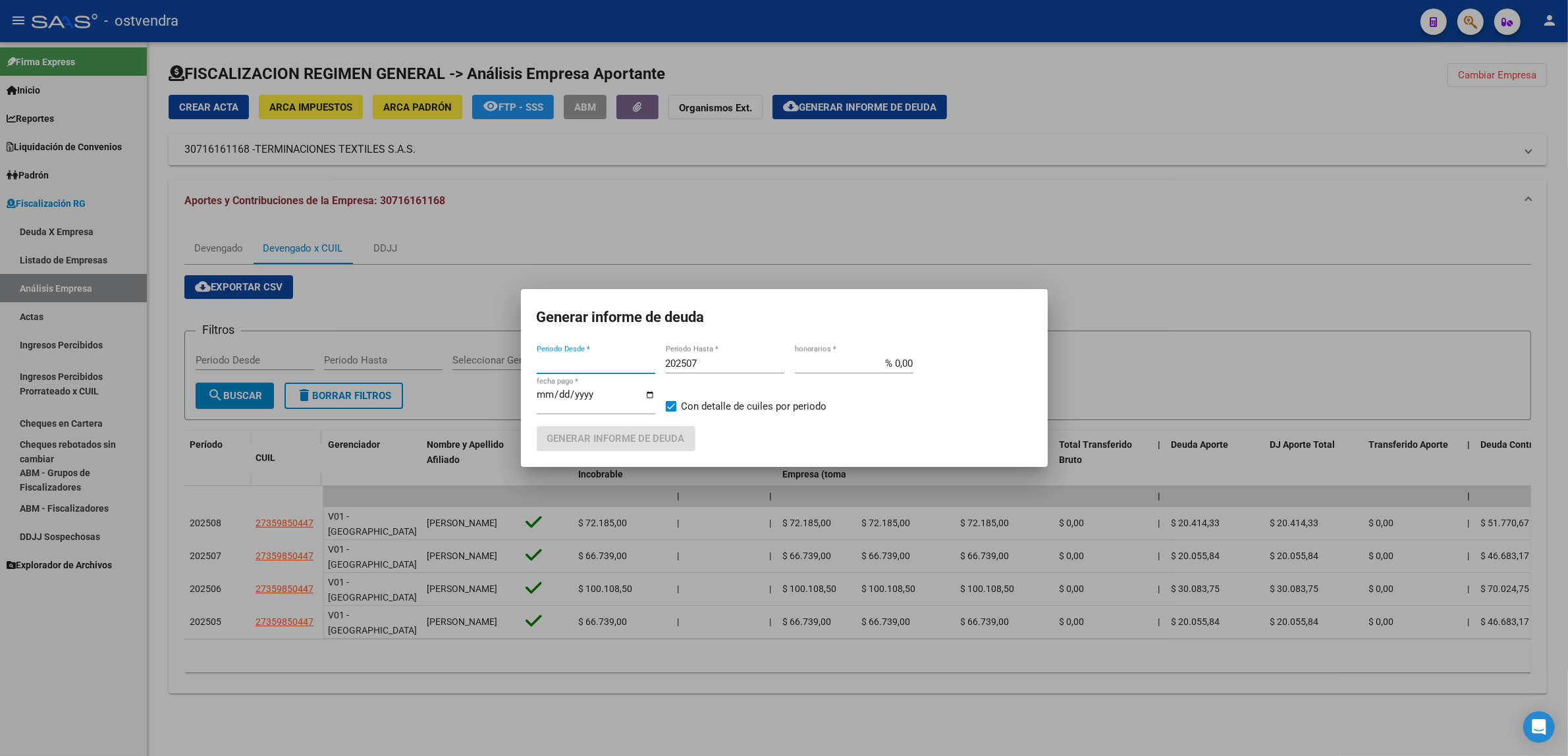
type input "202301"
click at [739, 380] on div "202507 Periodo Hasta *" at bounding box center [725, 370] width 119 height 32
click at [741, 371] on div "202507 Periodo Hasta *" at bounding box center [725, 363] width 119 height 20
type input "202509"
click at [563, 395] on input "[DATE]" at bounding box center [596, 400] width 119 height 21
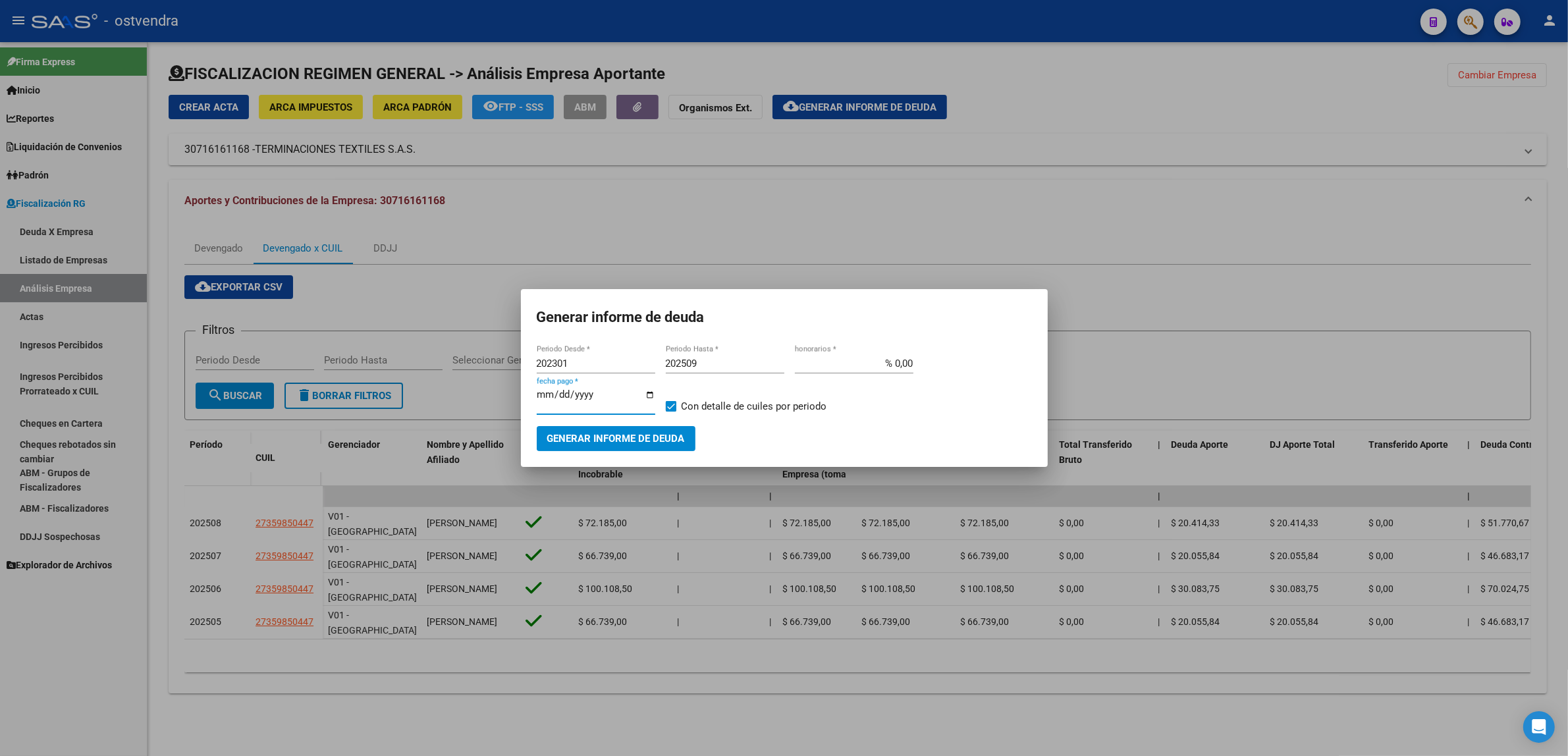
type input "[DATE]"
click at [630, 439] on span "Generar informe de deuda" at bounding box center [616, 439] width 138 height 12
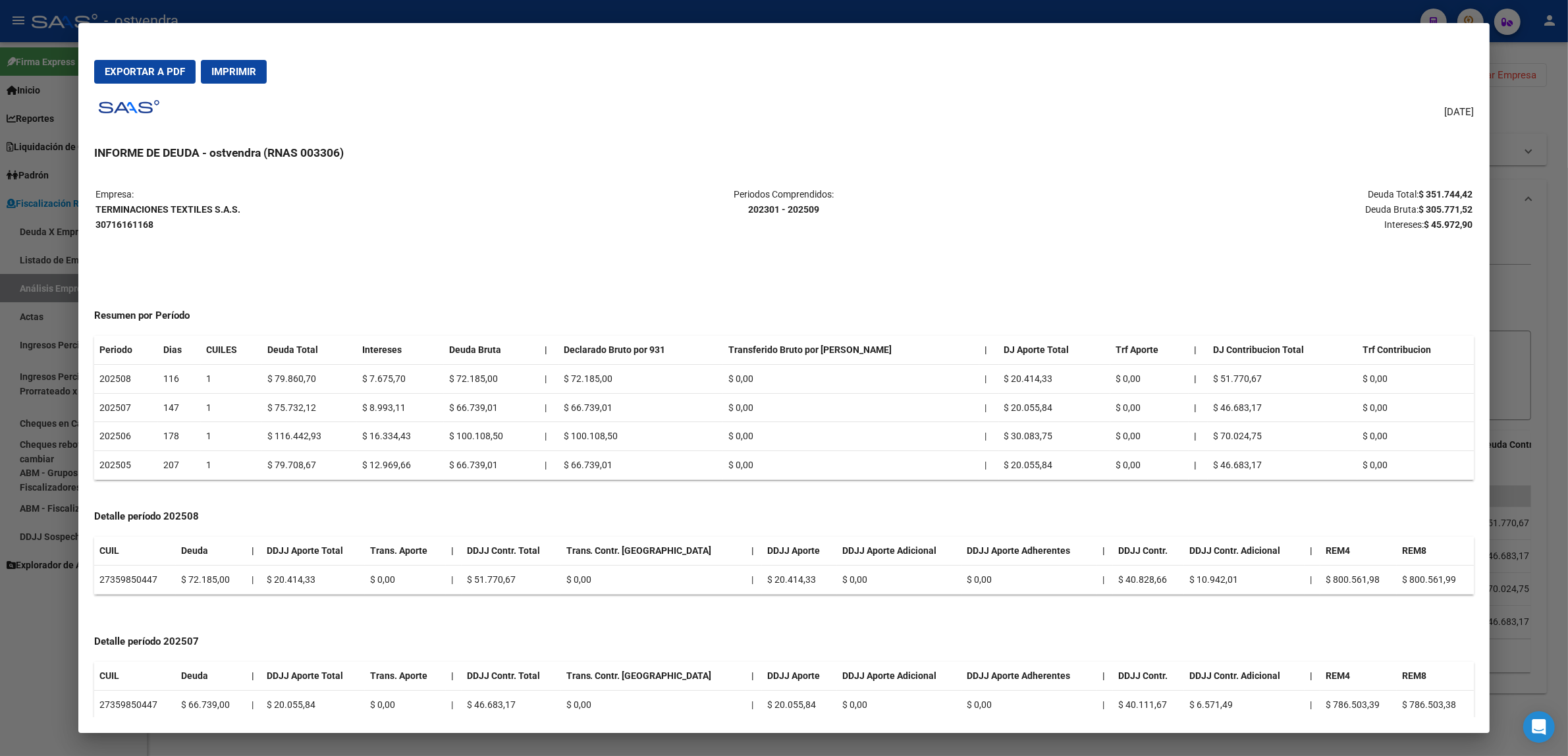
click at [1433, 205] on strong "$ 305.771,52" at bounding box center [1446, 209] width 54 height 10
click at [1443, 221] on strong "$ 45.972,90" at bounding box center [1448, 225] width 49 height 10
